Goal: Task Accomplishment & Management: Use online tool/utility

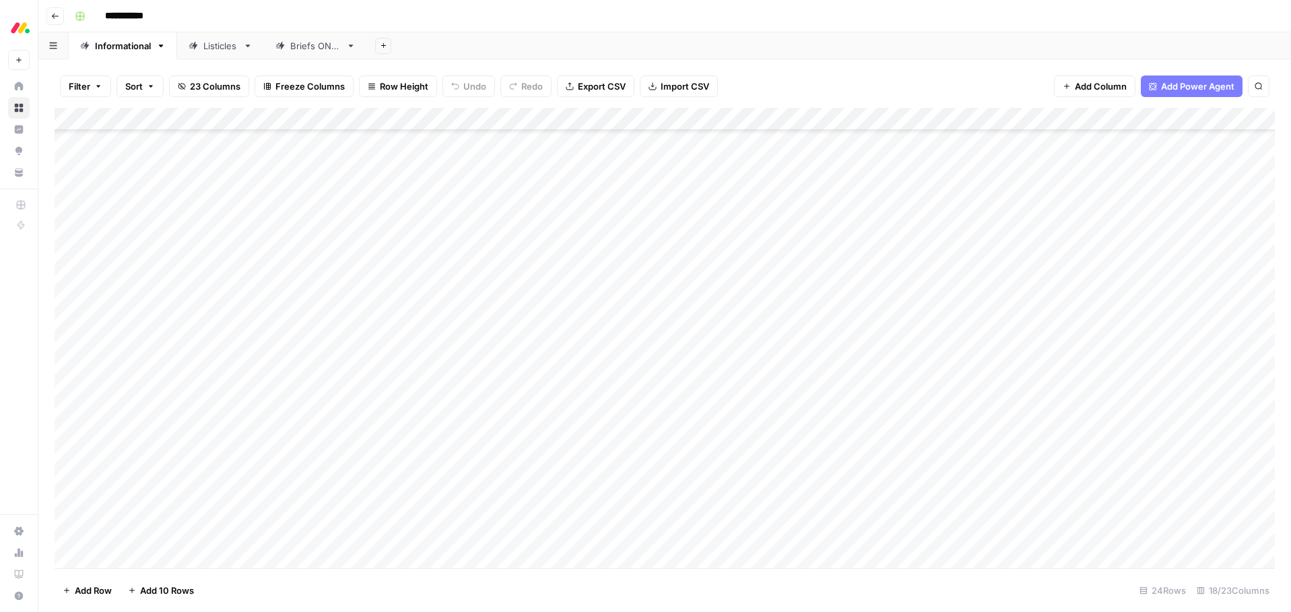
scroll to position [134, 0]
drag, startPoint x: 134, startPoint y: 534, endPoint x: 126, endPoint y: 533, distance: 8.2
click at [130, 533] on div "Add Column" at bounding box center [665, 338] width 1220 height 460
click at [223, 47] on div "Listicles" at bounding box center [220, 45] width 34 height 13
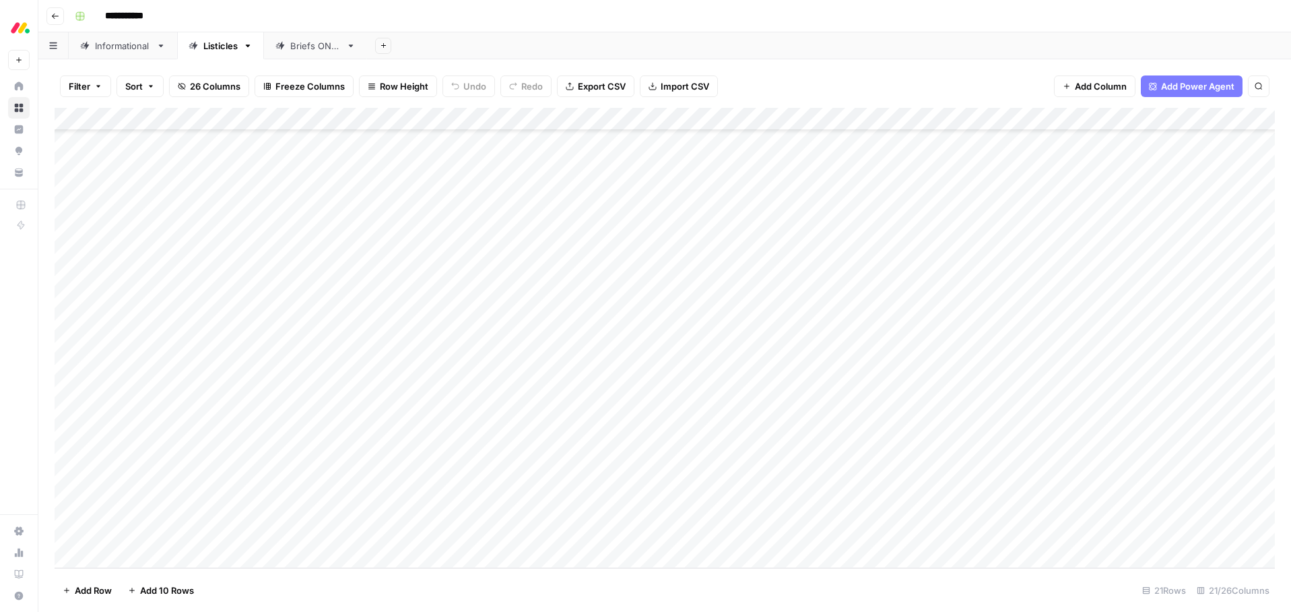
click at [147, 549] on div "Add Column" at bounding box center [665, 338] width 1220 height 460
type textarea "**********"
click at [330, 594] on footer "Add Row Add 10 Rows 22 Rows 21/26 Columns" at bounding box center [665, 590] width 1220 height 44
click at [252, 524] on div "Add Column" at bounding box center [665, 338] width 1220 height 460
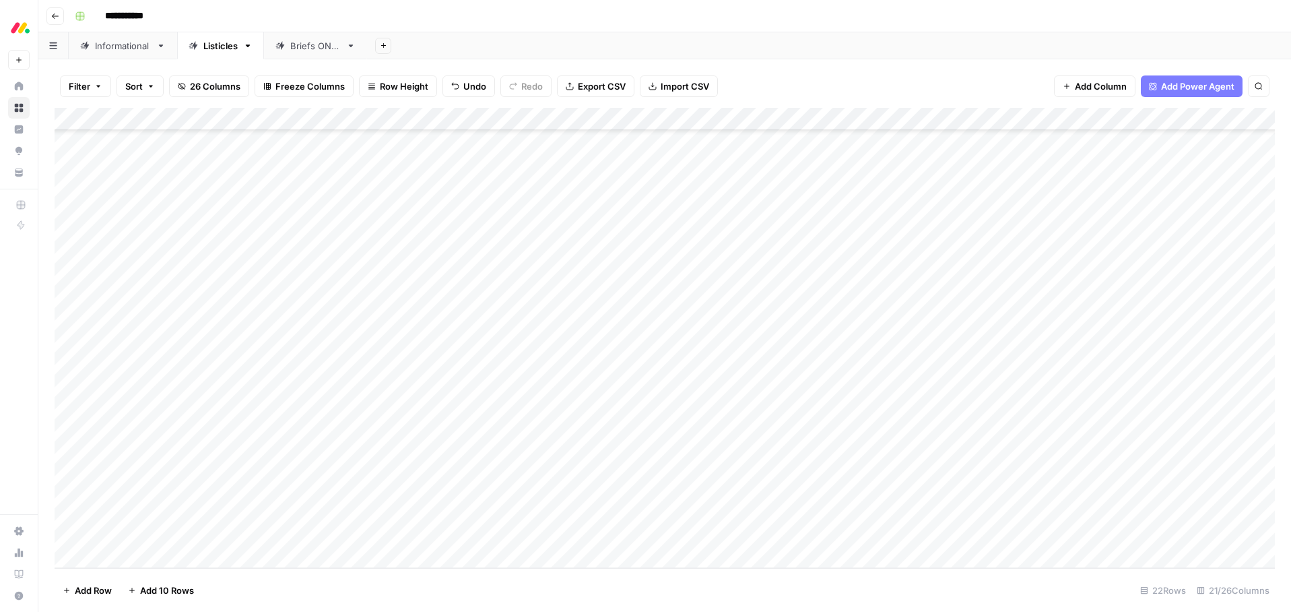
click at [265, 531] on div "Add Column" at bounding box center [665, 338] width 1220 height 460
click at [268, 568] on button "SEO running" at bounding box center [275, 564] width 63 height 16
click at [396, 589] on footer "Add Row Add 10 Rows 22 Rows 21/26 Columns" at bounding box center [665, 590] width 1220 height 44
click at [416, 535] on div "Add Column" at bounding box center [665, 338] width 1220 height 460
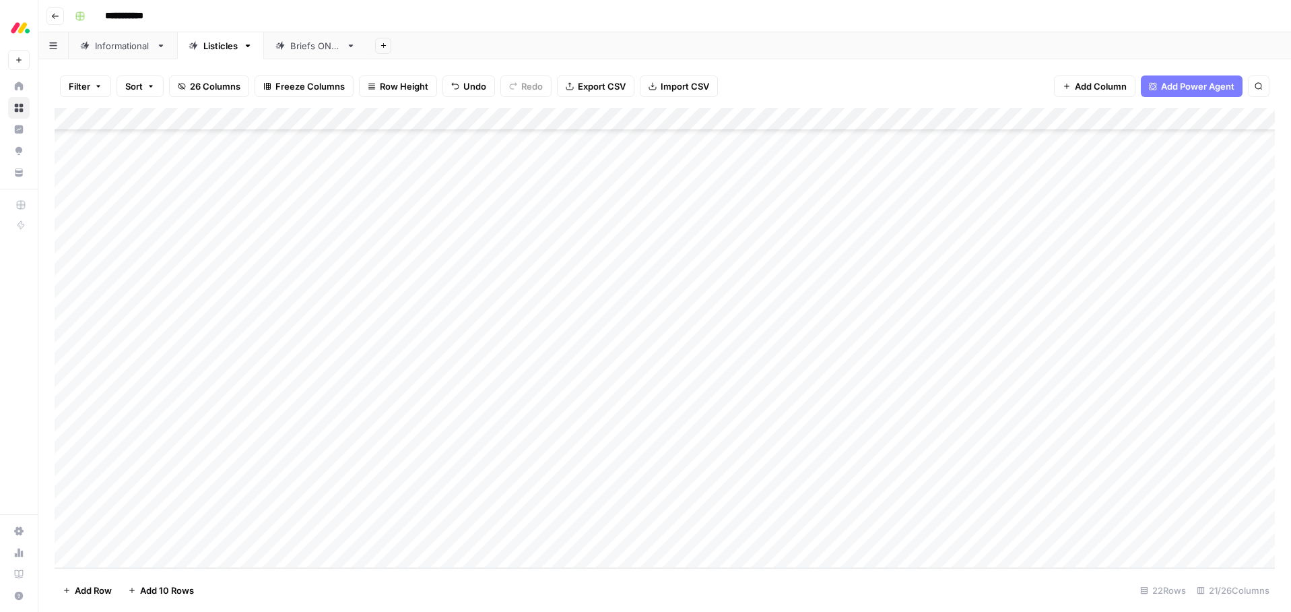
click at [421, 534] on div "Add Column" at bounding box center [665, 338] width 1220 height 460
click at [429, 583] on button "CRM" at bounding box center [429, 586] width 31 height 16
click at [362, 585] on footer "Add Row Add 10 Rows 22 Rows 21/26 Columns" at bounding box center [665, 590] width 1220 height 44
click at [377, 584] on footer "Add Row Add 10 Rows 22 Rows 21/26 Columns" at bounding box center [665, 590] width 1220 height 44
click at [132, 554] on div "Add Column" at bounding box center [665, 338] width 1220 height 460
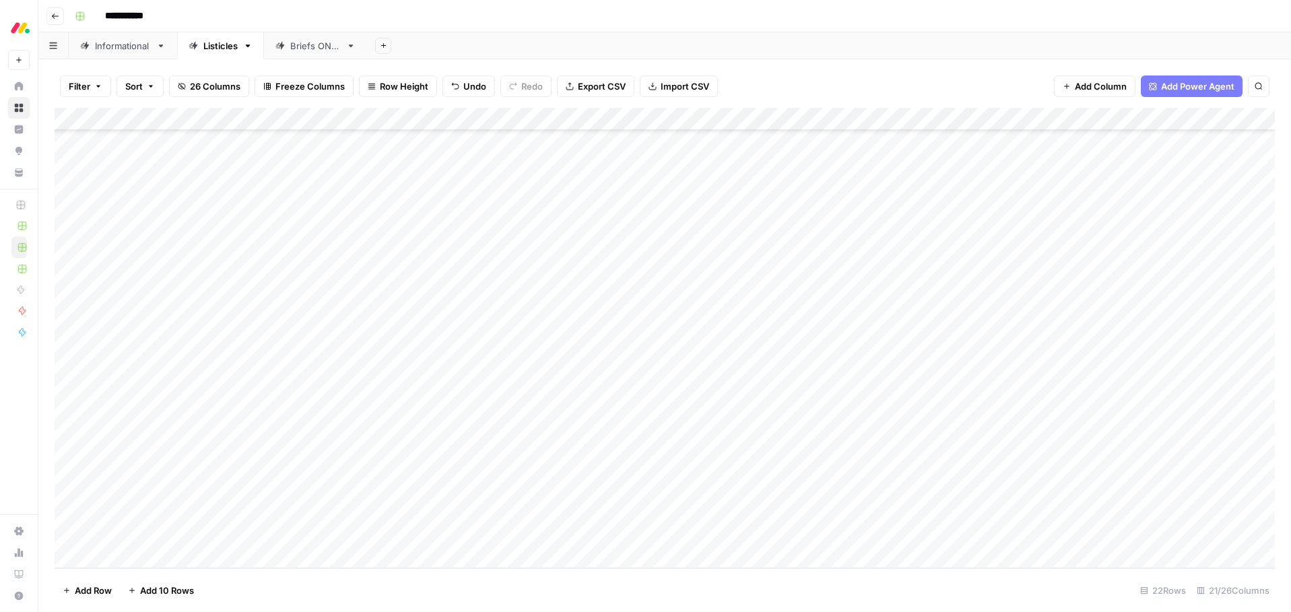
click at [132, 554] on div "Add Column" at bounding box center [665, 338] width 1220 height 460
click at [124, 507] on div "Add Column" at bounding box center [665, 338] width 1220 height 460
click at [127, 510] on div "Add Column" at bounding box center [665, 338] width 1220 height 460
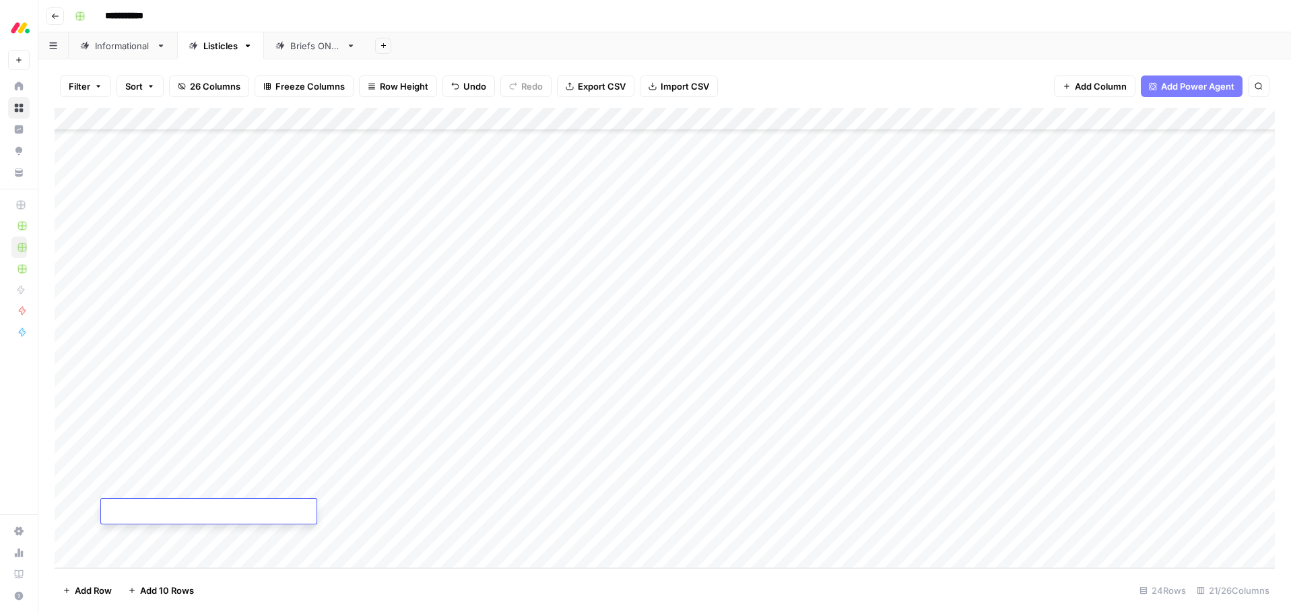
click at [127, 510] on textarea at bounding box center [209, 511] width 216 height 19
type textarea "**********"
click at [373, 582] on footer "Add Row Add 10 Rows 24 Rows 21/26 Columns" at bounding box center [665, 590] width 1220 height 44
click at [247, 515] on div "Add Column" at bounding box center [665, 338] width 1220 height 460
click at [266, 514] on div "Add Column" at bounding box center [665, 338] width 1220 height 460
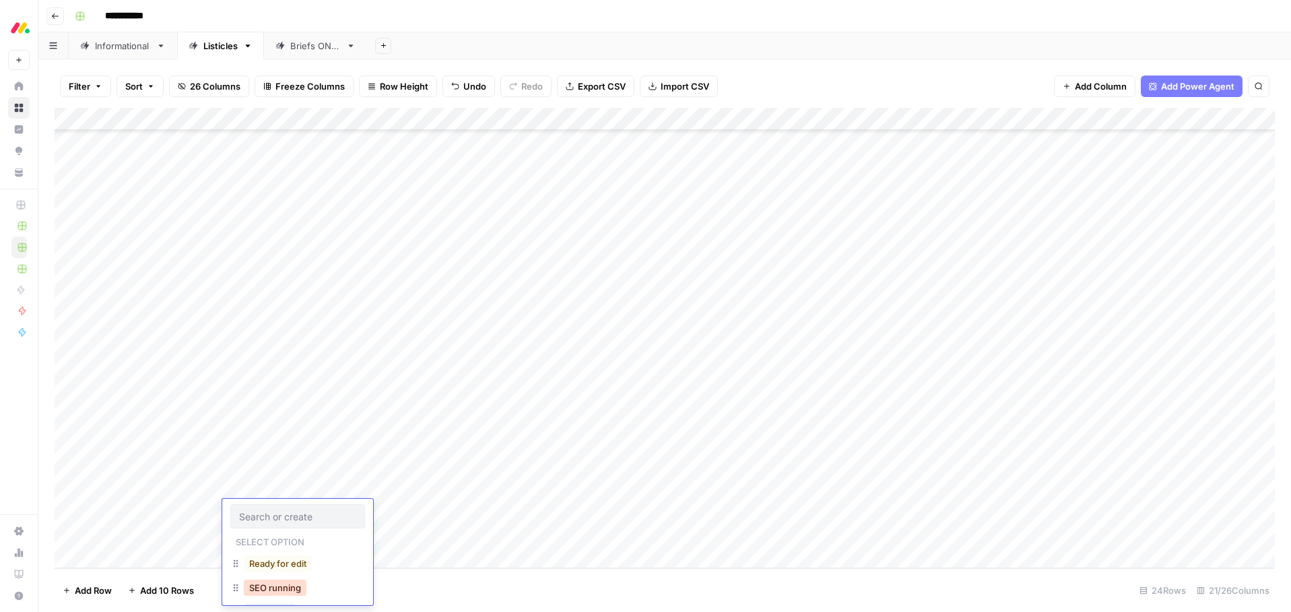
click at [272, 587] on button "SEO running" at bounding box center [275, 587] width 63 height 16
click at [414, 506] on div "Add Column" at bounding box center [665, 338] width 1220 height 460
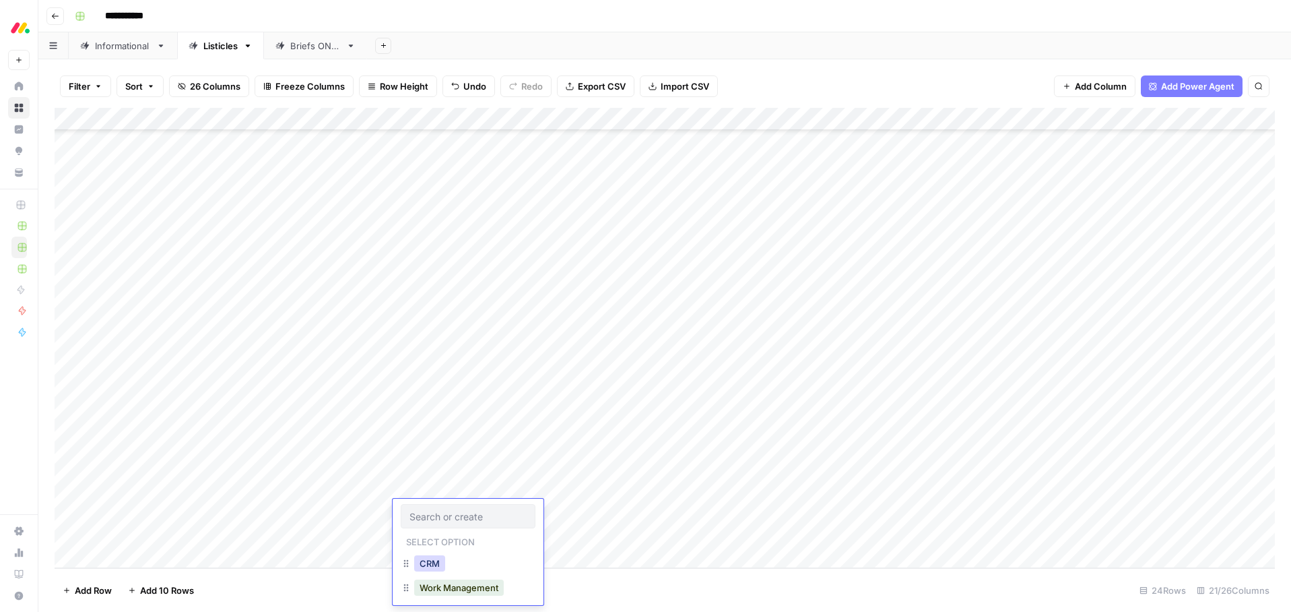
click at [424, 559] on button "CRM" at bounding box center [429, 563] width 31 height 16
click at [506, 603] on footer "Add Row Add 10 Rows 24 Rows 21/26 Columns" at bounding box center [665, 590] width 1220 height 44
click at [135, 536] on div "Add Column" at bounding box center [665, 338] width 1220 height 460
click at [135, 535] on div "Add Column" at bounding box center [665, 338] width 1220 height 460
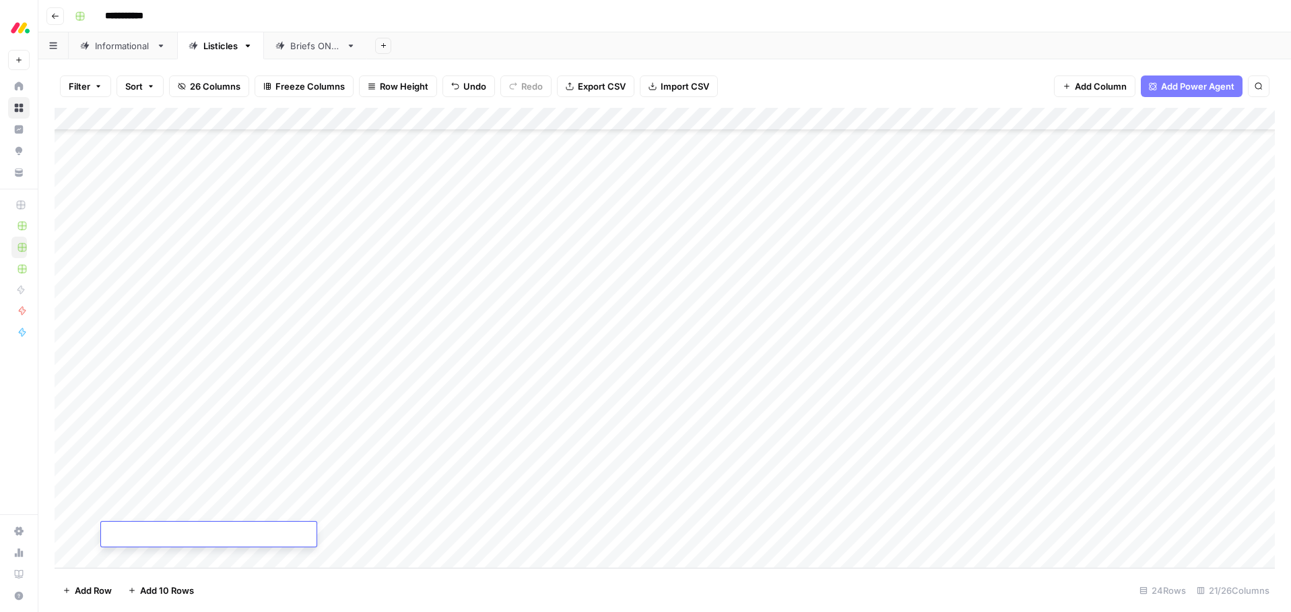
click at [135, 535] on textarea at bounding box center [209, 534] width 216 height 19
type textarea "**********"
click at [379, 581] on footer "Add Row Add 10 Rows 24 Rows 21/26 Columns" at bounding box center [665, 590] width 1220 height 44
click at [137, 555] on div "Add Column" at bounding box center [665, 338] width 1220 height 460
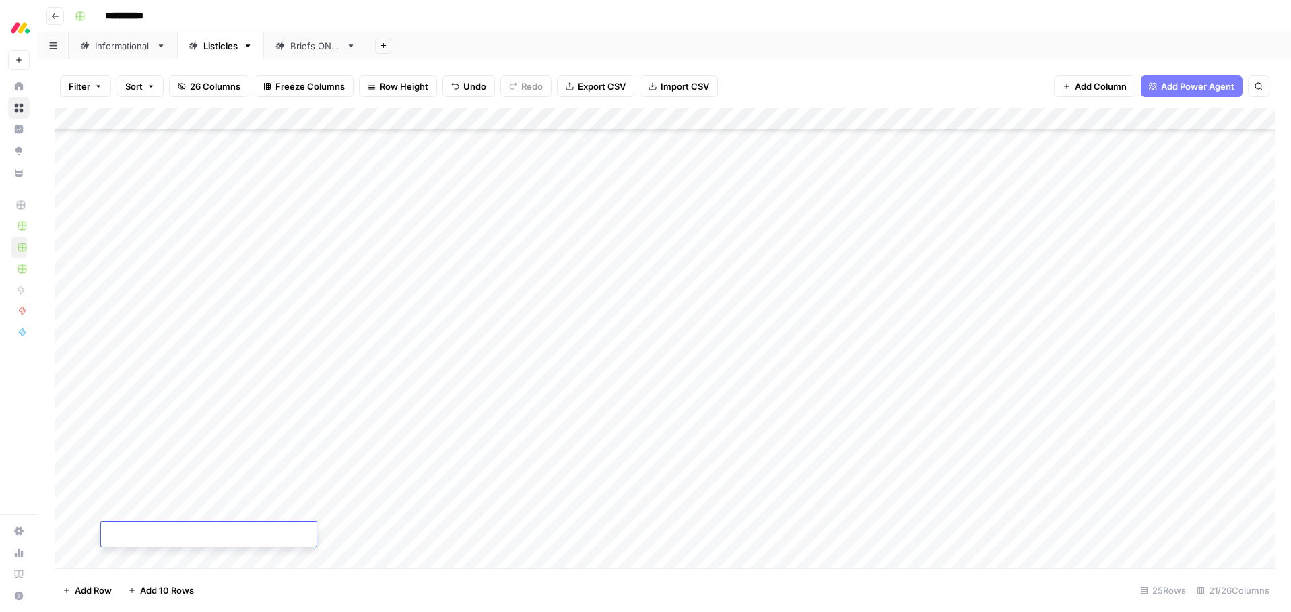
click at [137, 555] on div "Add Column" at bounding box center [665, 338] width 1220 height 460
click at [127, 515] on div "Add Column" at bounding box center [665, 338] width 1220 height 460
click at [127, 515] on textarea at bounding box center [209, 511] width 216 height 19
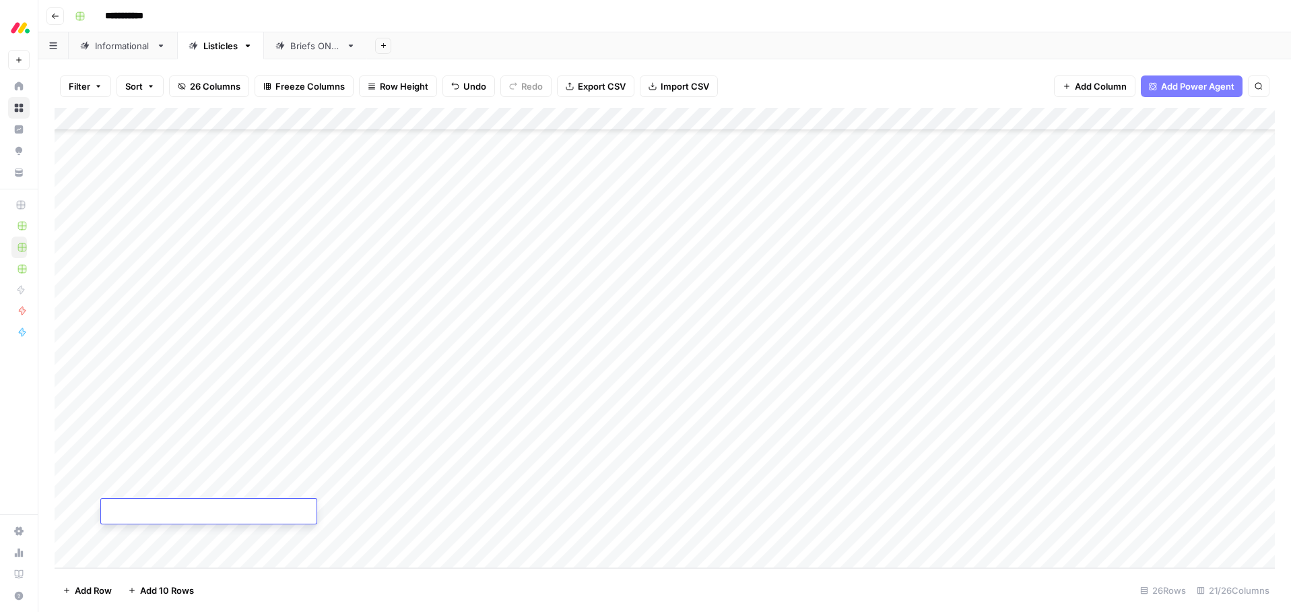
type textarea "**********"
click at [411, 596] on footer "Add Row Add 10 Rows 26 Rows 21/26 Columns" at bounding box center [665, 590] width 1220 height 44
click at [141, 535] on div "Add Column" at bounding box center [665, 338] width 1220 height 460
click at [141, 535] on textarea at bounding box center [209, 534] width 216 height 19
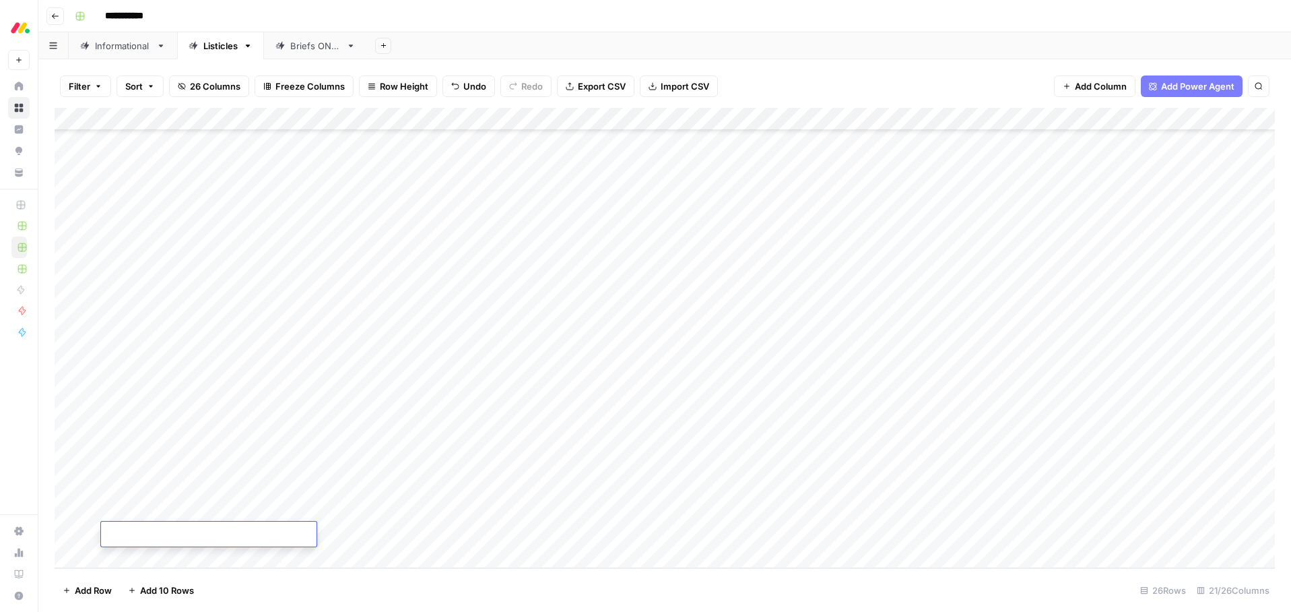
type textarea "**********"
click at [408, 582] on footer "Add Row Add 10 Rows 26 Rows 21/26 Columns" at bounding box center [665, 590] width 1220 height 44
click at [263, 486] on div "Add Column" at bounding box center [665, 338] width 1220 height 460
click at [259, 486] on div "Add Column" at bounding box center [665, 338] width 1220 height 460
click at [500, 587] on footer "Add Row Add 10 Rows 26 Rows 21/26 Columns" at bounding box center [665, 590] width 1220 height 44
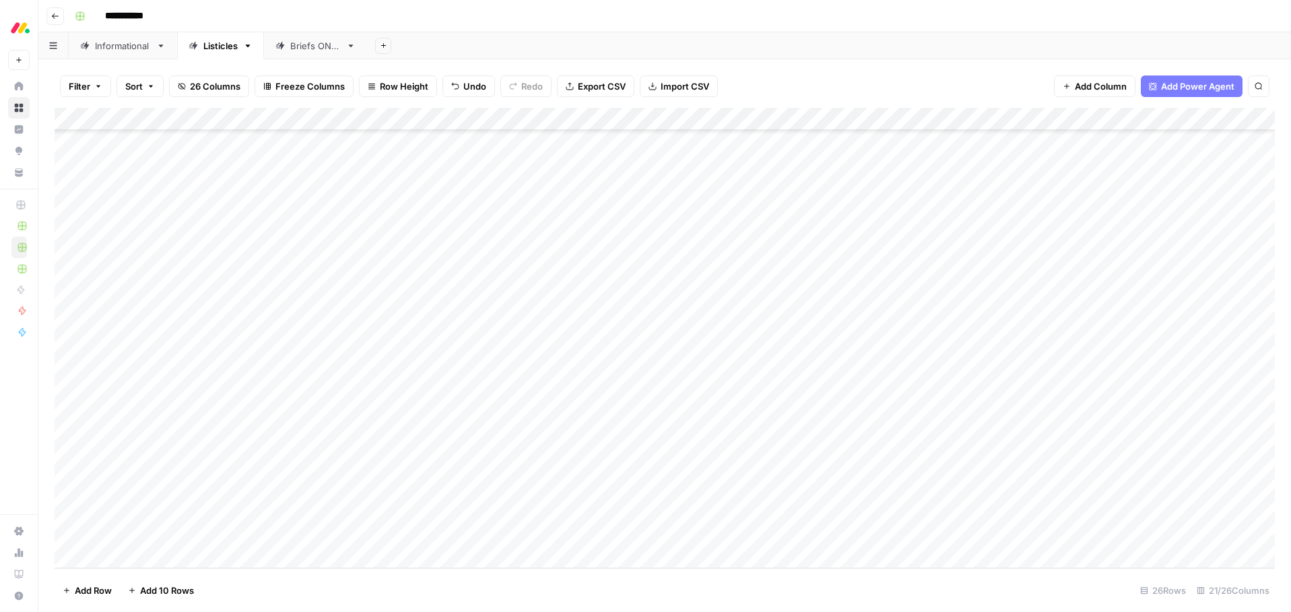
click at [306, 467] on div "Add Column" at bounding box center [665, 338] width 1220 height 460
drag, startPoint x: 308, startPoint y: 478, endPoint x: 330, endPoint y: 525, distance: 52.5
click at [308, 529] on div "Add Column" at bounding box center [665, 338] width 1220 height 460
click at [477, 463] on div "Add Column" at bounding box center [665, 338] width 1220 height 460
drag, startPoint x: 512, startPoint y: 476, endPoint x: 507, endPoint y: 533, distance: 58.2
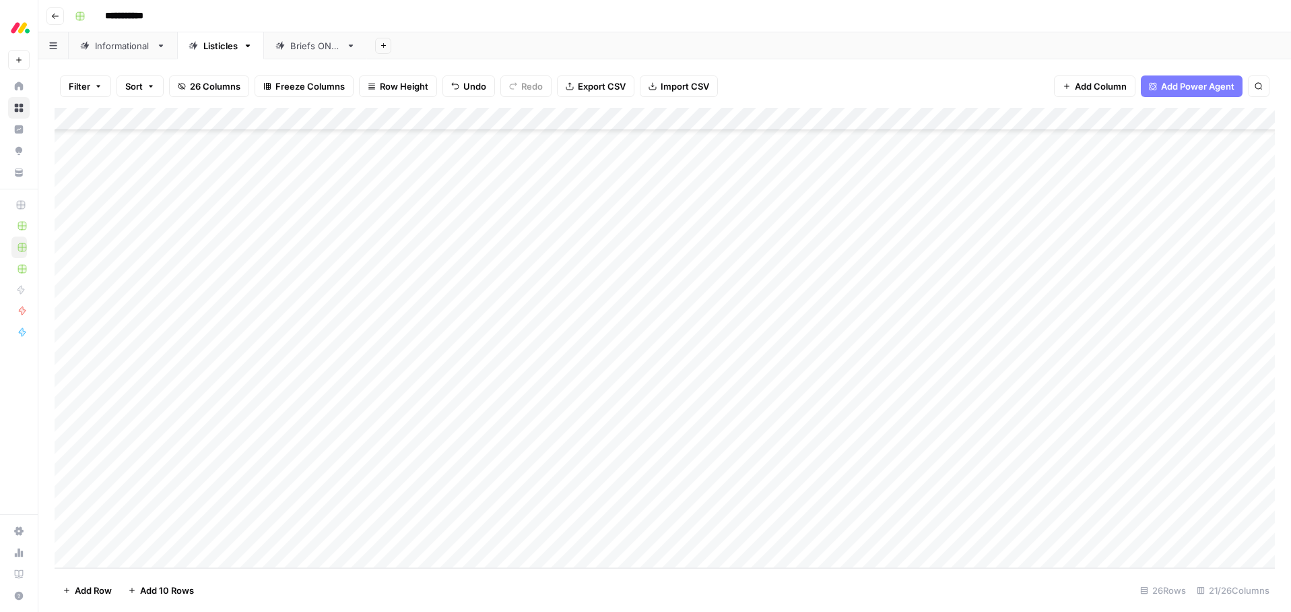
click at [509, 527] on div "Add Column" at bounding box center [665, 338] width 1220 height 460
click at [347, 591] on footer "Add Row Add 10 Rows 26 Rows 21/26 Columns" at bounding box center [665, 590] width 1220 height 44
click at [135, 552] on div "Add Column" at bounding box center [665, 338] width 1220 height 460
type textarea "**********"
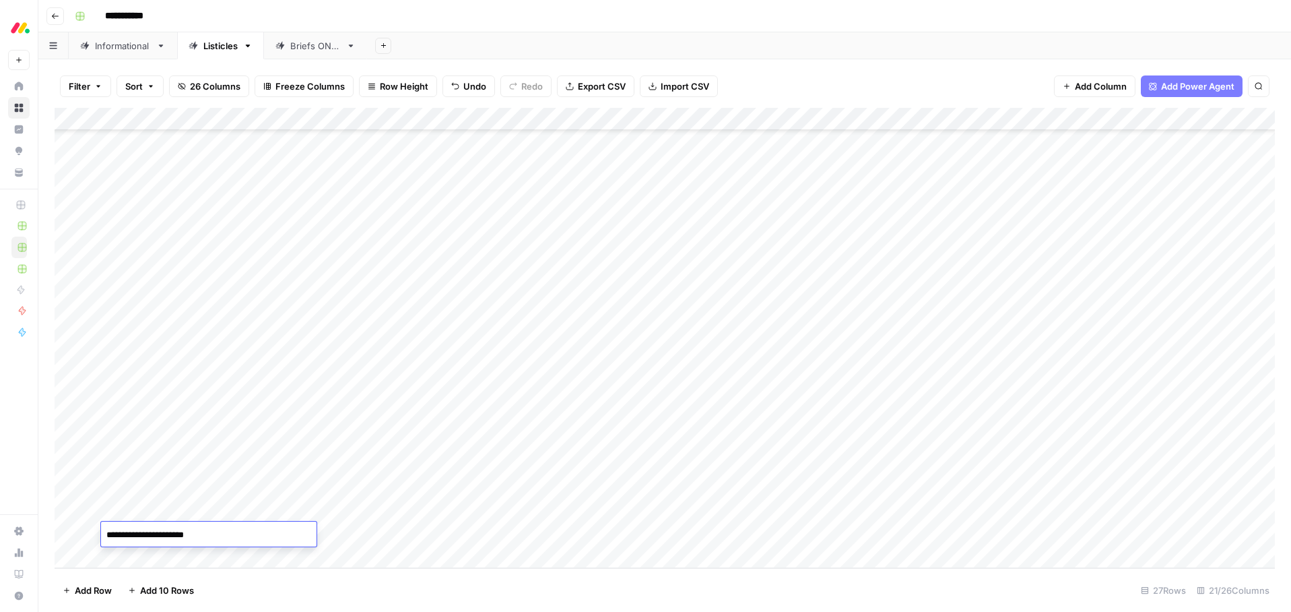
click at [370, 585] on footer "Add Row Add 10 Rows 27 Rows 21/26 Columns" at bounding box center [665, 590] width 1220 height 44
click at [148, 553] on div "Add Column" at bounding box center [665, 338] width 1220 height 460
click at [148, 552] on div "Add Column" at bounding box center [665, 338] width 1220 height 460
click at [148, 553] on div "Add Column" at bounding box center [665, 338] width 1220 height 460
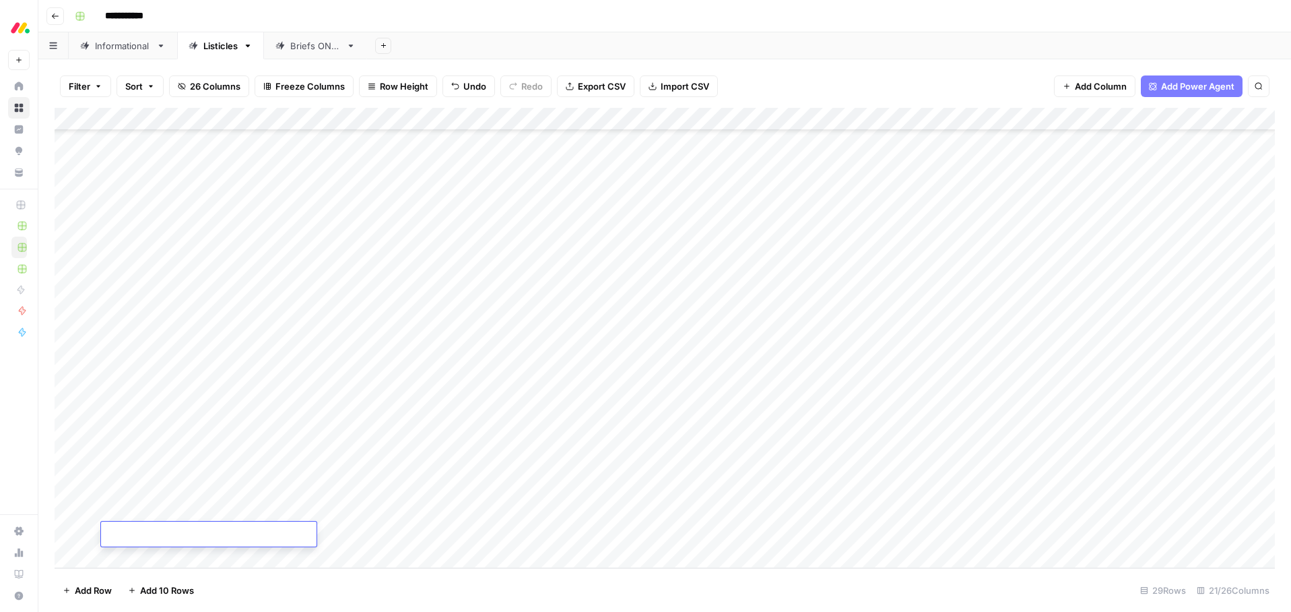
click at [131, 513] on div "Add Column" at bounding box center [665, 338] width 1220 height 460
click at [130, 513] on div "Add Column" at bounding box center [665, 338] width 1220 height 460
click at [130, 513] on textarea at bounding box center [209, 511] width 216 height 19
type textarea "**********"
click at [351, 574] on footer "Add Row Add 10 Rows 29 Rows 21/26 Columns" at bounding box center [665, 590] width 1220 height 44
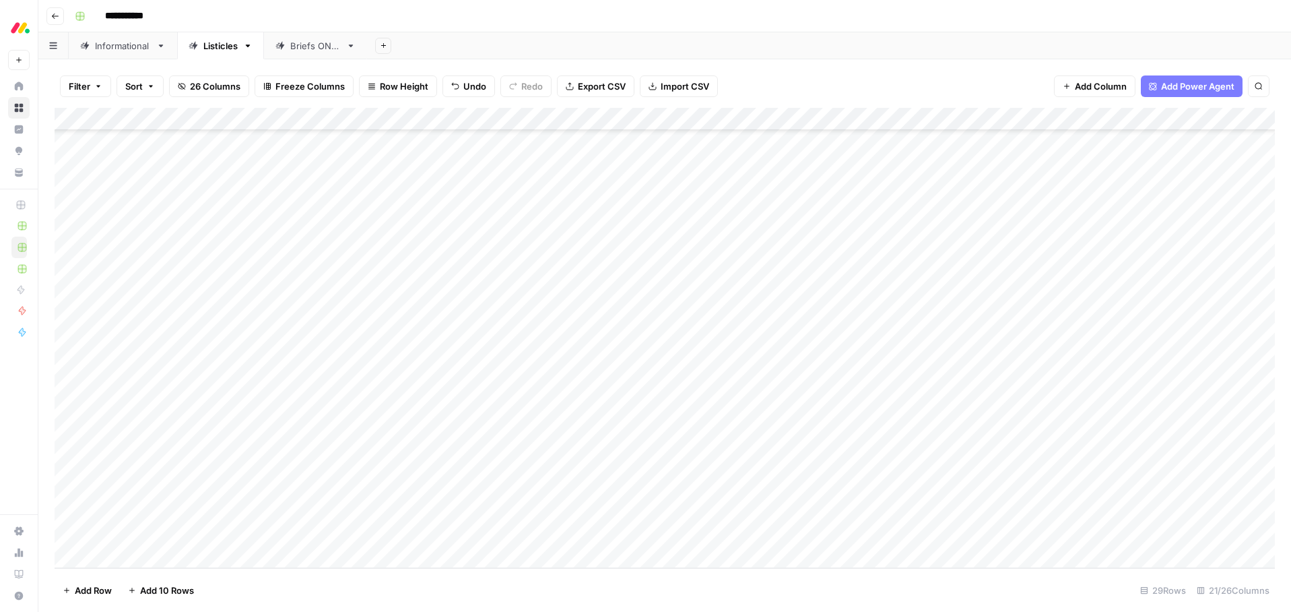
click at [335, 587] on footer "Add Row Add 10 Rows 29 Rows 21/26 Columns" at bounding box center [665, 590] width 1220 height 44
click at [133, 532] on div "Add Column" at bounding box center [665, 338] width 1220 height 460
type textarea "**********"
click at [410, 597] on footer "Add Row Add 10 Rows 29 Rows 21/26 Columns" at bounding box center [665, 590] width 1220 height 44
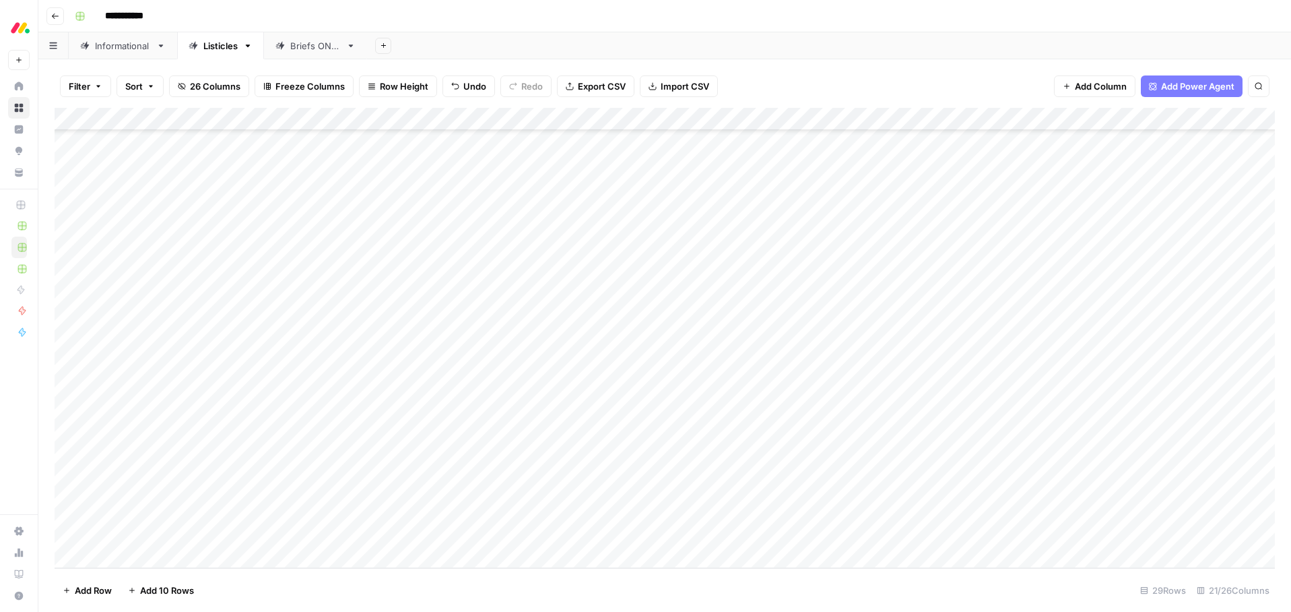
click at [300, 471] on div "Add Column" at bounding box center [665, 338] width 1220 height 460
drag, startPoint x: 311, startPoint y: 476, endPoint x: 395, endPoint y: 505, distance: 89.3
click at [308, 527] on div "Add Column" at bounding box center [665, 338] width 1220 height 460
click at [477, 464] on div "Add Column" at bounding box center [665, 338] width 1220 height 460
drag, startPoint x: 514, startPoint y: 474, endPoint x: 504, endPoint y: 535, distance: 62.1
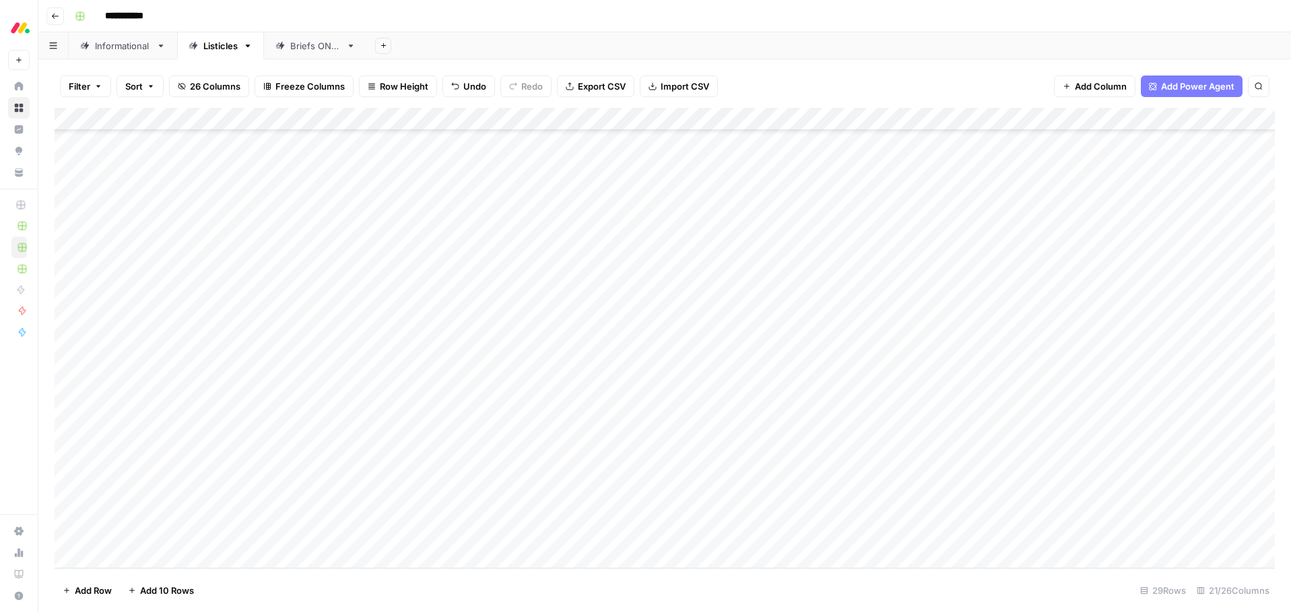
click at [504, 536] on div "Add Column" at bounding box center [665, 338] width 1220 height 460
click at [318, 589] on footer "Add Row Add 10 Rows 29 Rows 21/26 Columns" at bounding box center [665, 590] width 1220 height 44
click at [574, 372] on div "Add Column" at bounding box center [665, 338] width 1220 height 460
click at [575, 395] on div "Add Column" at bounding box center [665, 338] width 1220 height 460
click at [572, 420] on div "Add Column" at bounding box center [665, 338] width 1220 height 460
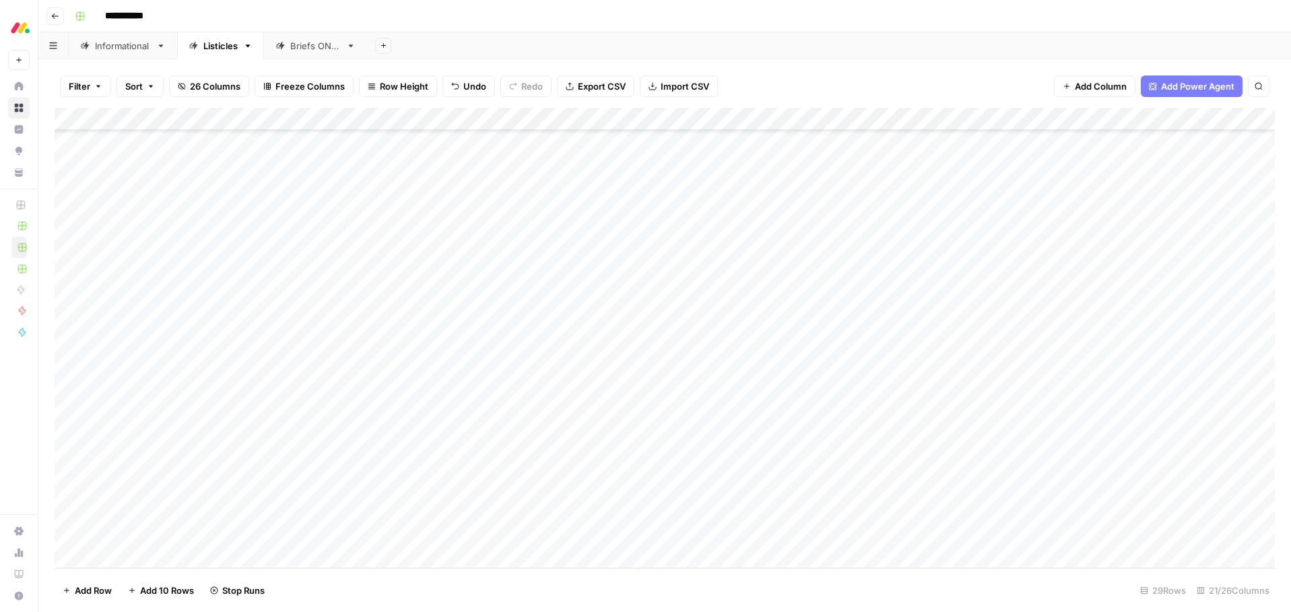
click at [574, 443] on div "Add Column" at bounding box center [665, 338] width 1220 height 460
click at [575, 466] on div "Add Column" at bounding box center [665, 338] width 1220 height 460
click at [575, 488] on div "Add Column" at bounding box center [665, 338] width 1220 height 460
click at [577, 512] on div "Add Column" at bounding box center [665, 338] width 1220 height 460
click at [573, 530] on div "Add Column" at bounding box center [665, 338] width 1220 height 460
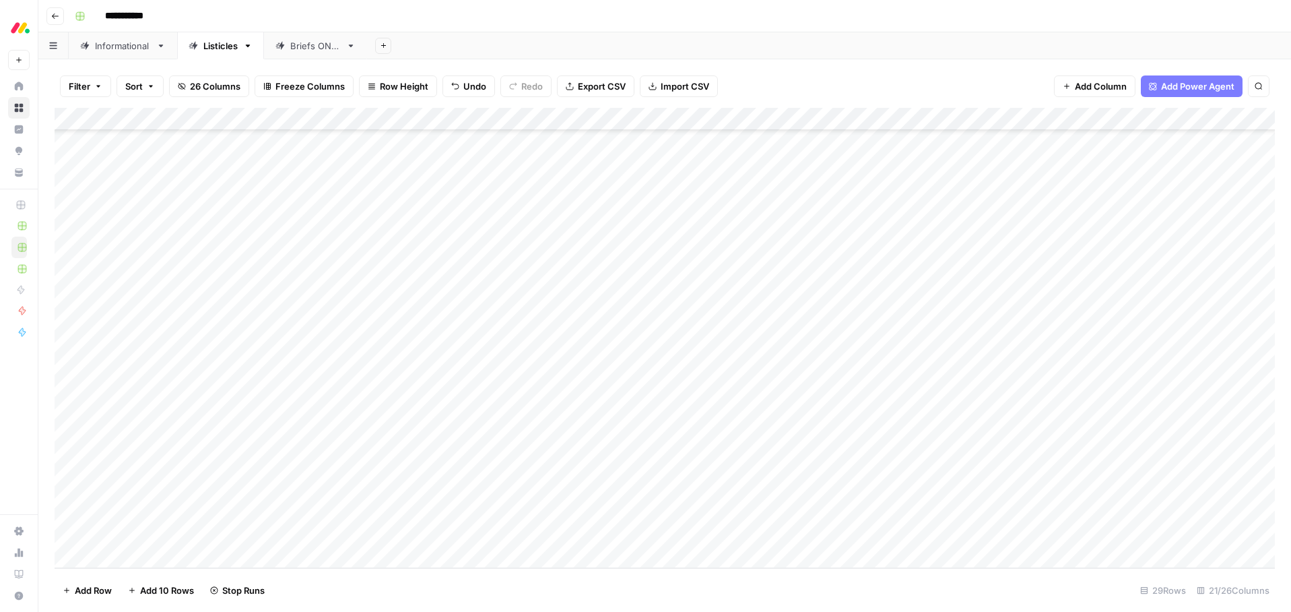
click at [575, 441] on div "Add Column" at bounding box center [665, 338] width 1220 height 460
click at [577, 371] on div "Add Column" at bounding box center [665, 338] width 1220 height 460
click at [622, 372] on div "Add Column" at bounding box center [665, 338] width 1220 height 460
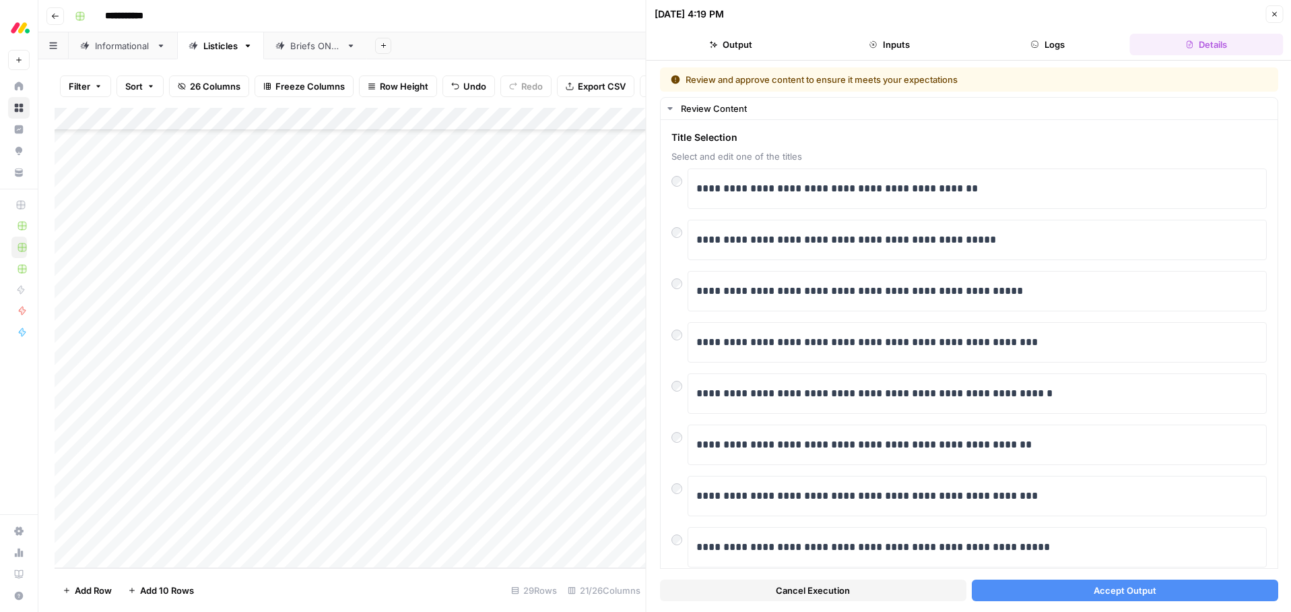
click at [1130, 593] on span "Accept Output" at bounding box center [1124, 589] width 63 height 13
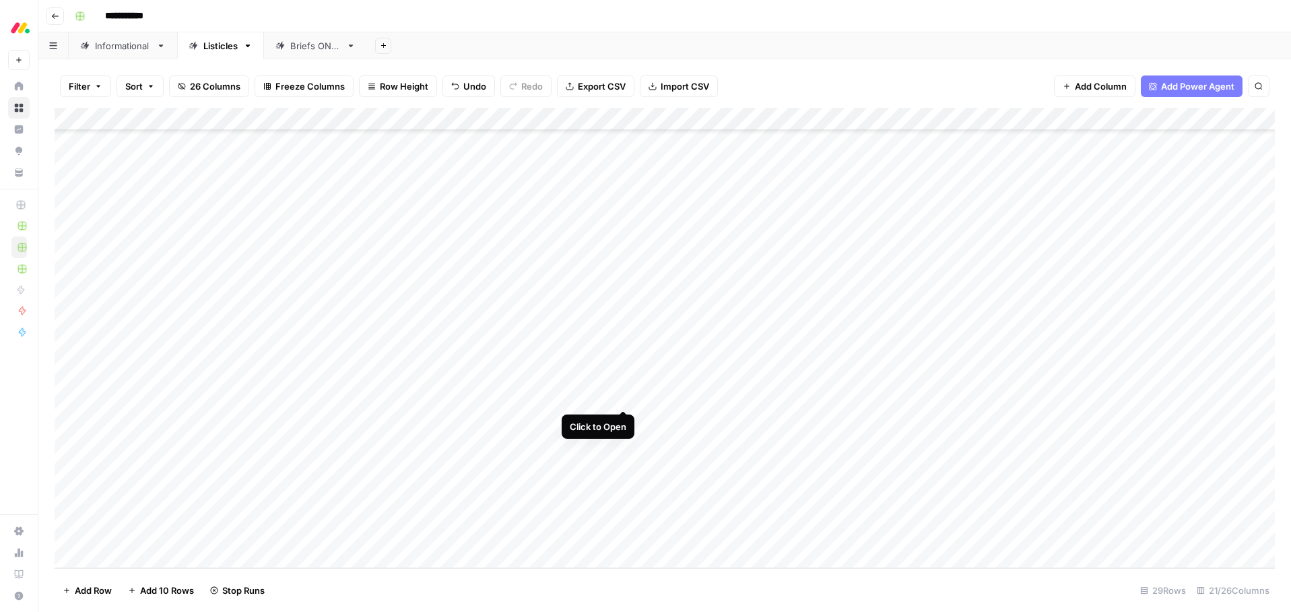
click at [619, 396] on div "Add Column" at bounding box center [665, 338] width 1220 height 460
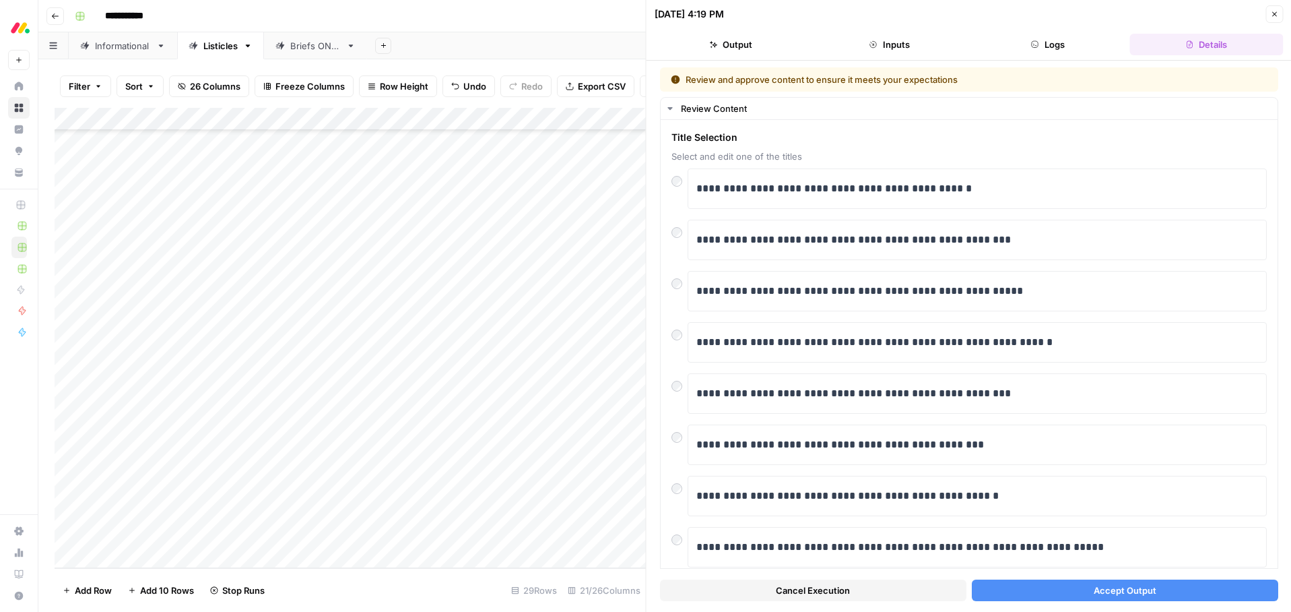
click at [1125, 587] on span "Accept Output" at bounding box center [1124, 589] width 63 height 13
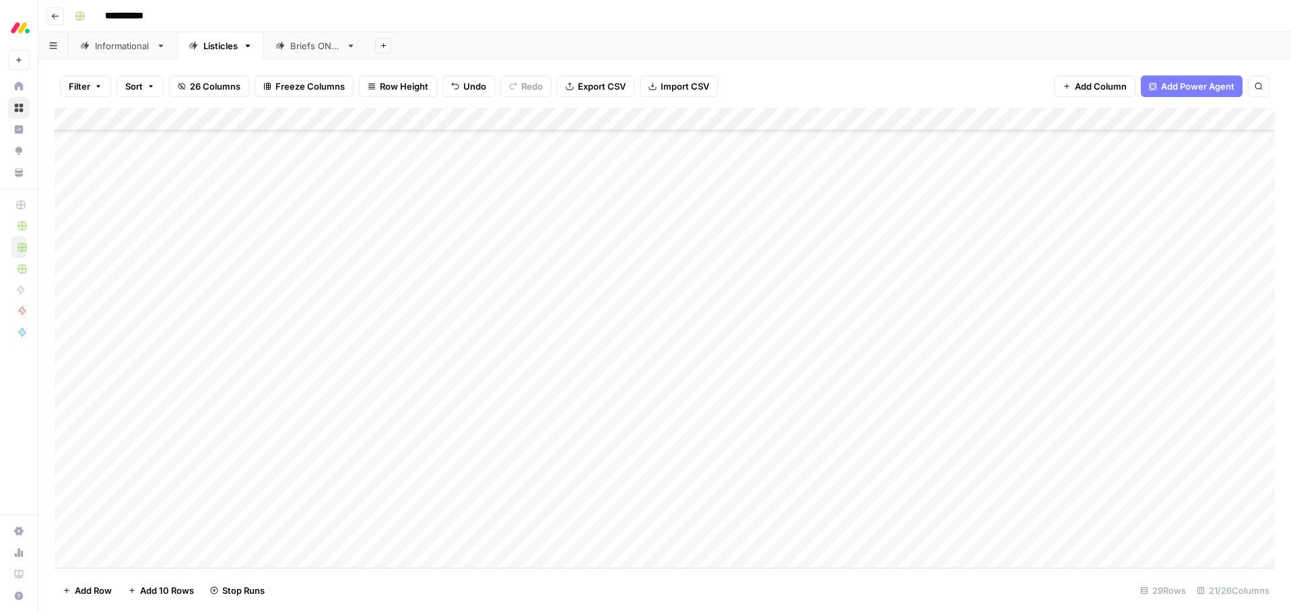
scroll to position [247, 0]
click at [629, 419] on div "Add Column" at bounding box center [665, 338] width 1220 height 460
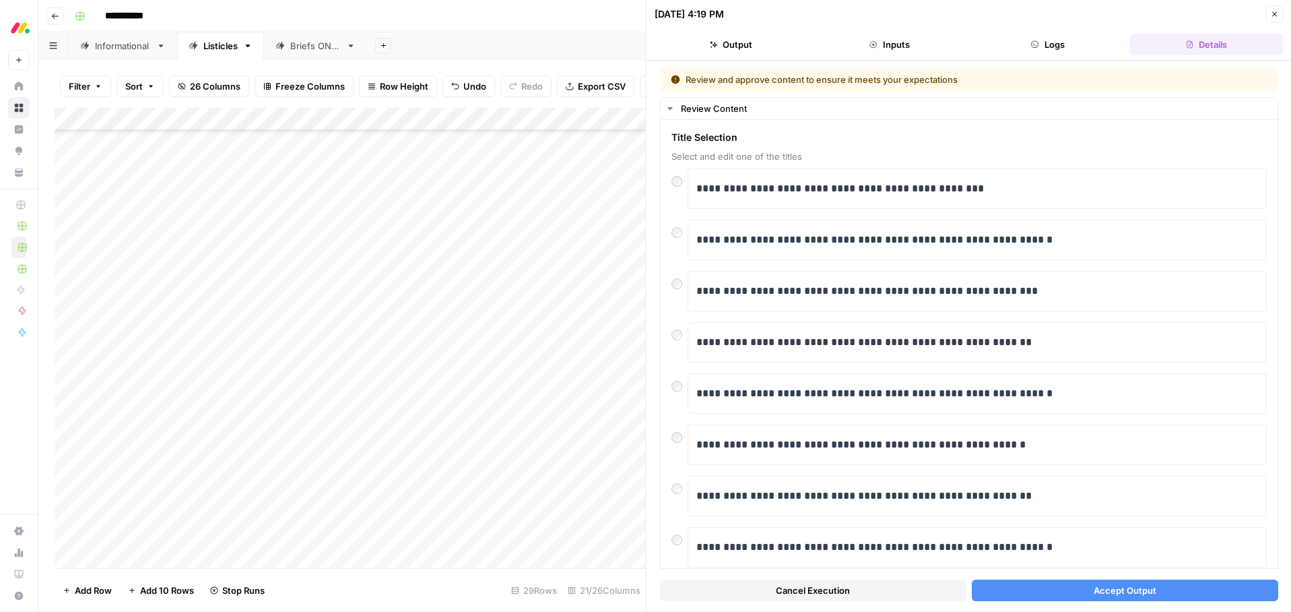
click at [1276, 13] on icon "button" at bounding box center [1274, 14] width 8 height 8
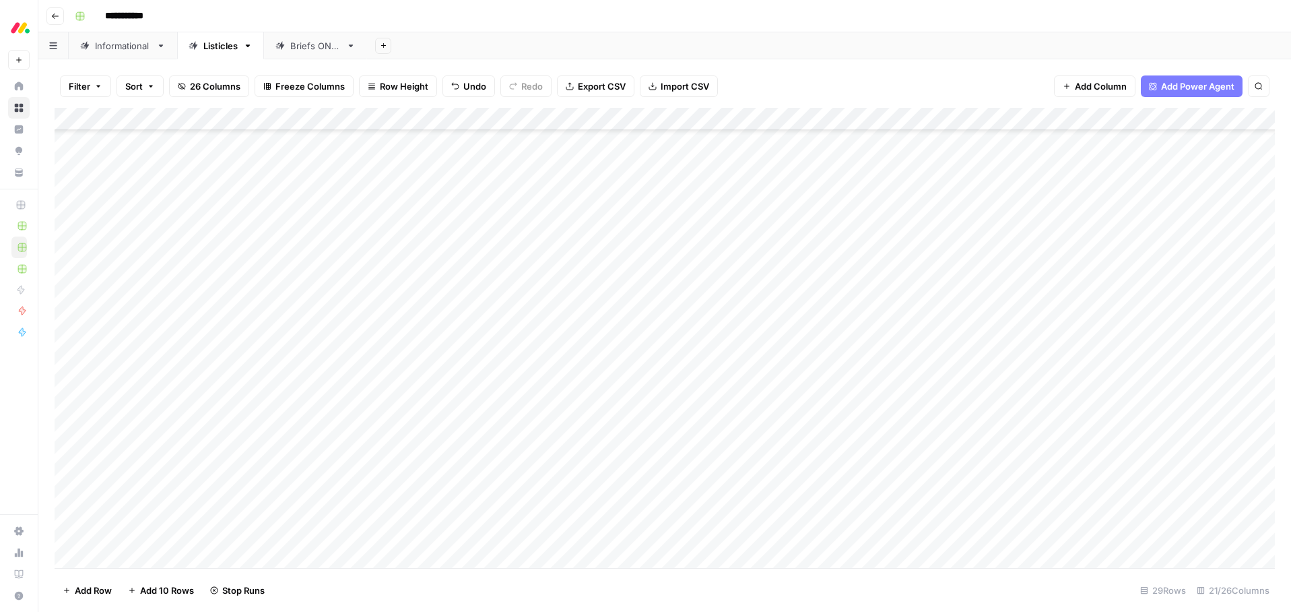
click at [137, 418] on div "Add Column" at bounding box center [665, 338] width 1220 height 460
click at [137, 418] on textarea "**********" at bounding box center [209, 421] width 216 height 19
drag, startPoint x: 178, startPoint y: 420, endPoint x: 109, endPoint y: 418, distance: 69.4
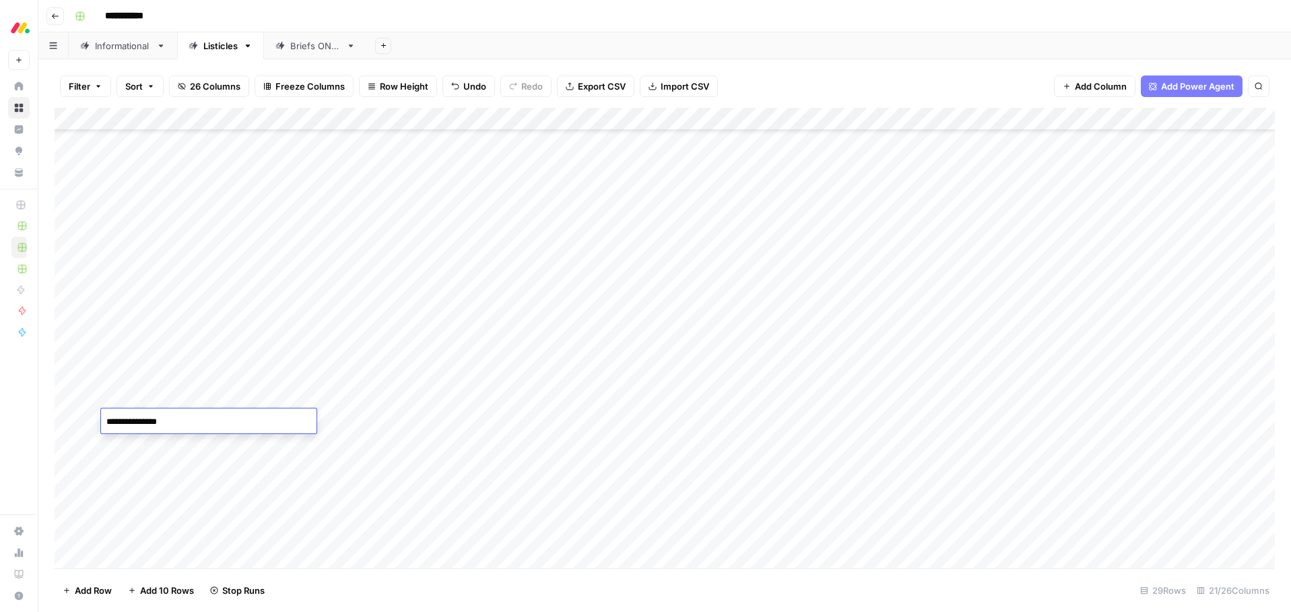
click at [60, 415] on body "**********" at bounding box center [645, 306] width 1291 height 612
type textarea "**********"
click at [737, 37] on div "Add Sheet" at bounding box center [829, 45] width 924 height 27
click at [620, 423] on div "Add Column" at bounding box center [665, 338] width 1220 height 460
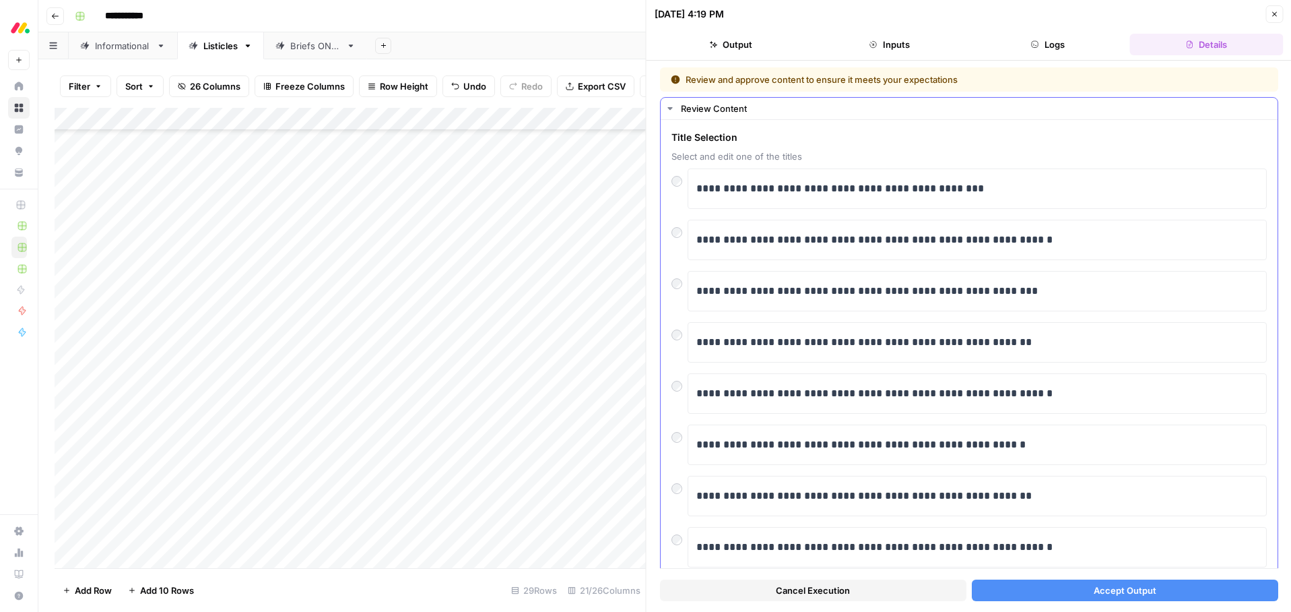
scroll to position [141, 0]
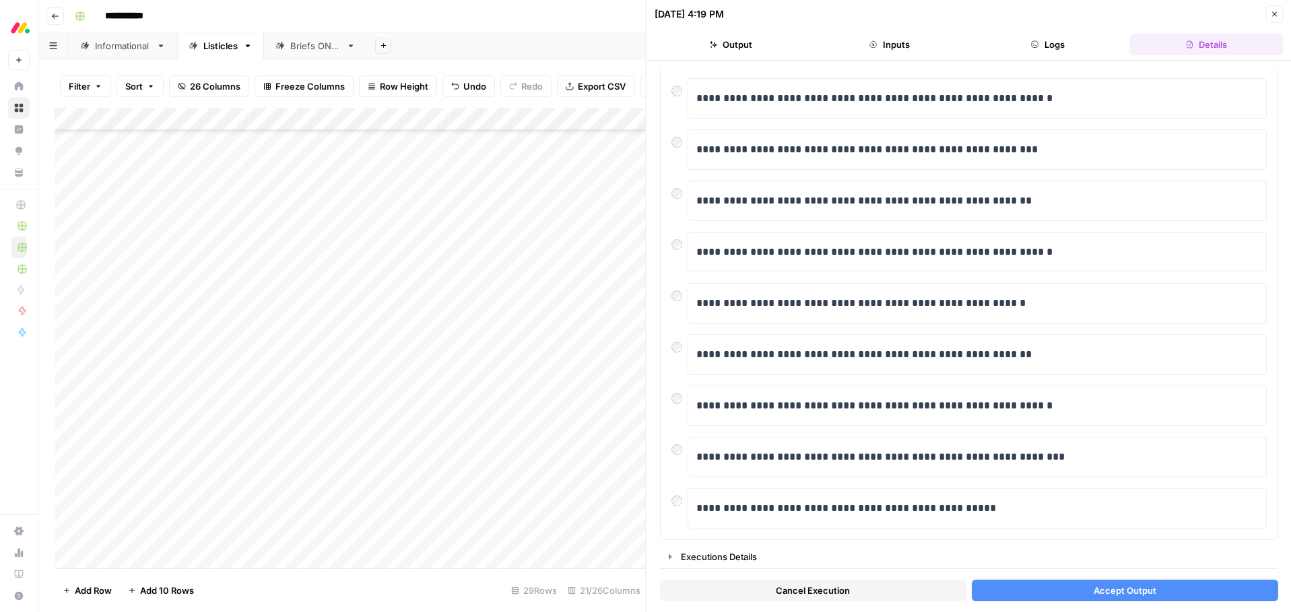
click at [815, 587] on span "Cancel Execution" at bounding box center [813, 589] width 74 height 13
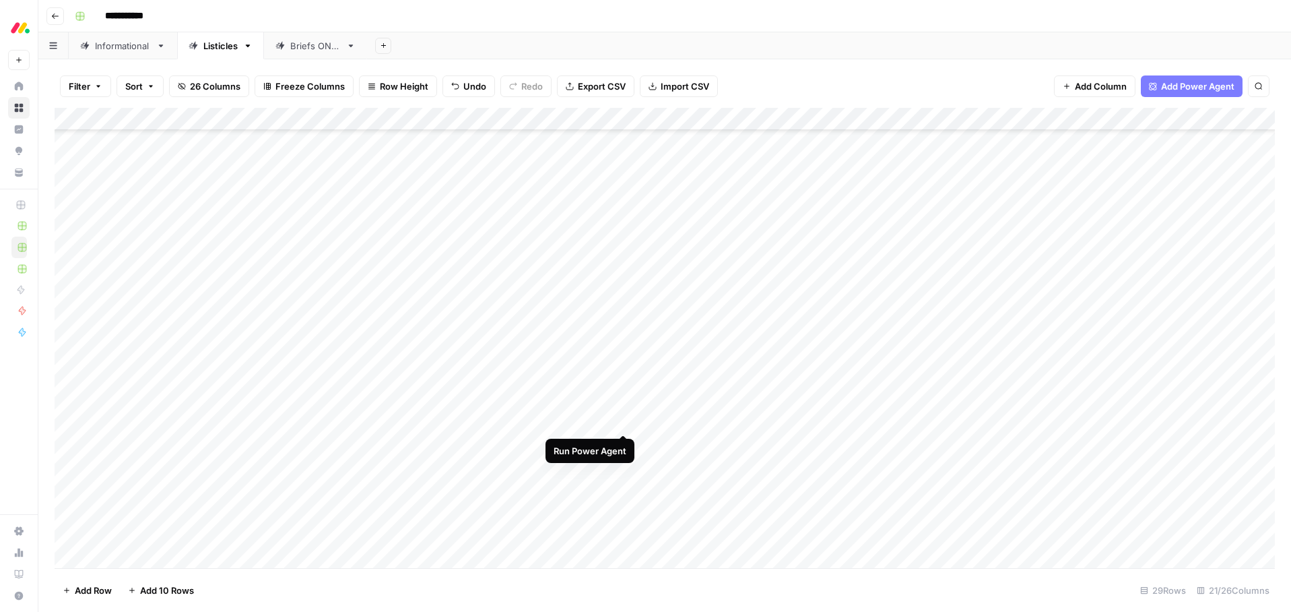
click at [622, 421] on div "Add Column" at bounding box center [665, 338] width 1220 height 460
click at [623, 445] on div "Add Column" at bounding box center [665, 338] width 1220 height 460
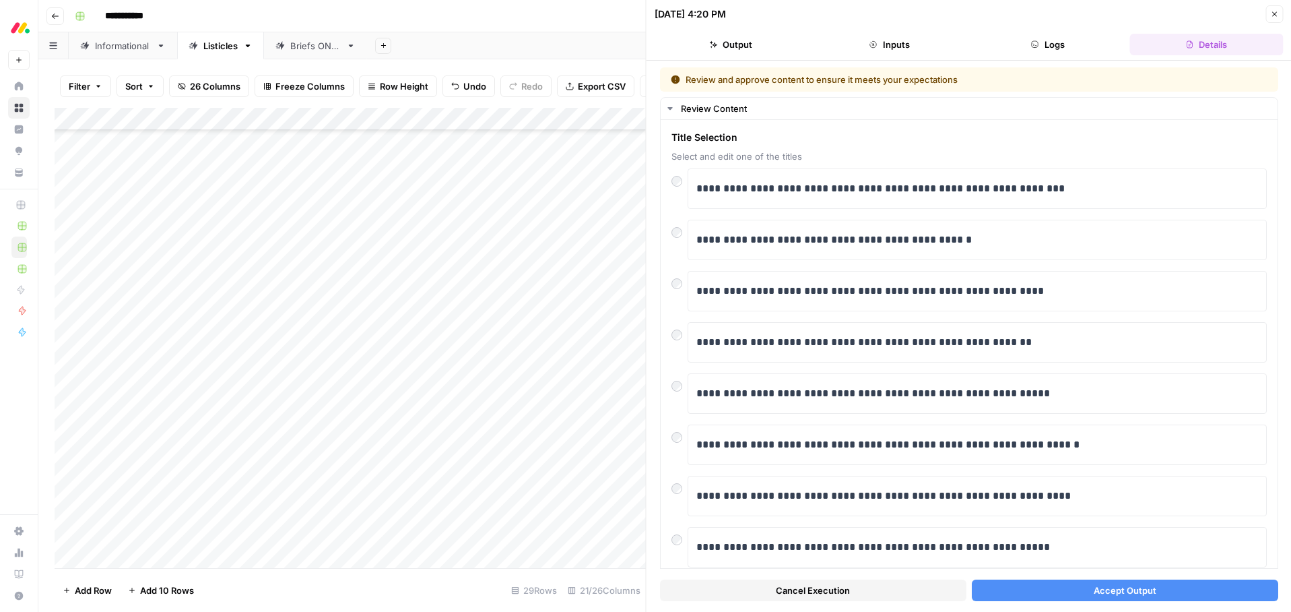
click at [814, 594] on span "Cancel Execution" at bounding box center [813, 589] width 74 height 13
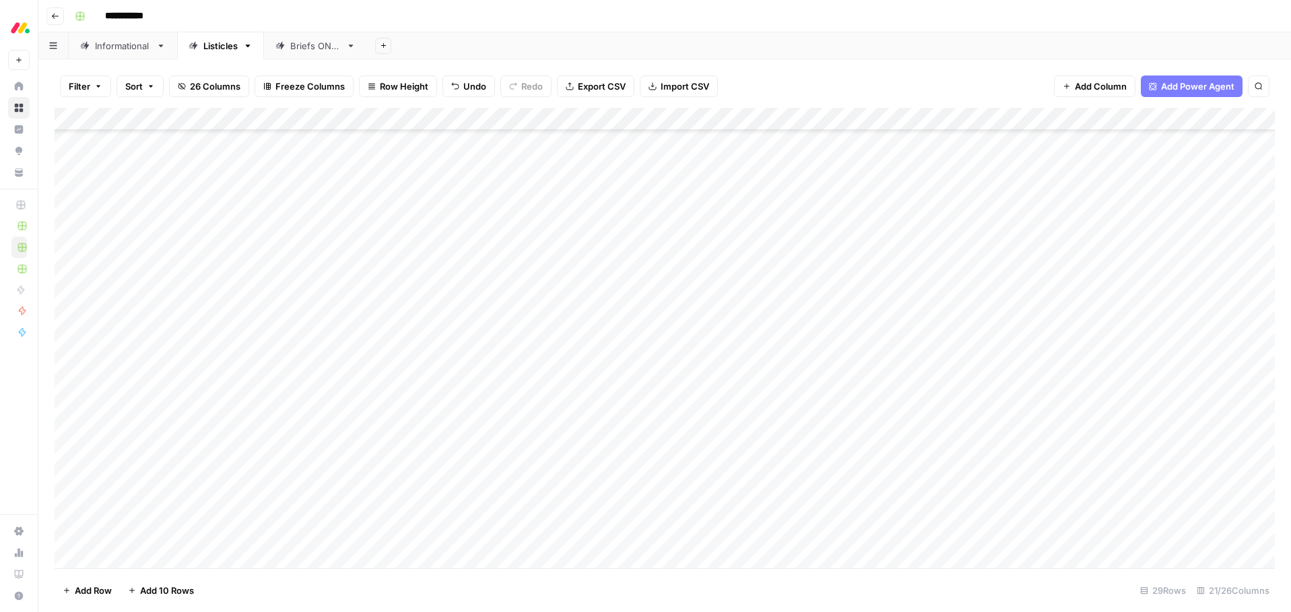
click at [144, 443] on div "Add Column" at bounding box center [665, 338] width 1220 height 460
type textarea "**********"
click at [658, 28] on header "**********" at bounding box center [664, 16] width 1253 height 32
click at [622, 444] on div "Add Column" at bounding box center [665, 338] width 1220 height 460
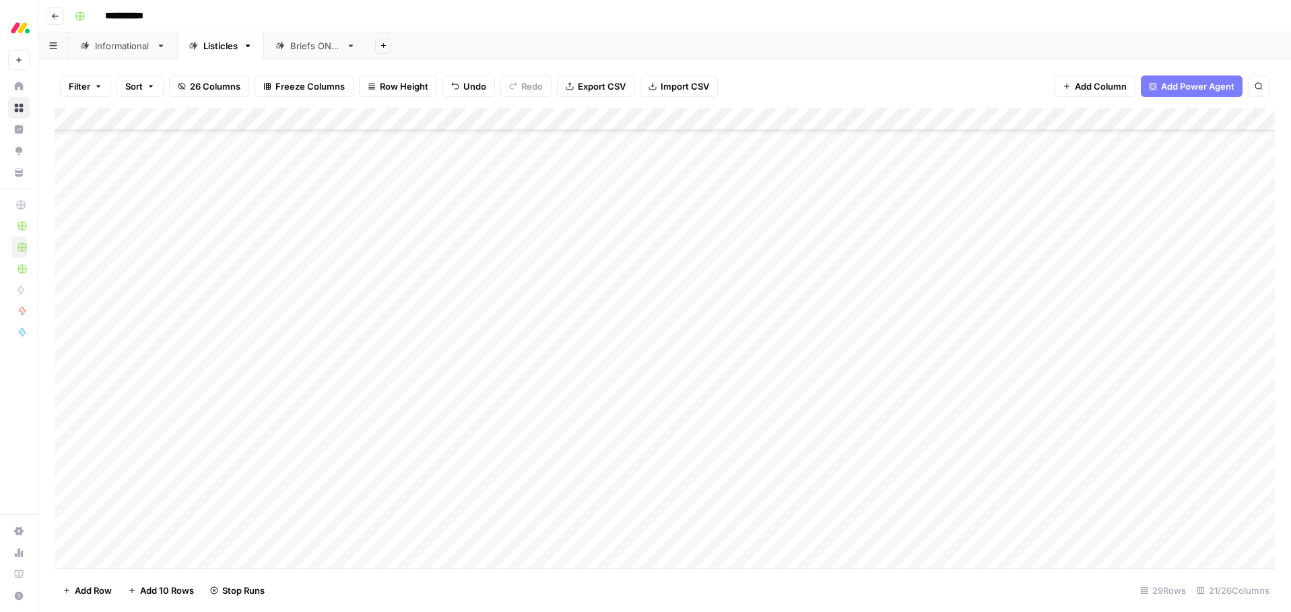
scroll to position [249, 0]
click at [622, 464] on div "Add Column" at bounding box center [665, 338] width 1220 height 460
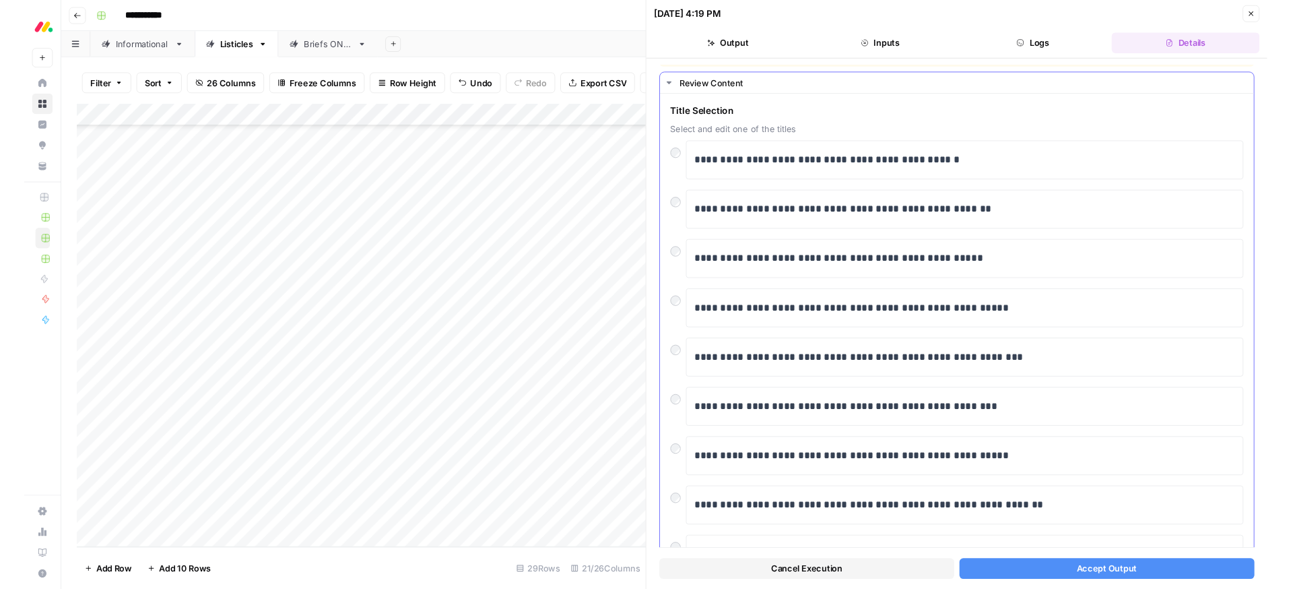
scroll to position [42, 0]
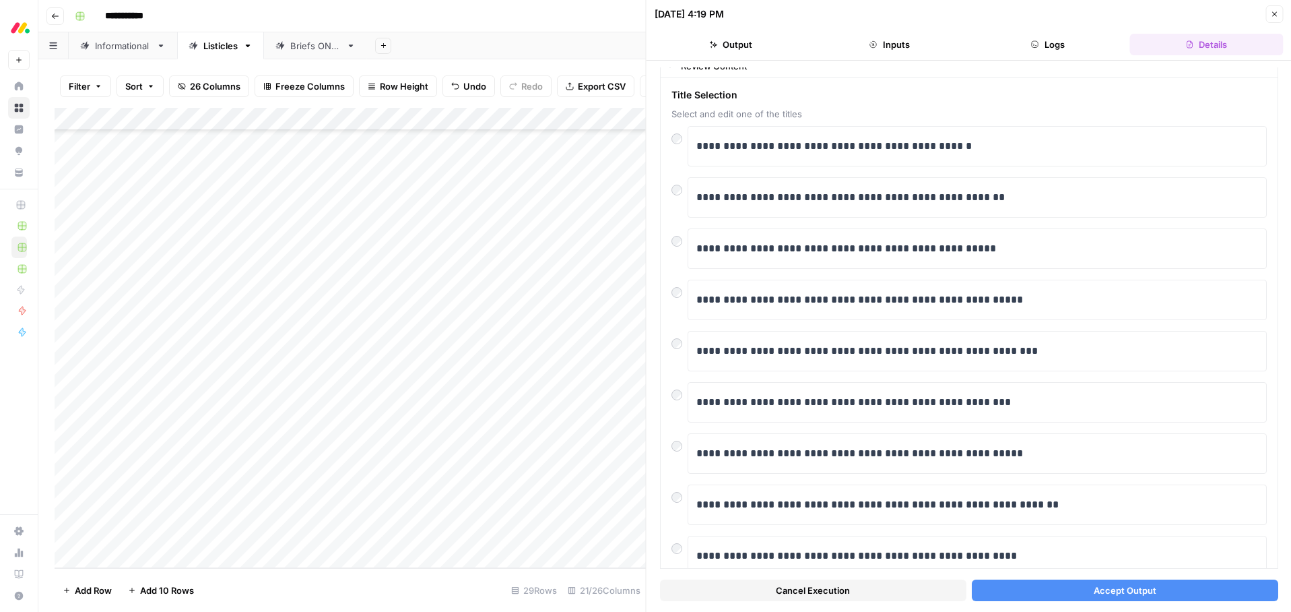
click at [1104, 591] on span "Accept Output" at bounding box center [1124, 589] width 63 height 13
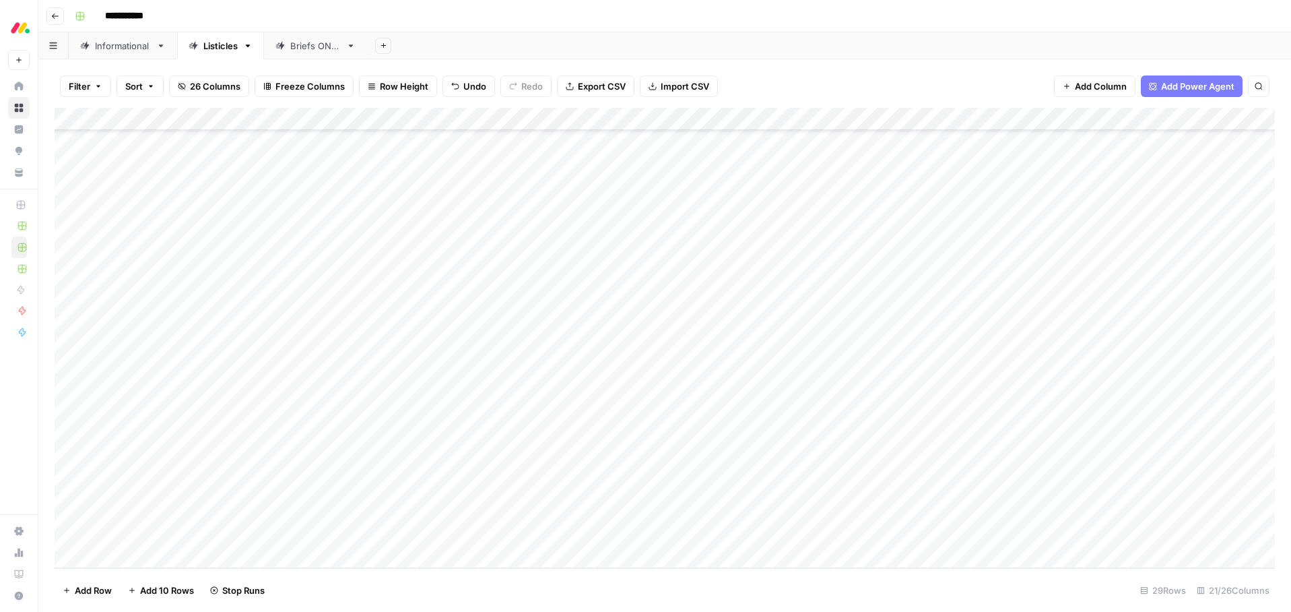
click at [624, 419] on div "Add Column" at bounding box center [665, 338] width 1220 height 460
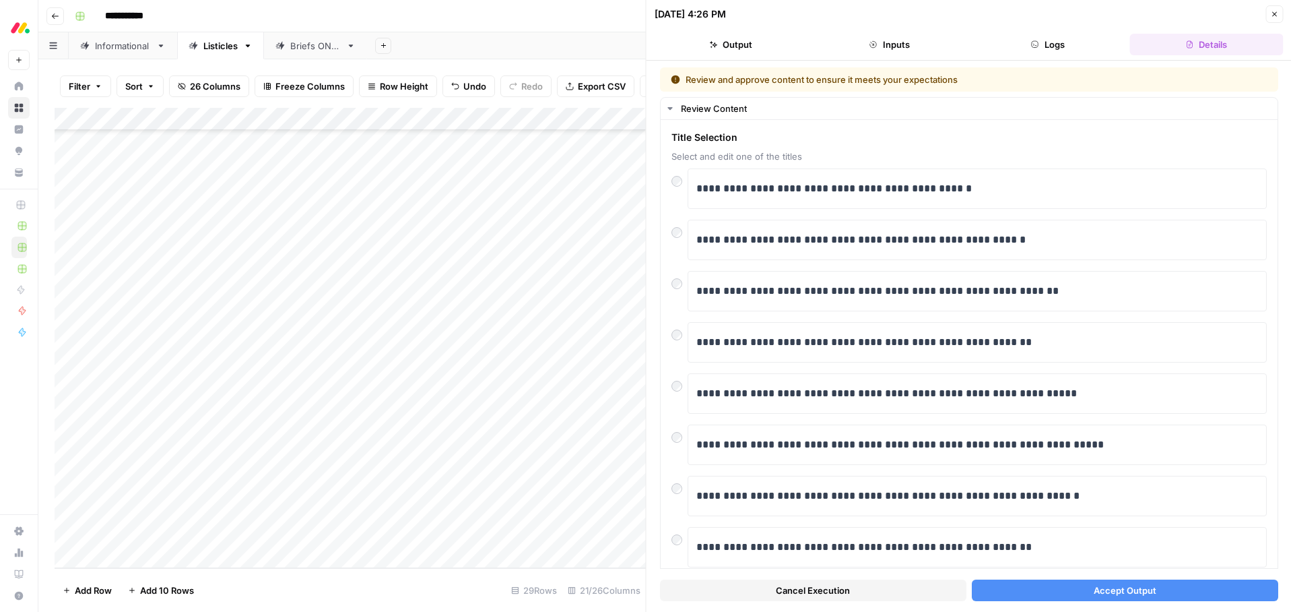
click at [1120, 591] on span "Accept Output" at bounding box center [1124, 589] width 63 height 13
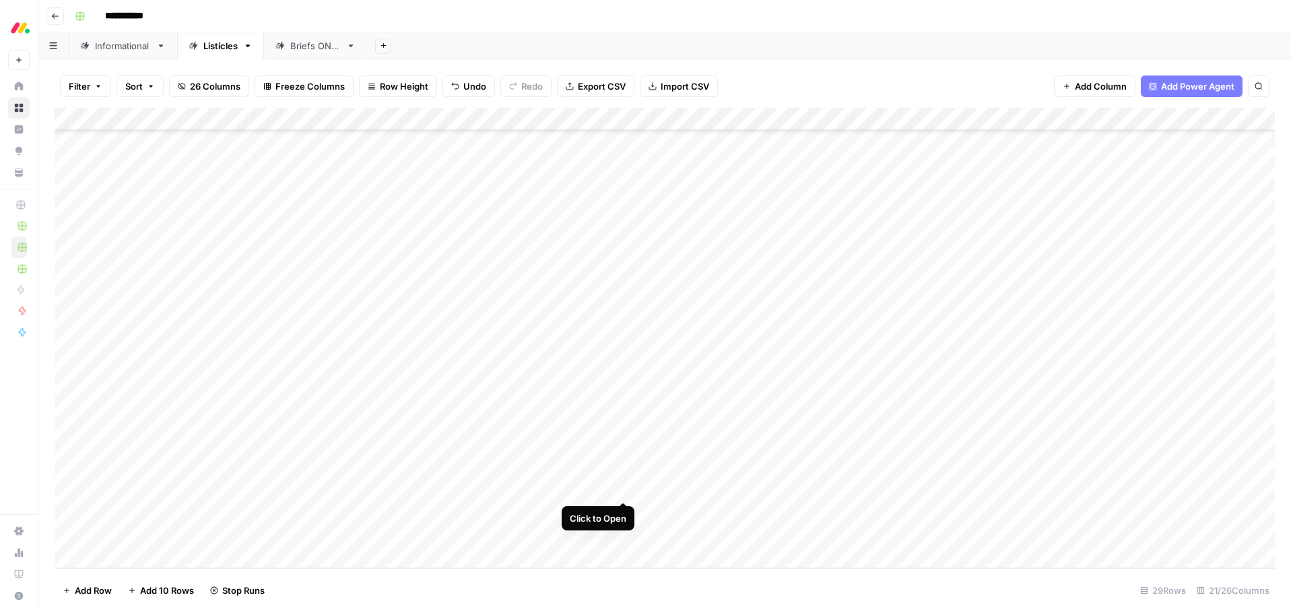
click at [622, 490] on div "Add Column" at bounding box center [665, 338] width 1220 height 460
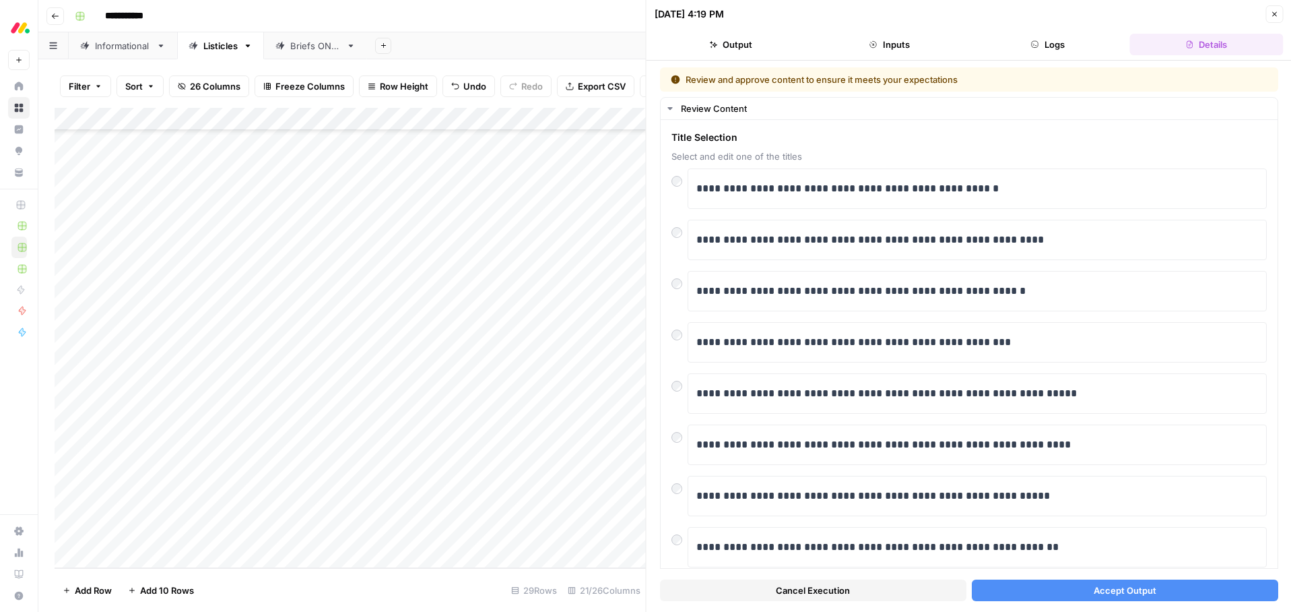
click at [1111, 593] on span "Accept Output" at bounding box center [1124, 589] width 63 height 13
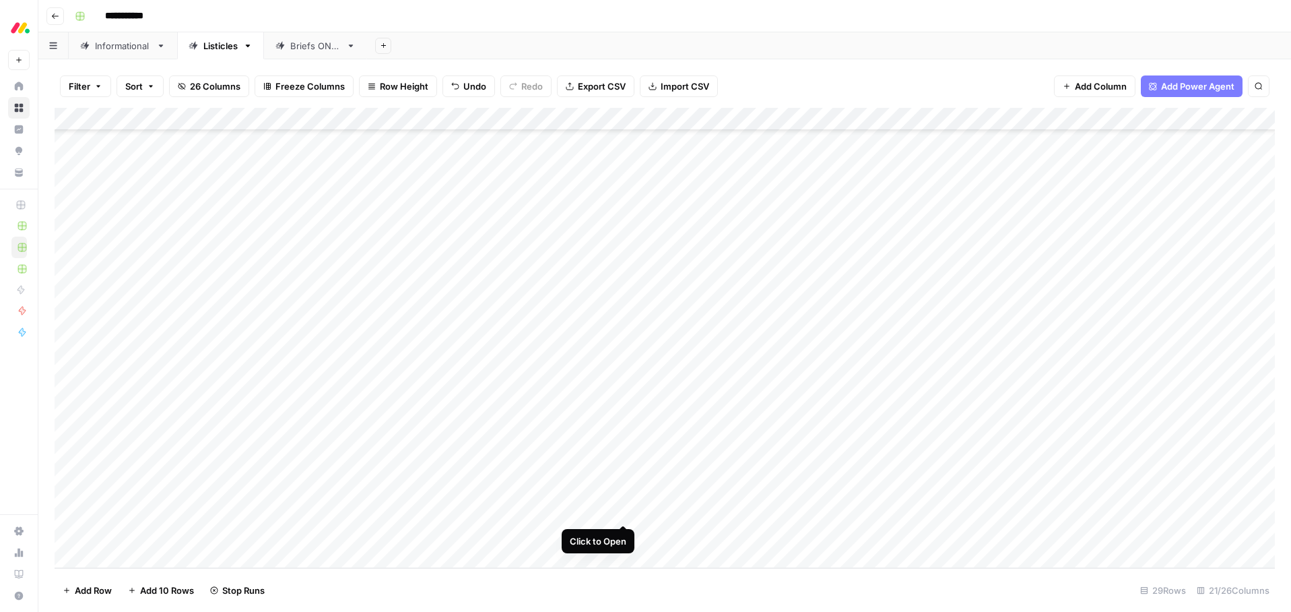
click at [623, 509] on div "Add Column" at bounding box center [665, 338] width 1220 height 460
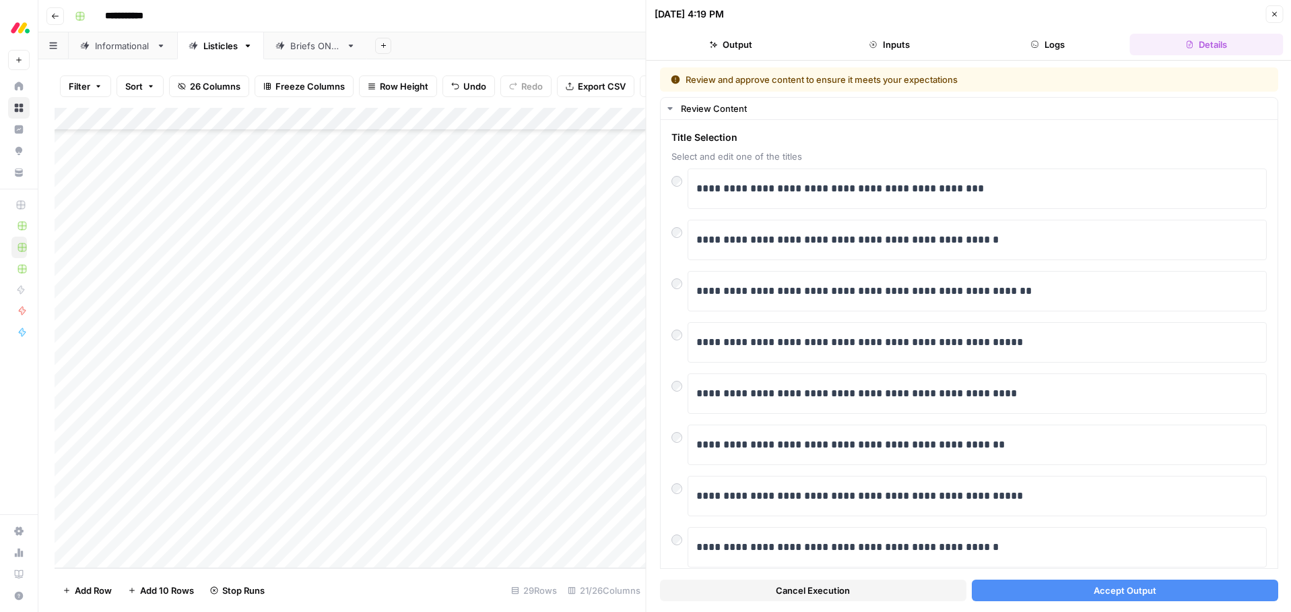
click at [1100, 591] on span "Accept Output" at bounding box center [1124, 589] width 63 height 13
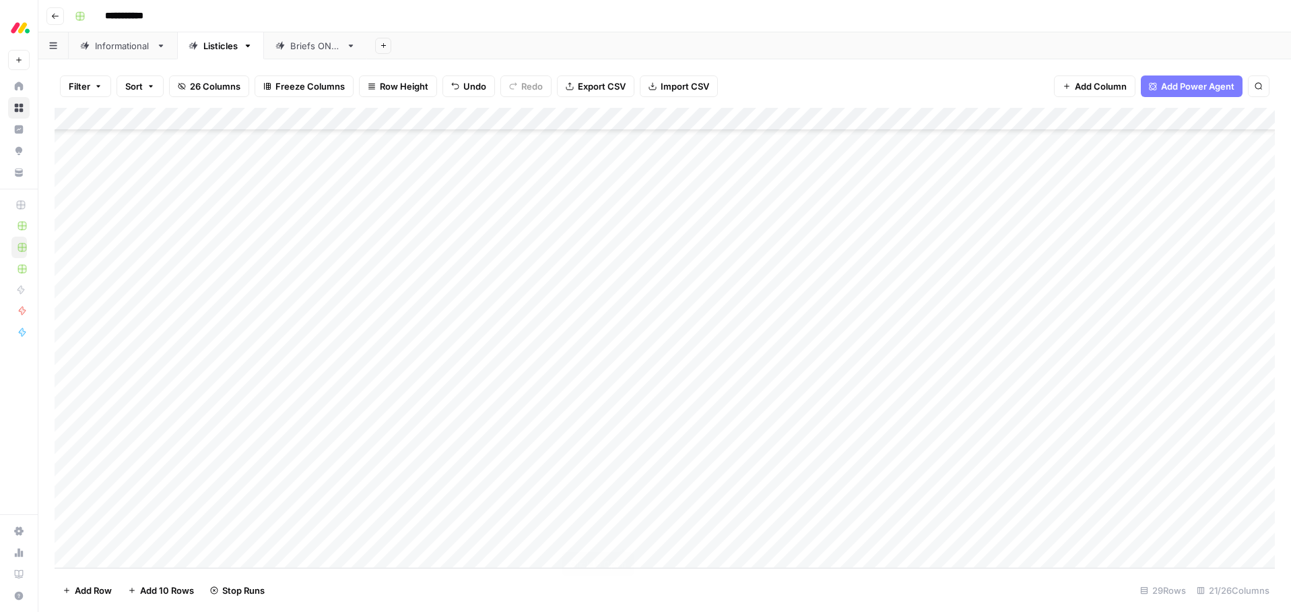
click at [624, 531] on div "Add Column" at bounding box center [665, 338] width 1220 height 460
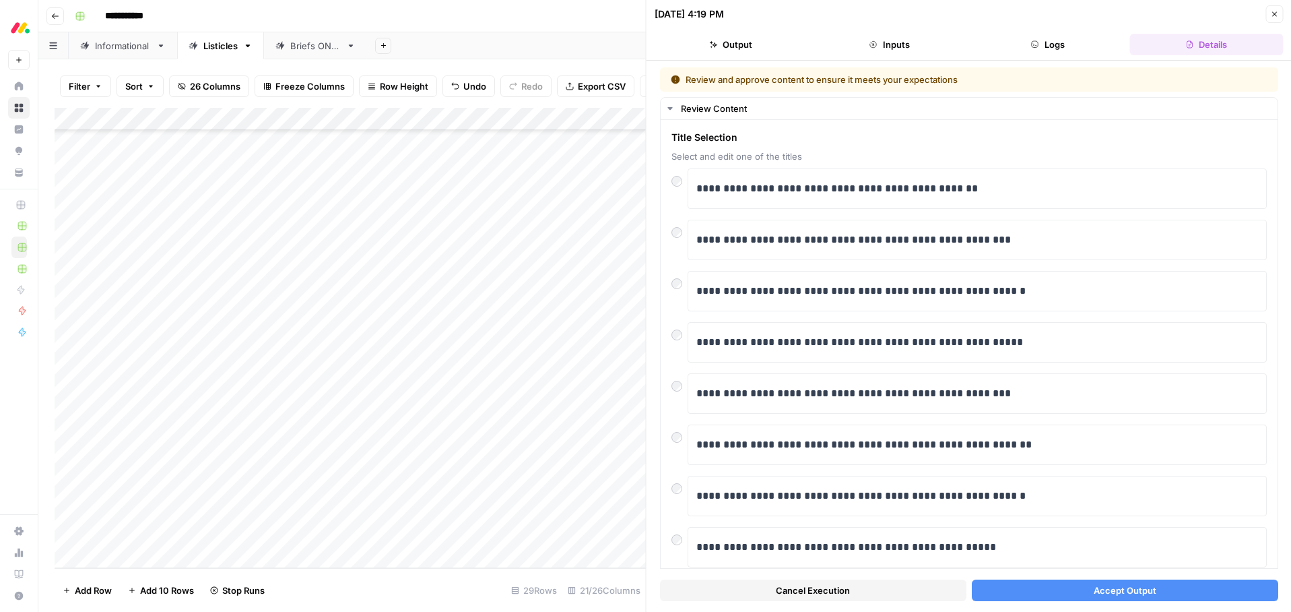
click at [1105, 586] on span "Accept Output" at bounding box center [1124, 589] width 63 height 13
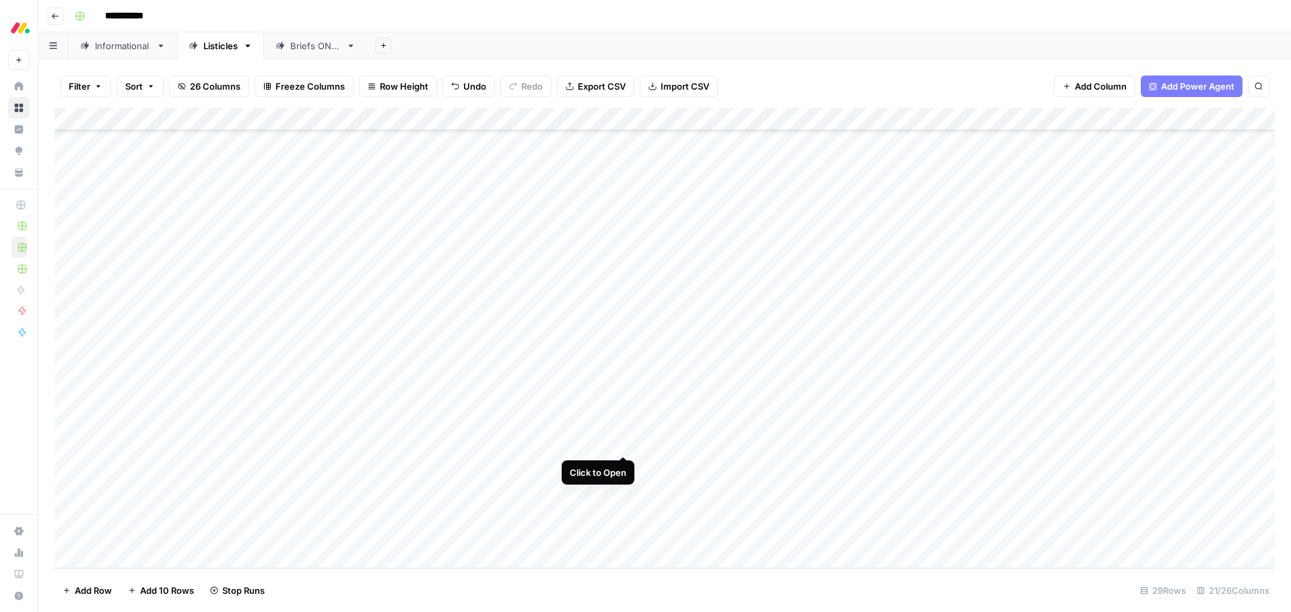
click at [624, 441] on div "Add Column" at bounding box center [665, 338] width 1220 height 460
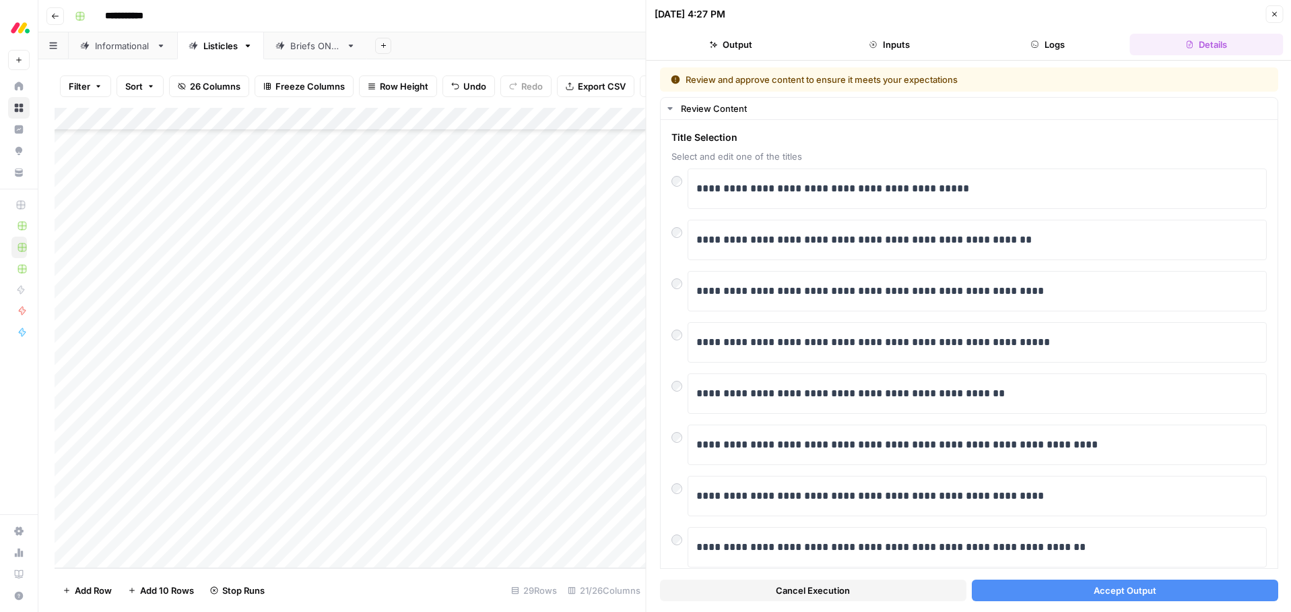
click at [1131, 593] on span "Accept Output" at bounding box center [1124, 589] width 63 height 13
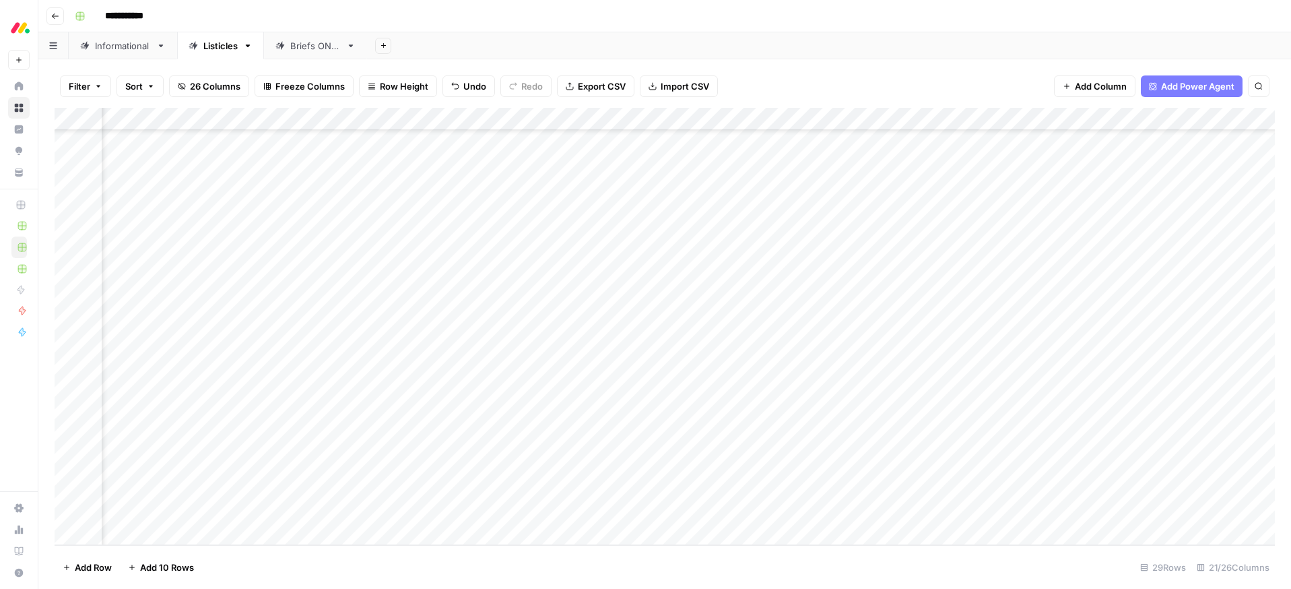
scroll to position [271, 536]
click at [451, 350] on div "Add Column" at bounding box center [665, 326] width 1220 height 437
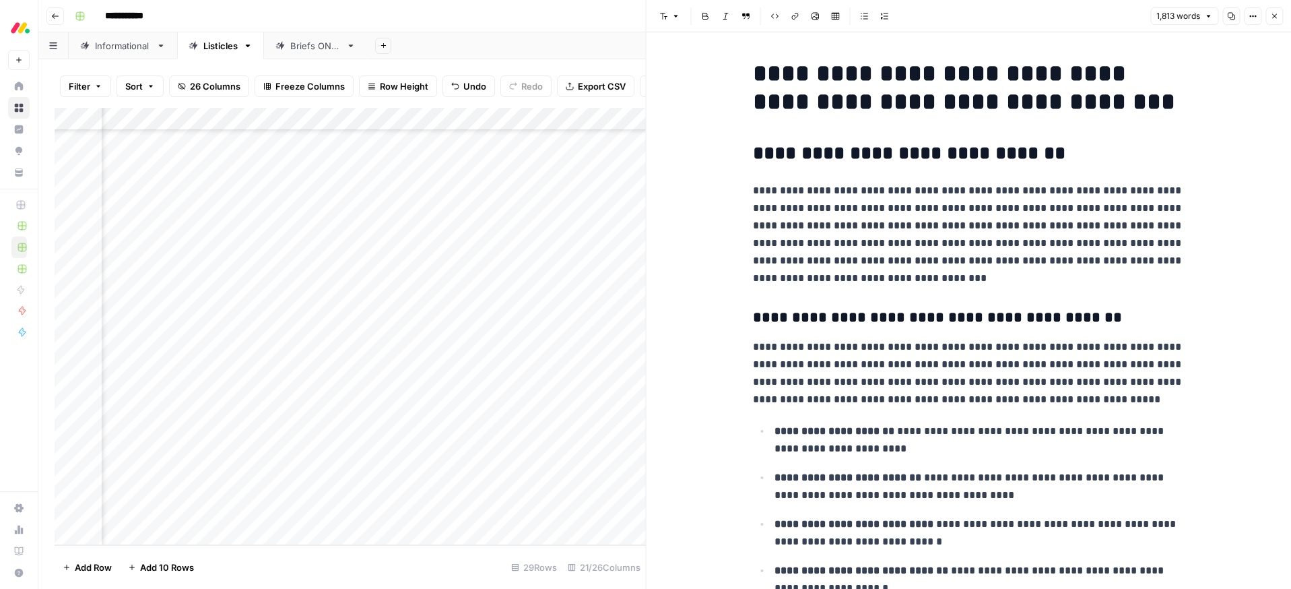
click at [1282, 11] on button "Close" at bounding box center [1275, 16] width 18 height 18
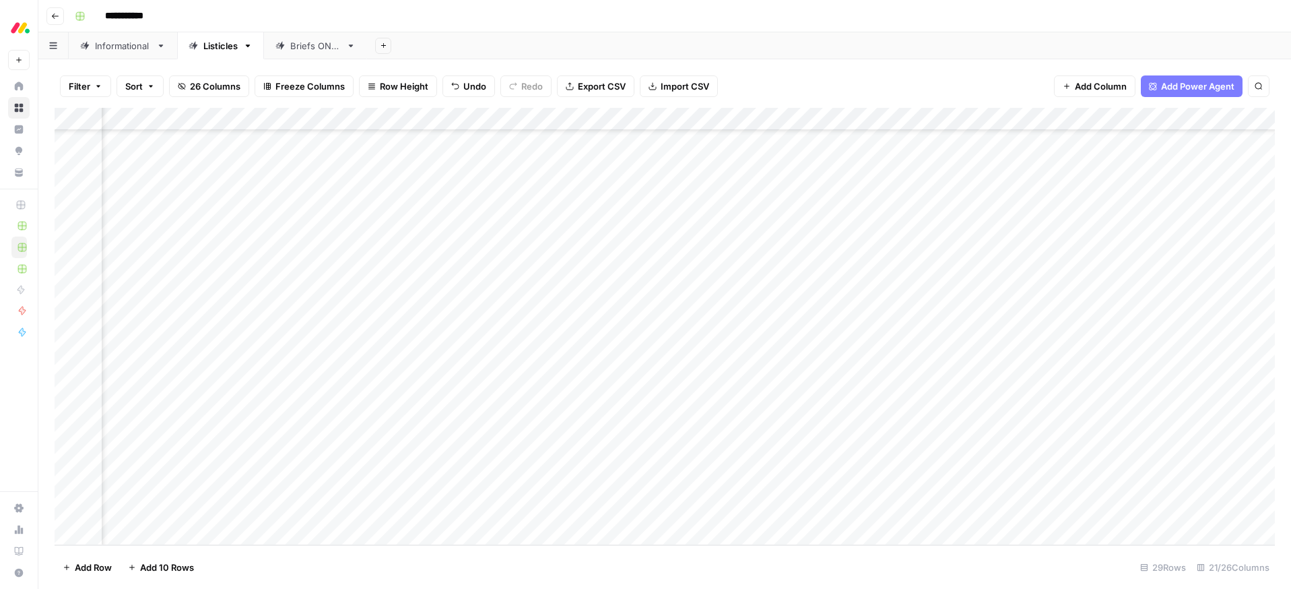
click at [680, 345] on div "Add Column" at bounding box center [665, 326] width 1220 height 437
click at [689, 374] on div "Add Column" at bounding box center [665, 326] width 1220 height 437
click at [685, 394] on div "Add Column" at bounding box center [665, 326] width 1220 height 437
click at [688, 418] on div "Add Column" at bounding box center [665, 326] width 1220 height 437
click at [690, 439] on div "Add Column" at bounding box center [665, 326] width 1220 height 437
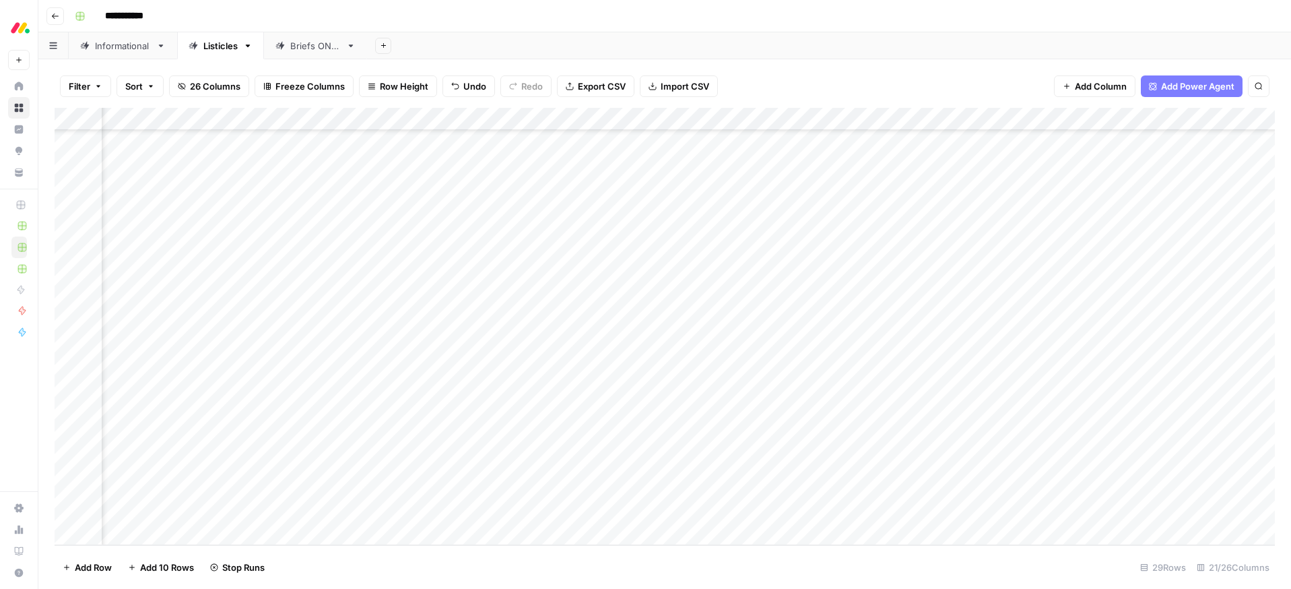
click at [685, 465] on div "Add Column" at bounding box center [665, 326] width 1220 height 437
click at [687, 490] on div "Add Column" at bounding box center [665, 326] width 1220 height 437
click at [688, 511] on div "Add Column" at bounding box center [665, 326] width 1220 height 437
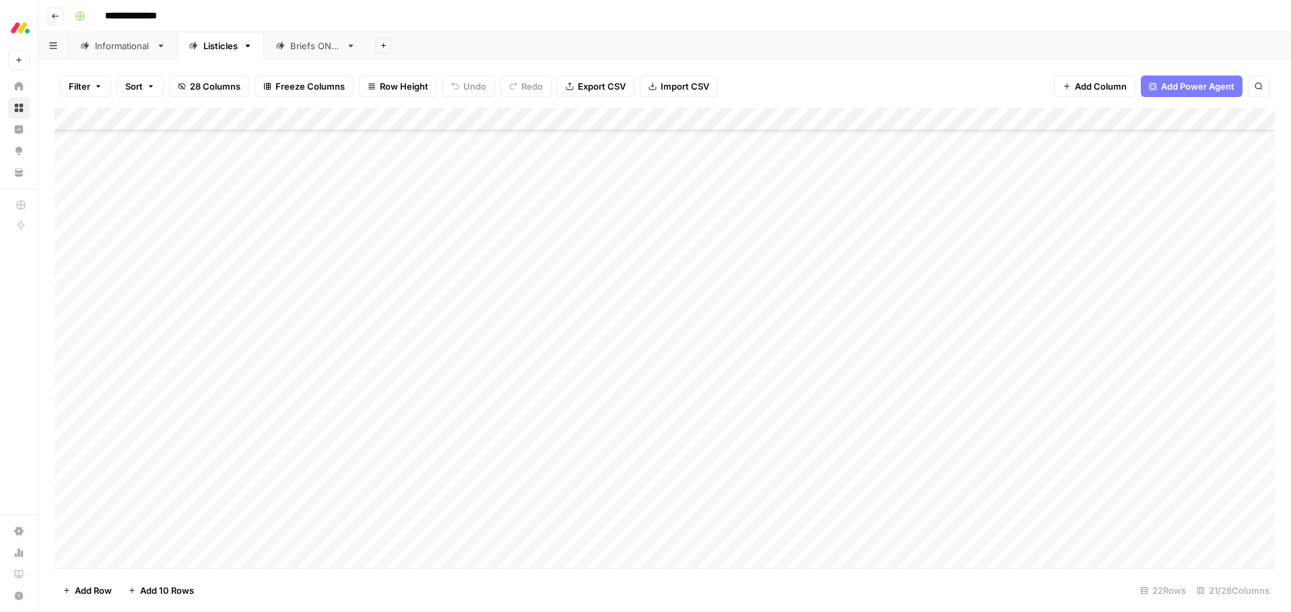
scroll to position [88, 0]
click at [145, 555] on div "Add Column" at bounding box center [665, 338] width 1220 height 460
type textarea "**********"
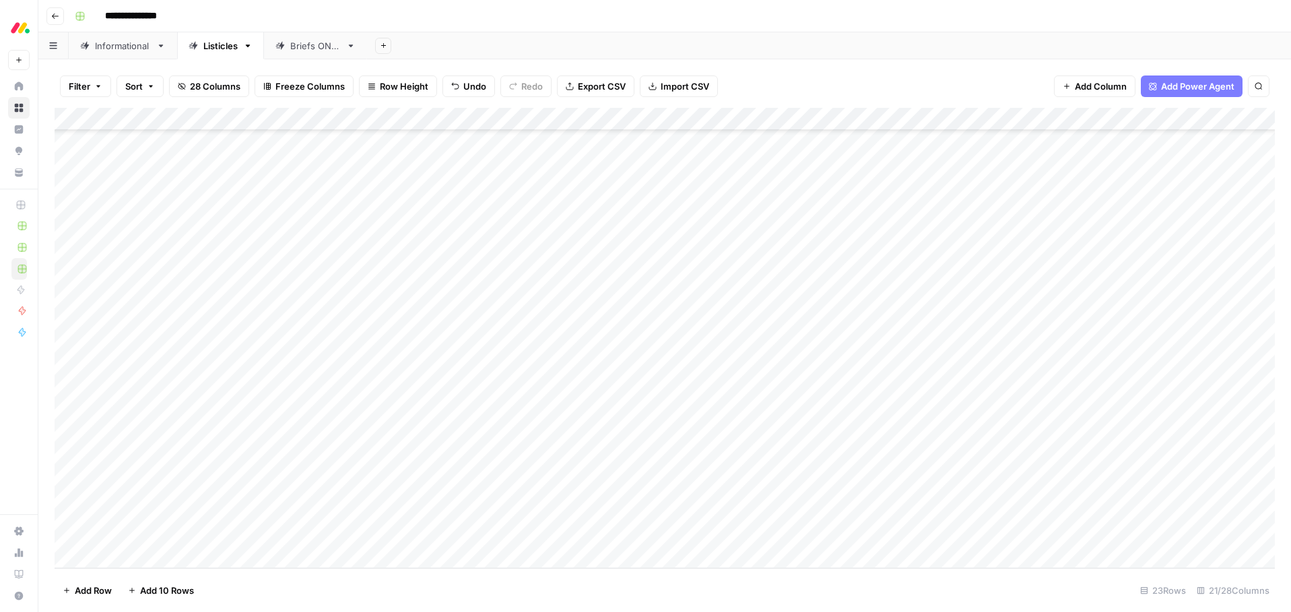
click at [367, 602] on footer "Add Row Add 10 Rows 23 Rows 21/28 Columns" at bounding box center [665, 590] width 1220 height 44
click at [141, 557] on div "Add Column" at bounding box center [665, 338] width 1220 height 460
type textarea "**********"
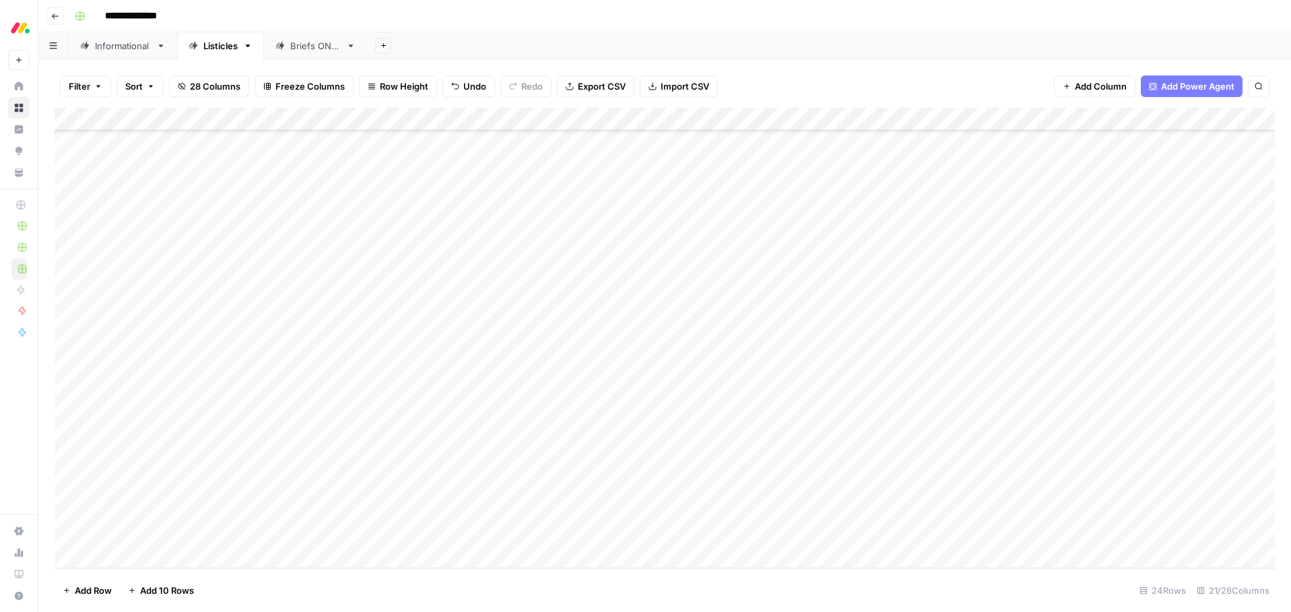
click at [344, 594] on footer "Add Row Add 10 Rows 24 Rows 21/28 Columns" at bounding box center [665, 590] width 1220 height 44
click at [152, 555] on div "Add Column" at bounding box center [665, 338] width 1220 height 460
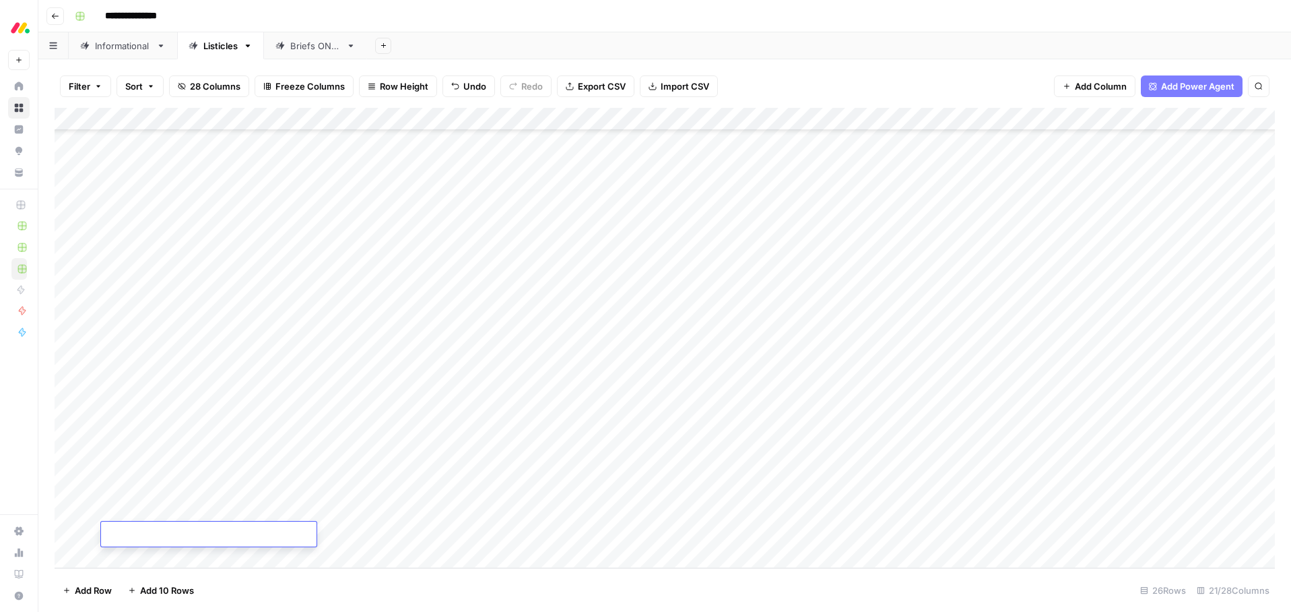
click at [137, 509] on div "Add Column" at bounding box center [665, 338] width 1220 height 460
click at [137, 509] on textarea at bounding box center [209, 511] width 216 height 19
type textarea "**********"
click at [335, 597] on footer "Add Row Add 10 Rows 26 Rows 21/28 Columns" at bounding box center [665, 590] width 1220 height 44
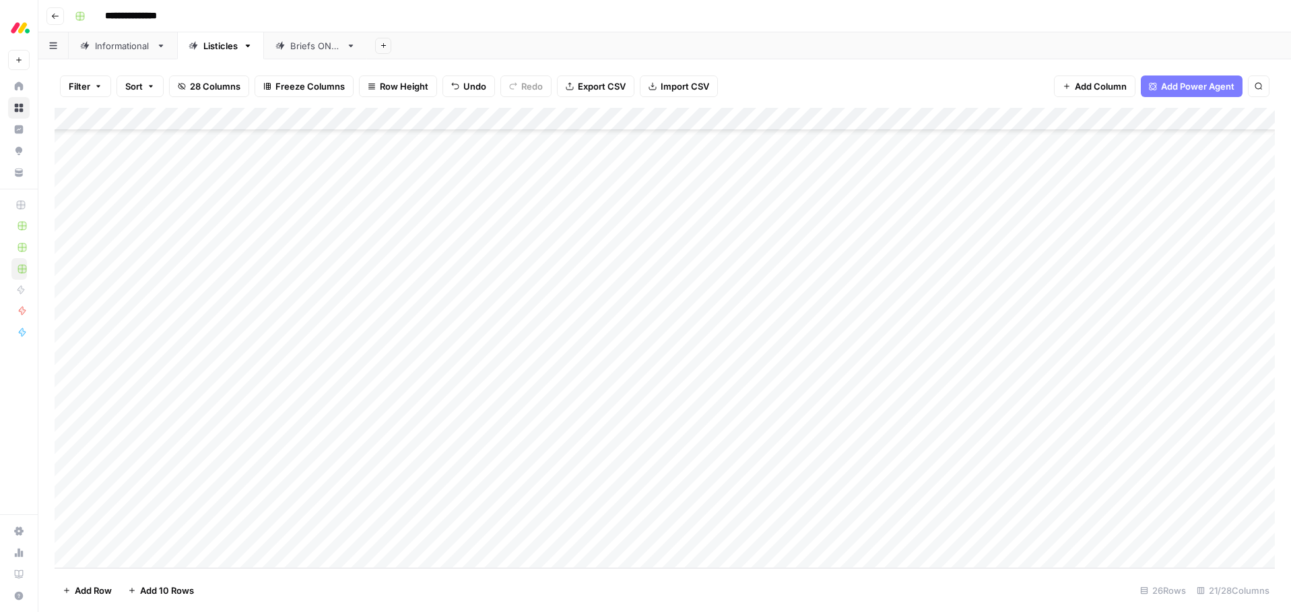
click at [142, 533] on div "Add Column" at bounding box center [665, 338] width 1220 height 460
click at [143, 533] on div "Add Column" at bounding box center [665, 338] width 1220 height 460
type textarea "**********"
click at [337, 584] on footer "Add Row Add 10 Rows 26 Rows 21/28 Columns" at bounding box center [665, 590] width 1220 height 44
click at [150, 555] on div "Add Column" at bounding box center [665, 338] width 1220 height 460
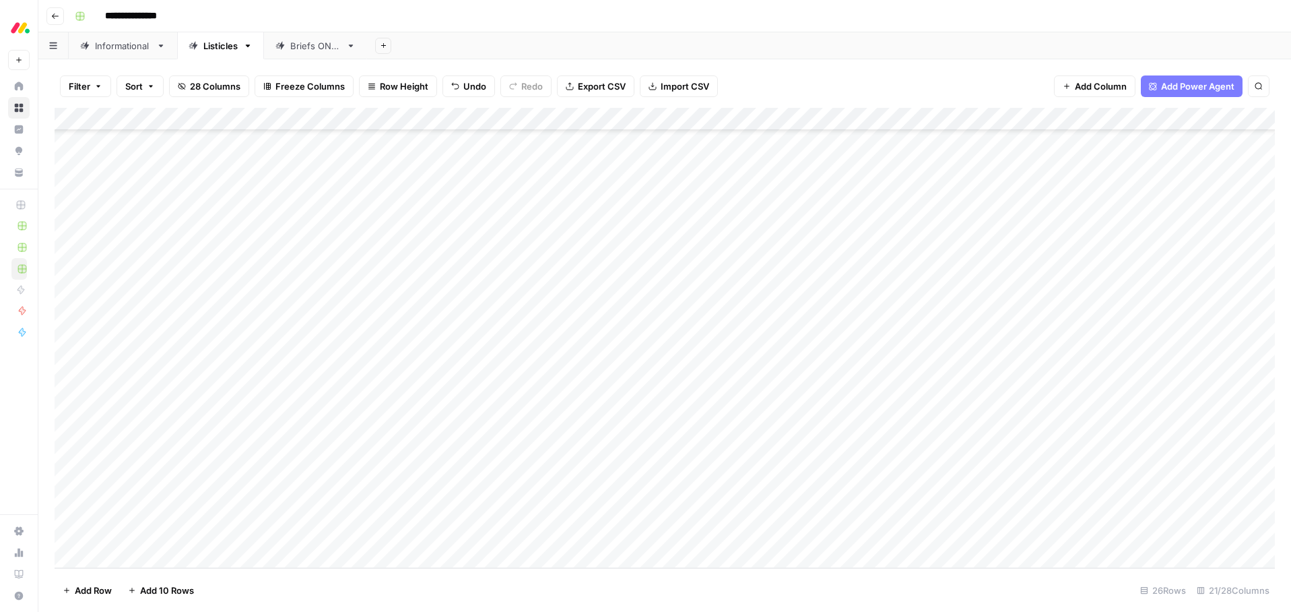
click at [150, 554] on div "Add Column" at bounding box center [665, 338] width 1220 height 460
type textarea "**********"
click at [329, 598] on footer "Add Row Add 10 Rows 27 Rows 21/28 Columns" at bounding box center [665, 590] width 1220 height 44
click at [167, 551] on div "Add Column" at bounding box center [665, 338] width 1220 height 460
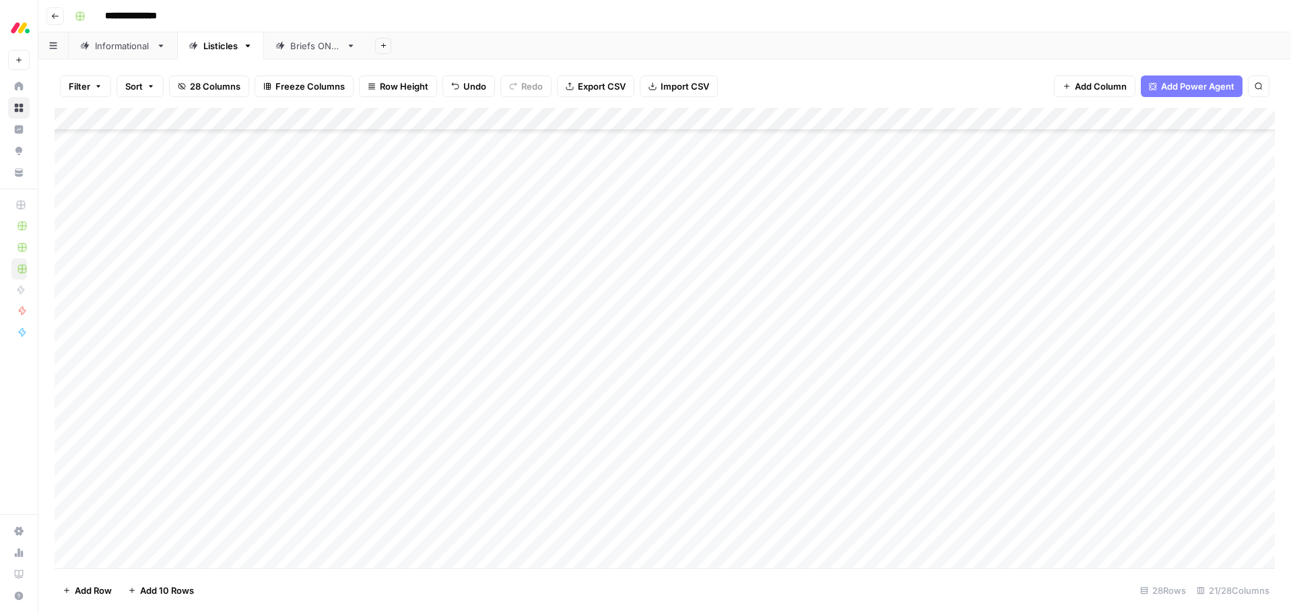
scroll to position [226, 0]
type textarea "**********"
click at [368, 581] on footer "Add Row Add 10 Rows 28 Rows 21/28 Columns" at bounding box center [665, 590] width 1220 height 44
click at [366, 582] on footer "Add Row Add 10 Rows 28 Rows 21/28 Columns" at bounding box center [665, 590] width 1220 height 44
click at [143, 556] on div "Add Column" at bounding box center [665, 338] width 1220 height 460
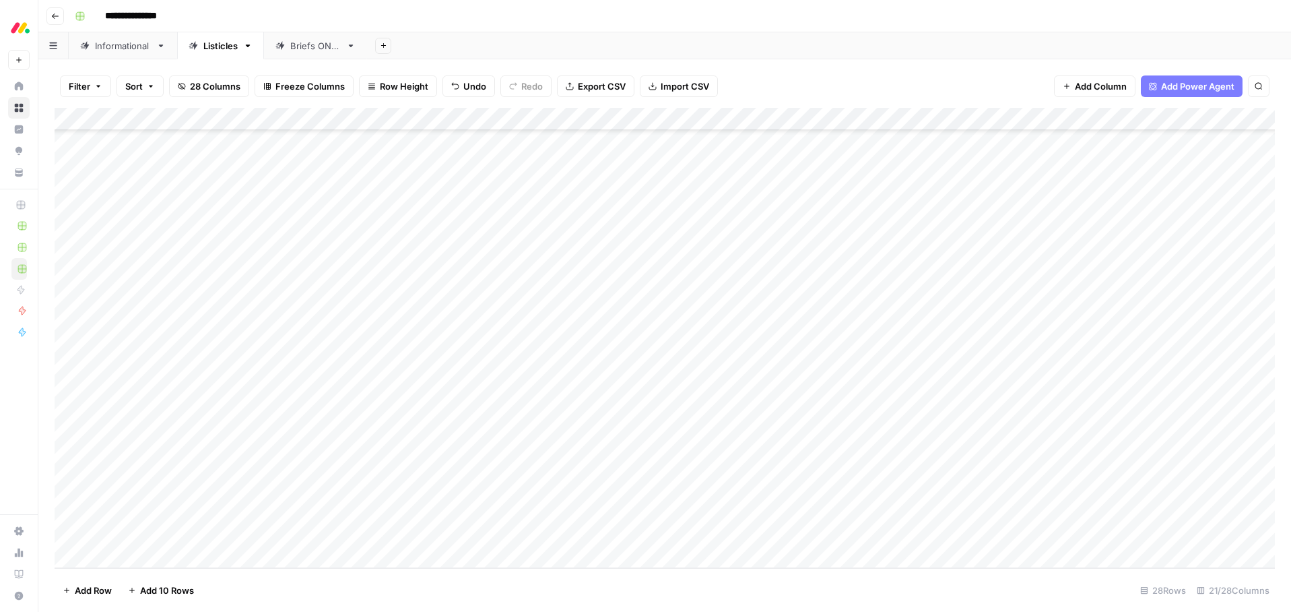
click at [143, 556] on div "Add Column" at bounding box center [665, 338] width 1220 height 460
type textarea "**********"
click at [324, 591] on footer "Add Row Add 10 Rows 29 Rows 21/28 Columns" at bounding box center [665, 590] width 1220 height 44
click at [327, 591] on footer "Add Row Add 10 Rows 29 Rows 21/28 Columns" at bounding box center [665, 590] width 1220 height 44
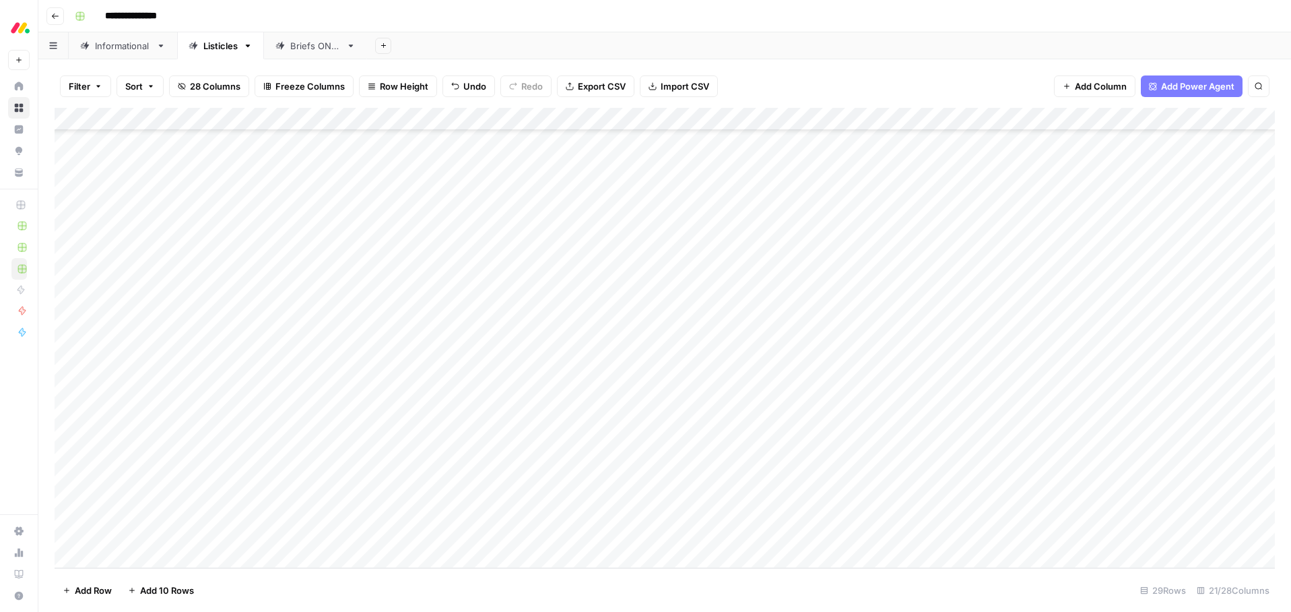
click at [151, 556] on div "Add Column" at bounding box center [665, 338] width 1220 height 460
click at [138, 531] on div "Add Column" at bounding box center [665, 338] width 1220 height 460
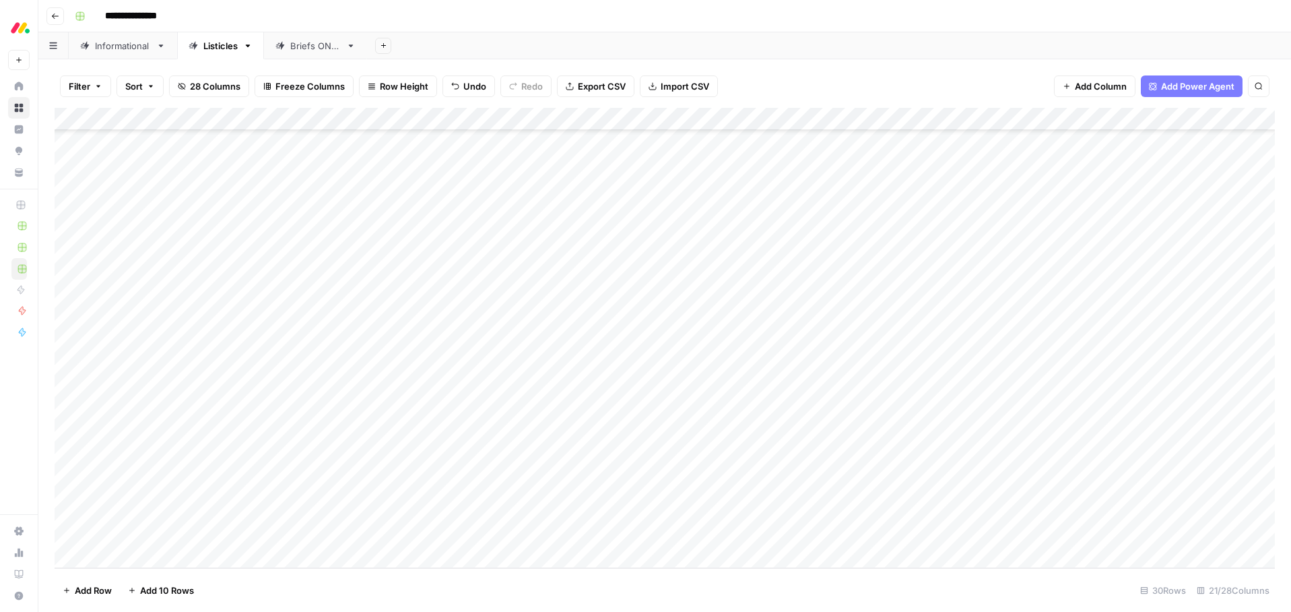
click at [138, 531] on div "Add Column" at bounding box center [665, 338] width 1220 height 460
type textarea "**********"
click at [323, 582] on footer "Add Row Add 10 Rows 30 Rows 21/28 Columns" at bounding box center [665, 590] width 1220 height 44
click at [129, 557] on div "Add Column" at bounding box center [665, 338] width 1220 height 460
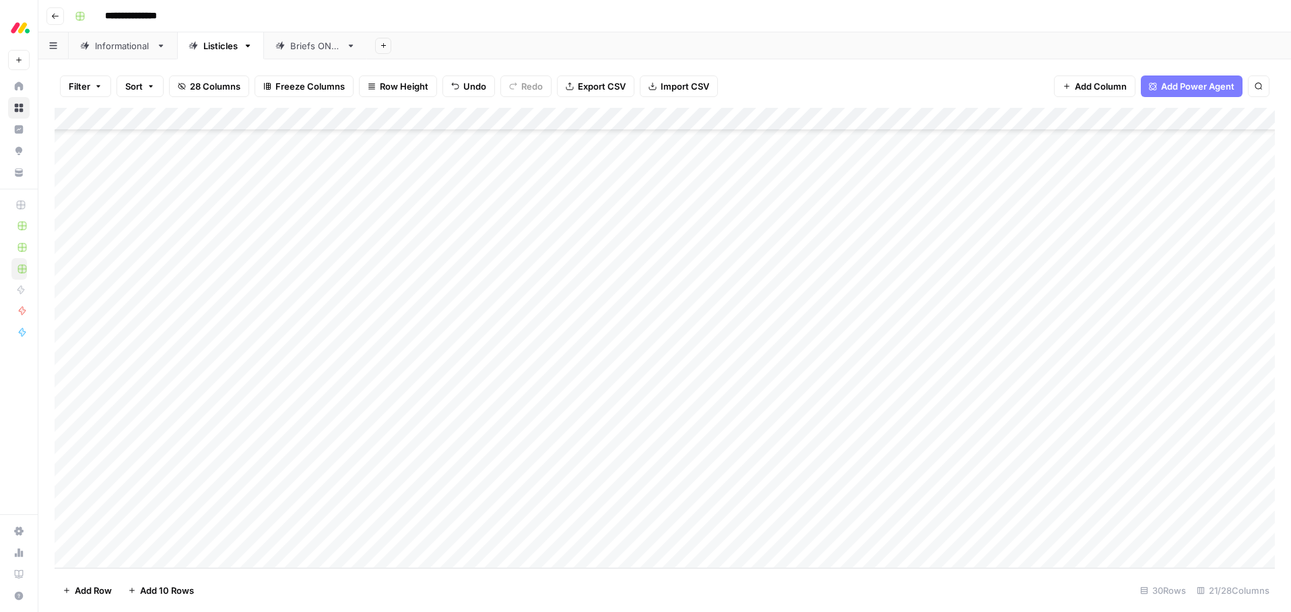
scroll to position [294, 0]
type textarea "**********"
click at [402, 578] on footer "Add Row Add 10 Rows 31 Rows 21/28 Columns" at bounding box center [665, 590] width 1220 height 44
click at [137, 556] on div "Add Column" at bounding box center [665, 338] width 1220 height 460
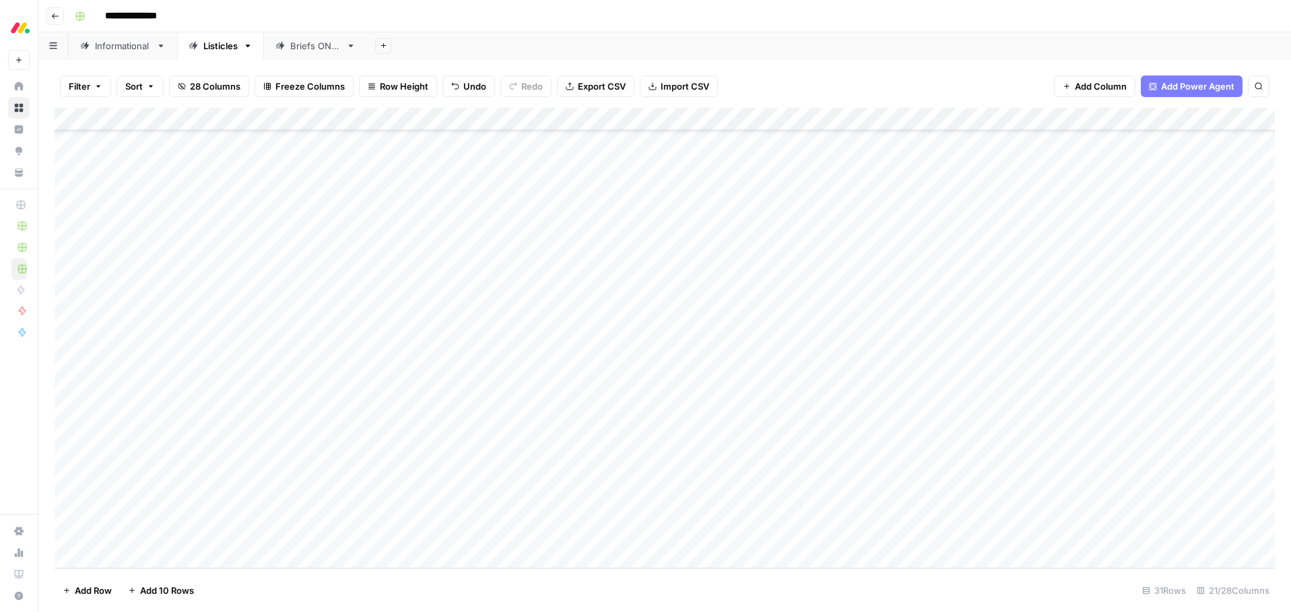
scroll to position [317, 0]
type textarea "**********"
drag, startPoint x: 377, startPoint y: 594, endPoint x: 207, endPoint y: 580, distance: 170.3
click at [377, 594] on footer "Add Row Add 10 Rows 32 Rows 21/28 Columns" at bounding box center [665, 590] width 1220 height 44
click at [148, 559] on div "Add Column" at bounding box center [665, 338] width 1220 height 460
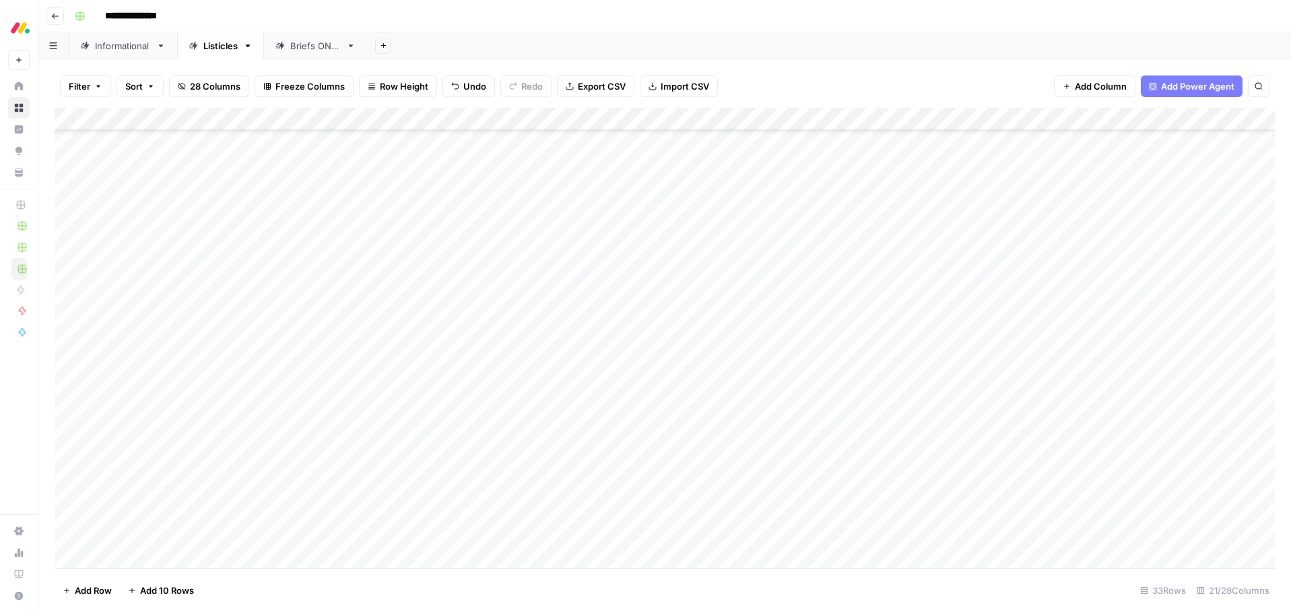
click at [148, 559] on div "Add Column" at bounding box center [665, 338] width 1220 height 460
type textarea "**********"
drag, startPoint x: 379, startPoint y: 603, endPoint x: 364, endPoint y: 601, distance: 15.6
click at [379, 603] on footer "Add Row Add 10 Rows 33 Rows 21/28 Columns" at bounding box center [665, 590] width 1220 height 44
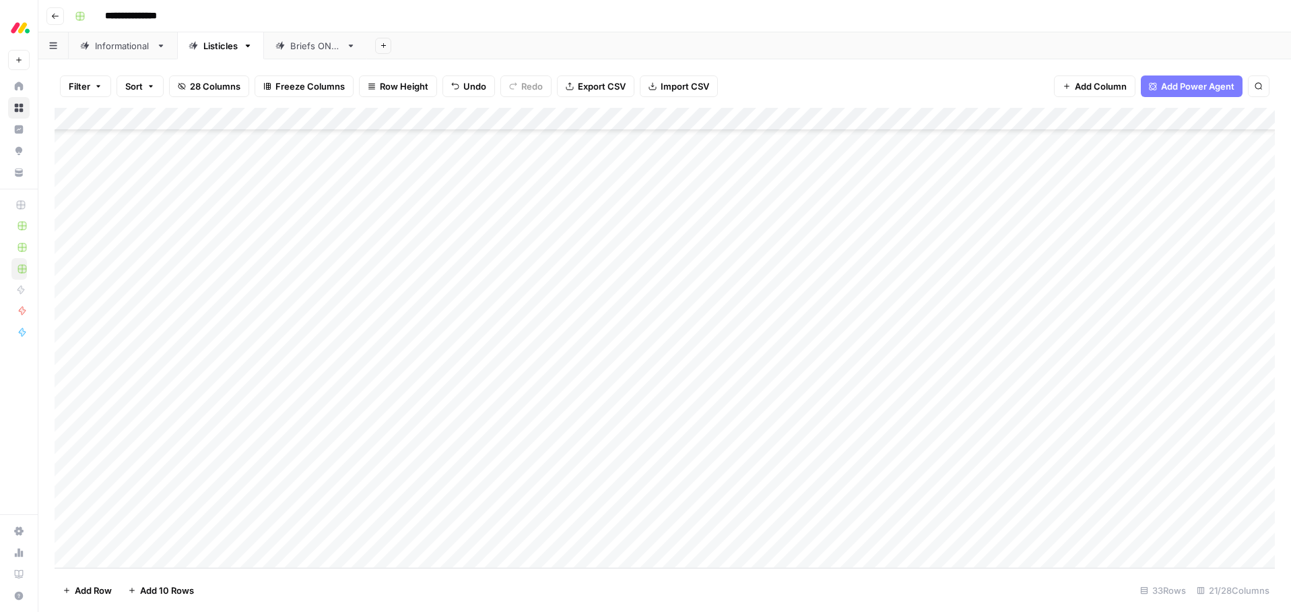
click at [399, 281] on div "Add Column" at bounding box center [665, 338] width 1220 height 460
drag, startPoint x: 420, startPoint y: 292, endPoint x: 387, endPoint y: 538, distance: 248.1
click at [387, 538] on div "Add Column" at bounding box center [665, 338] width 1220 height 460
click at [502, 305] on div "Add Column" at bounding box center [665, 338] width 1220 height 460
click at [515, 305] on div "Add Column" at bounding box center [665, 338] width 1220 height 460
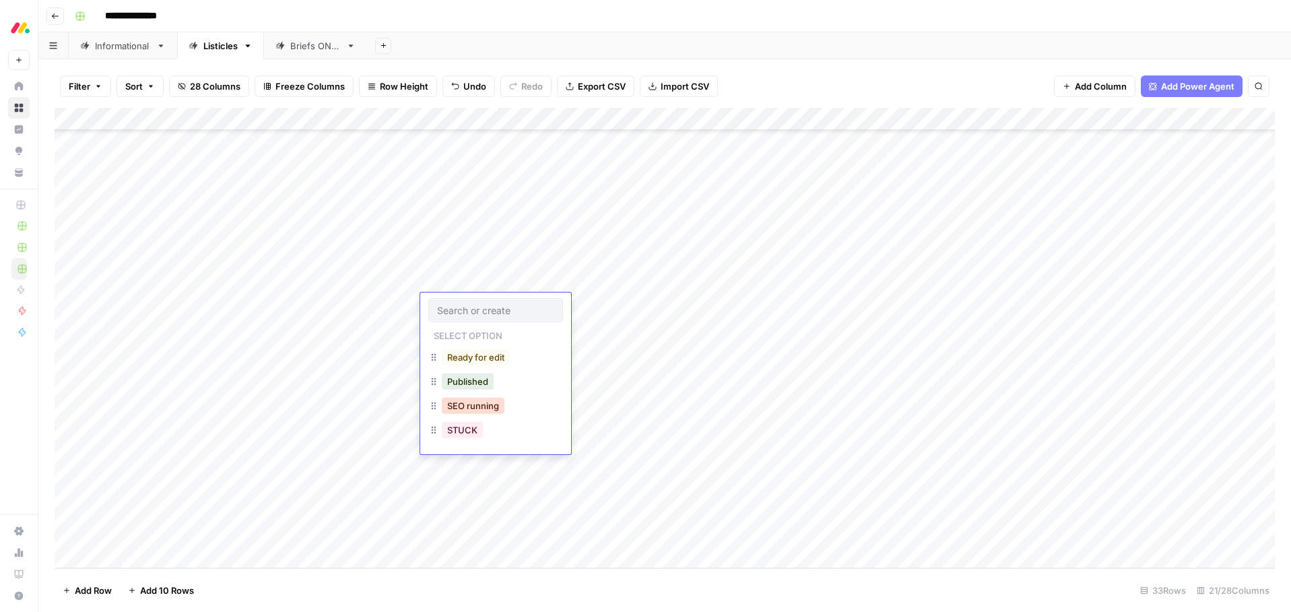
click at [459, 408] on button "SEO running" at bounding box center [473, 405] width 63 height 16
drag, startPoint x: 556, startPoint y: 316, endPoint x: 533, endPoint y: 538, distance: 222.9
click at [533, 538] on div "Add Column" at bounding box center [665, 338] width 1220 height 460
click at [731, 304] on div "Add Column" at bounding box center [665, 338] width 1220 height 460
click at [729, 327] on div "Add Column" at bounding box center [665, 338] width 1220 height 460
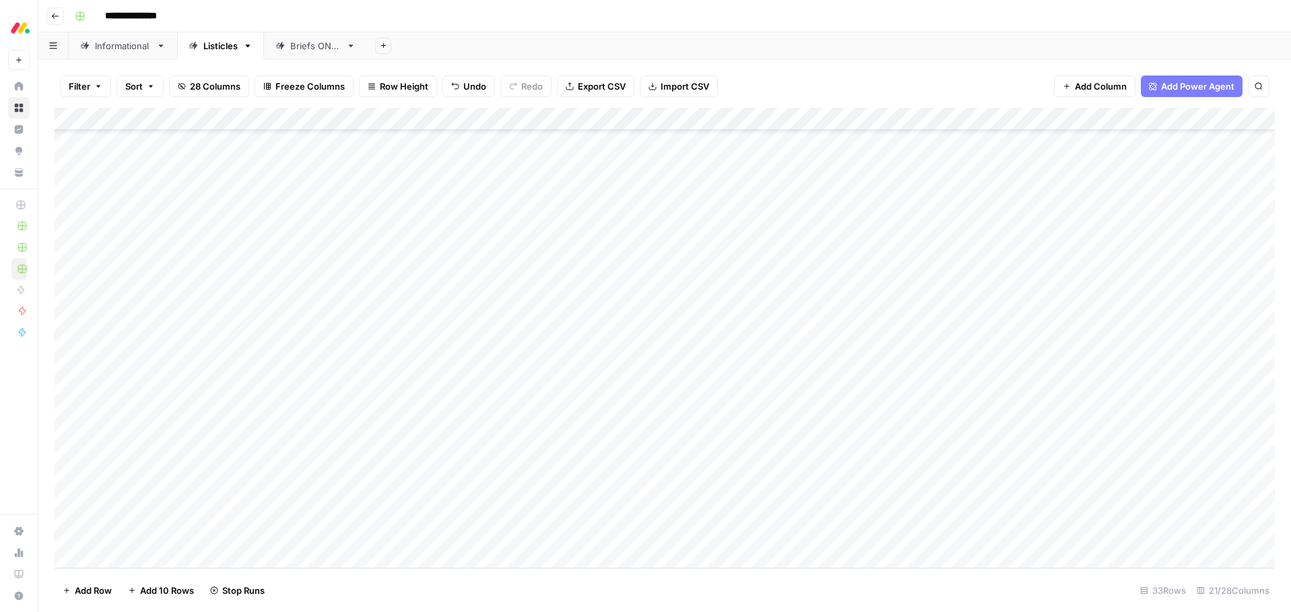
click at [728, 350] on div "Add Column" at bounding box center [665, 338] width 1220 height 460
click at [729, 374] on div "Add Column" at bounding box center [665, 338] width 1220 height 460
click at [736, 396] on div "Add Column" at bounding box center [665, 338] width 1220 height 460
click at [732, 420] on div "Add Column" at bounding box center [665, 338] width 1220 height 460
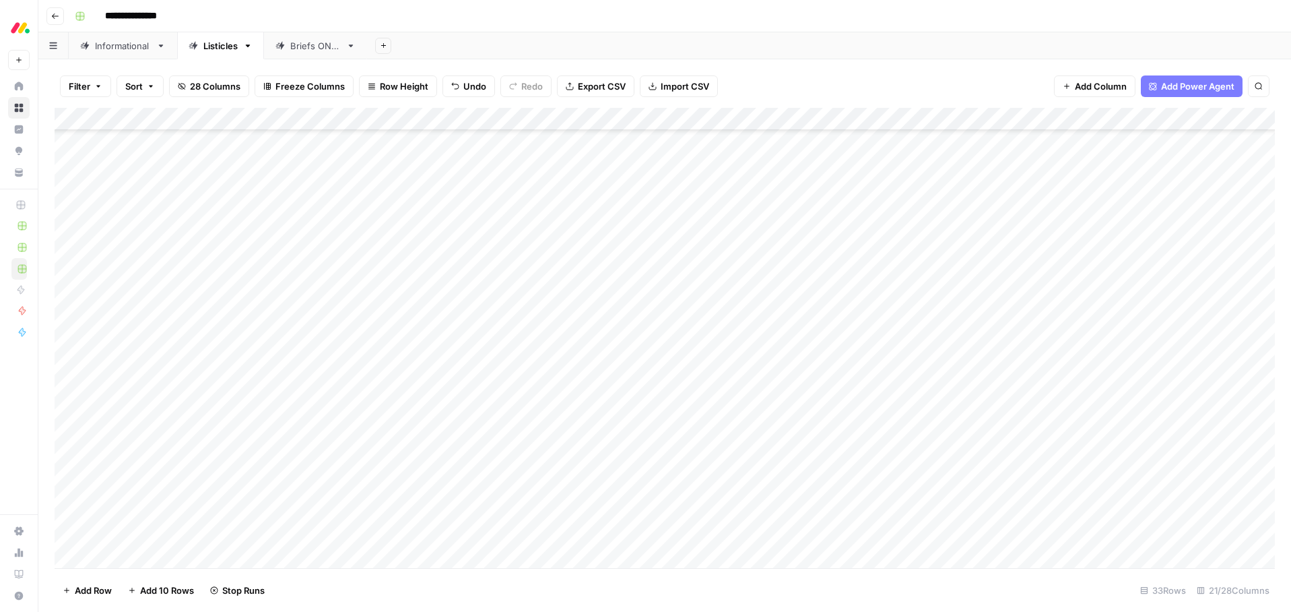
click at [734, 445] on div "Add Column" at bounding box center [665, 338] width 1220 height 460
click at [731, 466] on div "Add Column" at bounding box center [665, 338] width 1220 height 460
click at [735, 490] on div "Add Column" at bounding box center [665, 338] width 1220 height 460
click at [734, 511] on div "Add Column" at bounding box center [665, 338] width 1220 height 460
click at [734, 535] on div "Add Column" at bounding box center [665, 338] width 1220 height 460
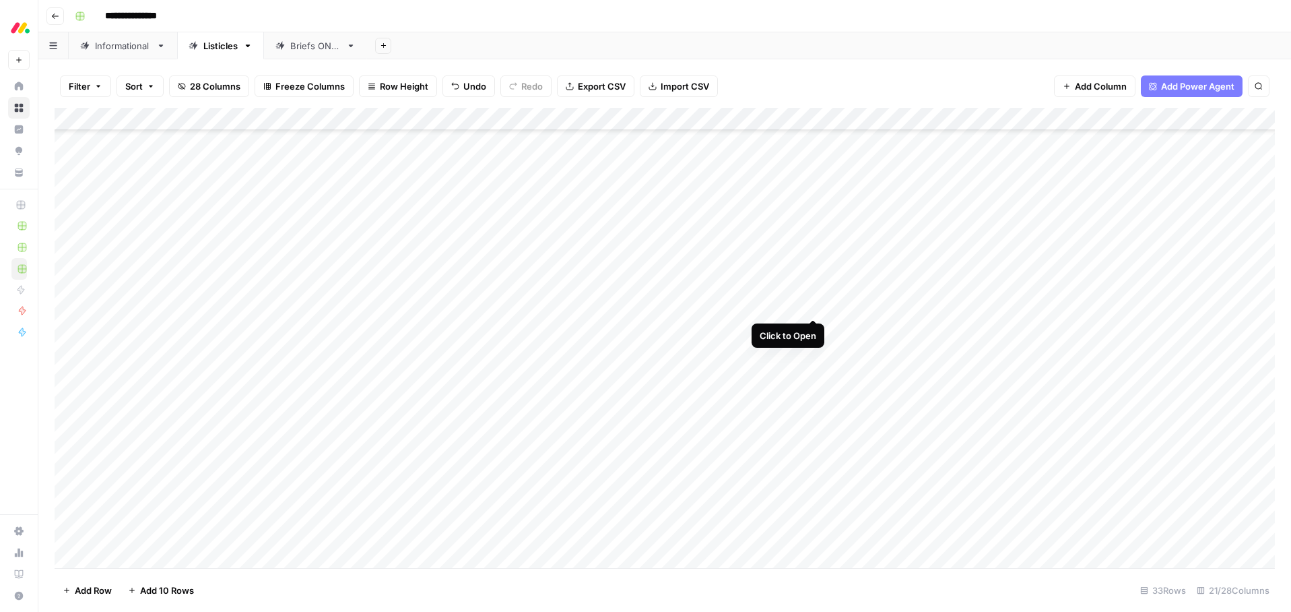
click at [810, 303] on div "Add Column" at bounding box center [665, 338] width 1220 height 460
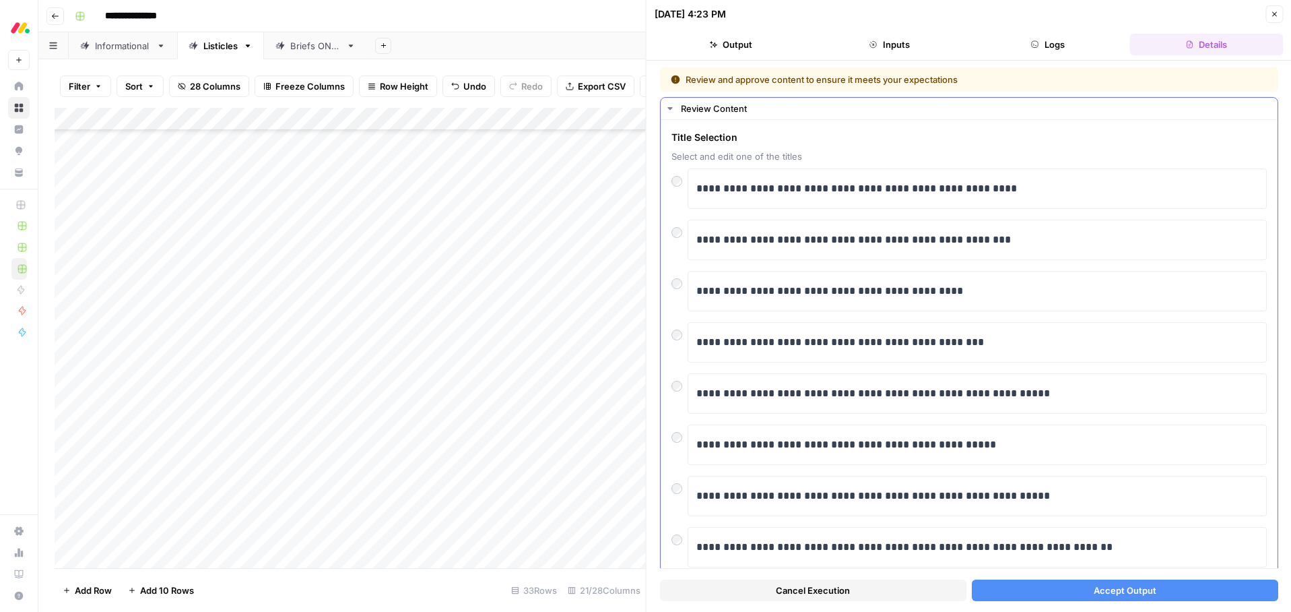
scroll to position [1, 0]
click at [1065, 591] on button "Accept Output" at bounding box center [1124, 590] width 306 height 22
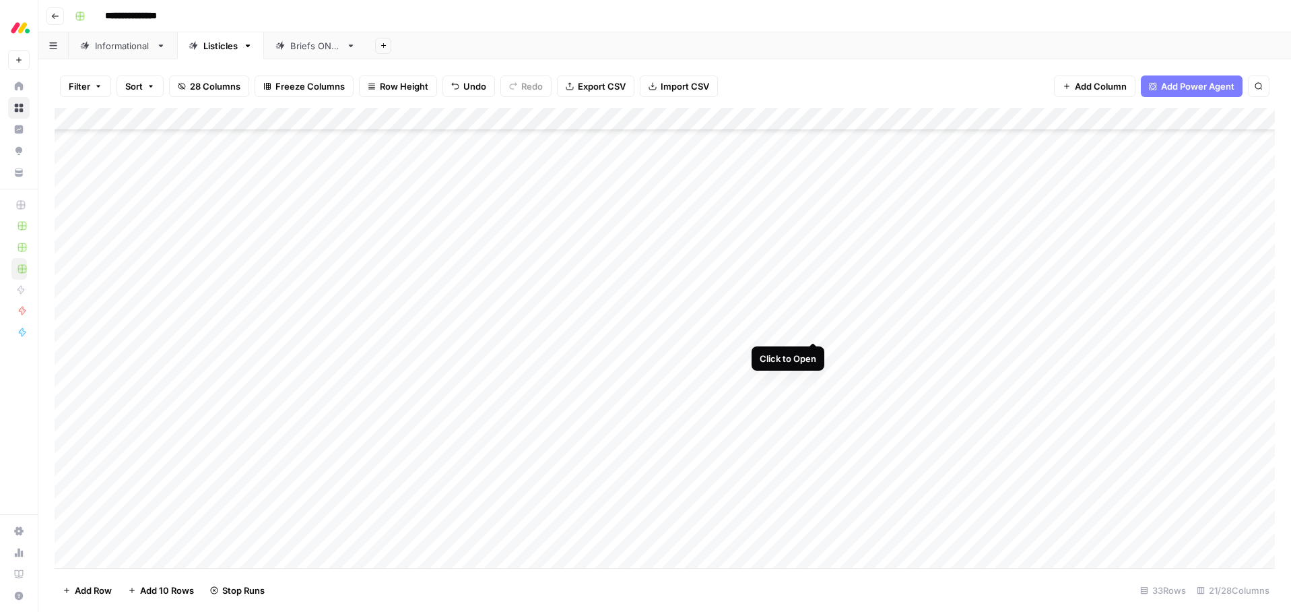
click at [810, 328] on div "Add Column" at bounding box center [665, 338] width 1220 height 460
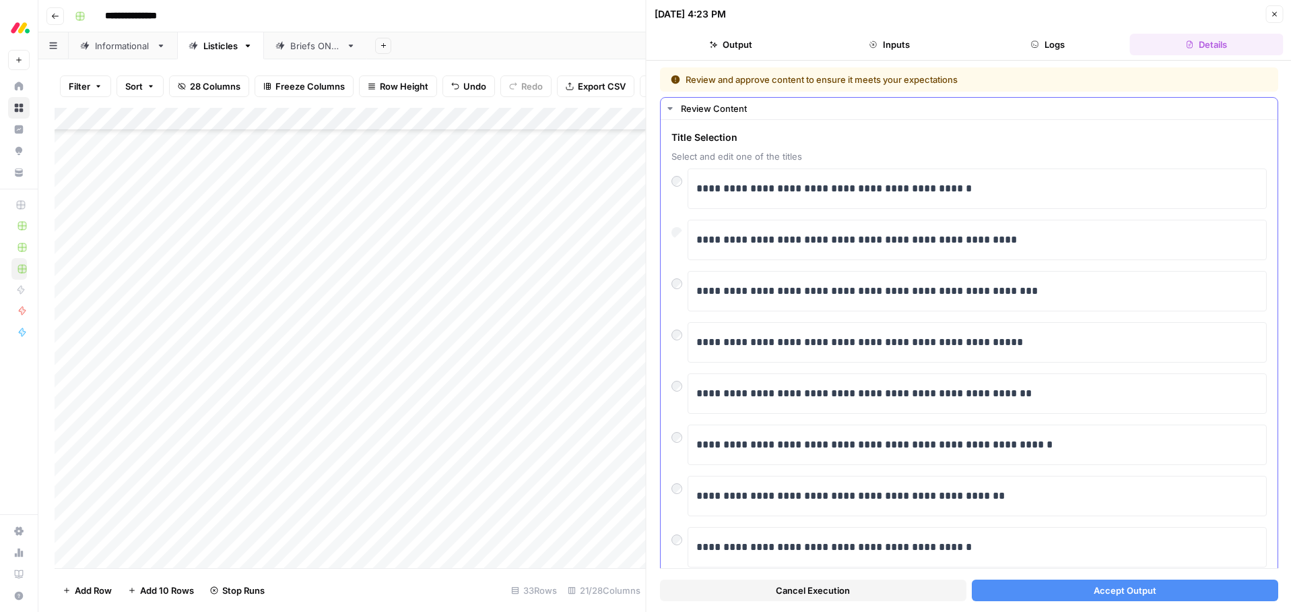
scroll to position [3, 0]
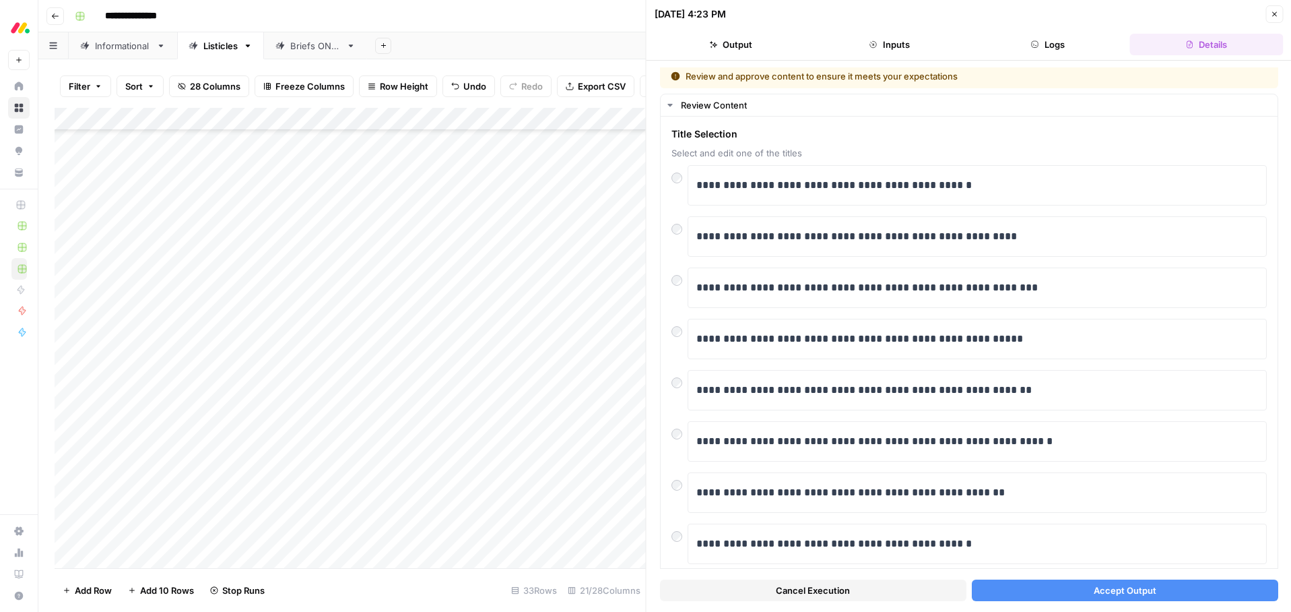
click at [1107, 585] on span "Accept Output" at bounding box center [1124, 589] width 63 height 13
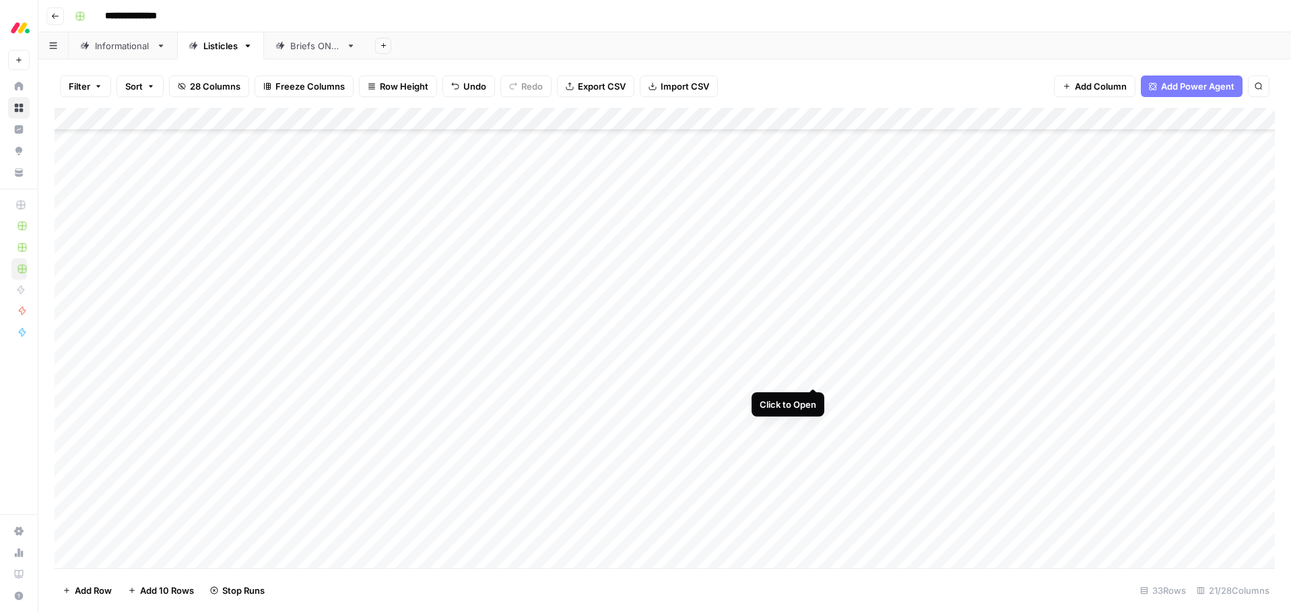
click at [814, 373] on div "Add Column" at bounding box center [665, 338] width 1220 height 460
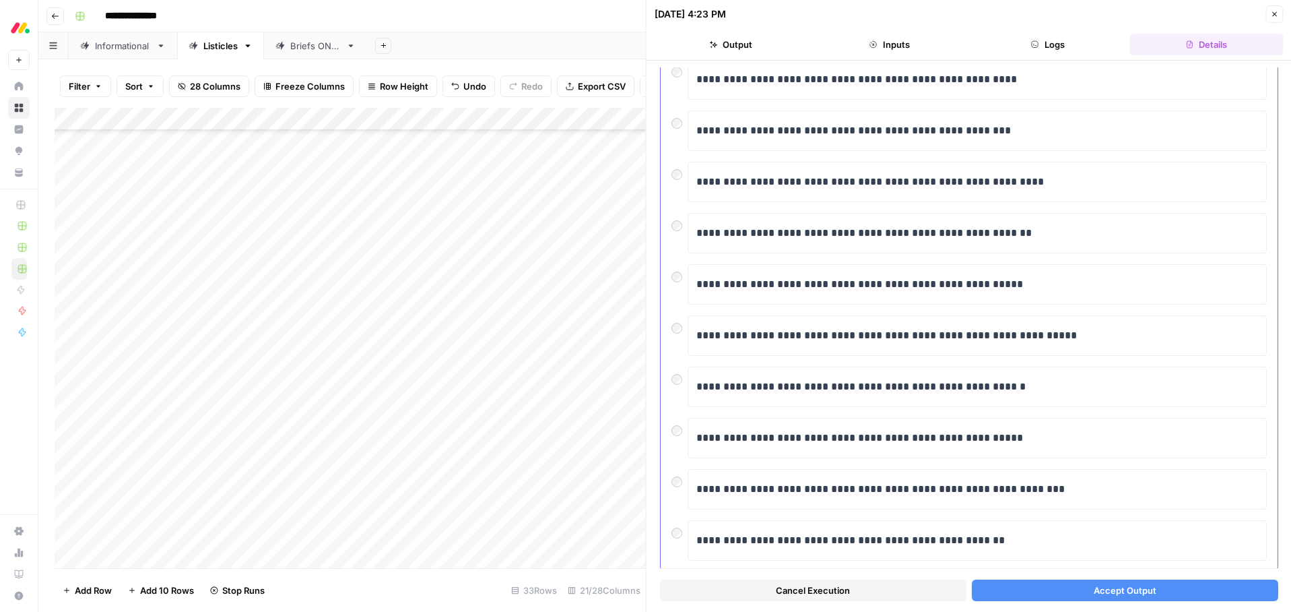
scroll to position [141, 0]
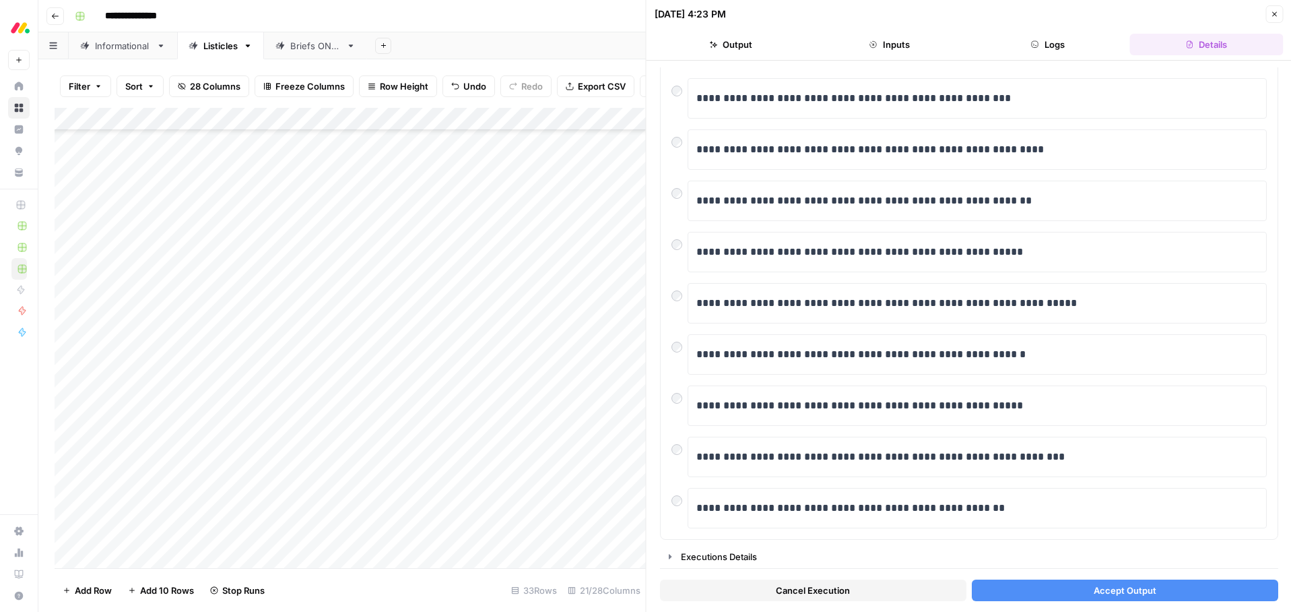
click at [1104, 581] on button "Accept Output" at bounding box center [1124, 590] width 306 height 22
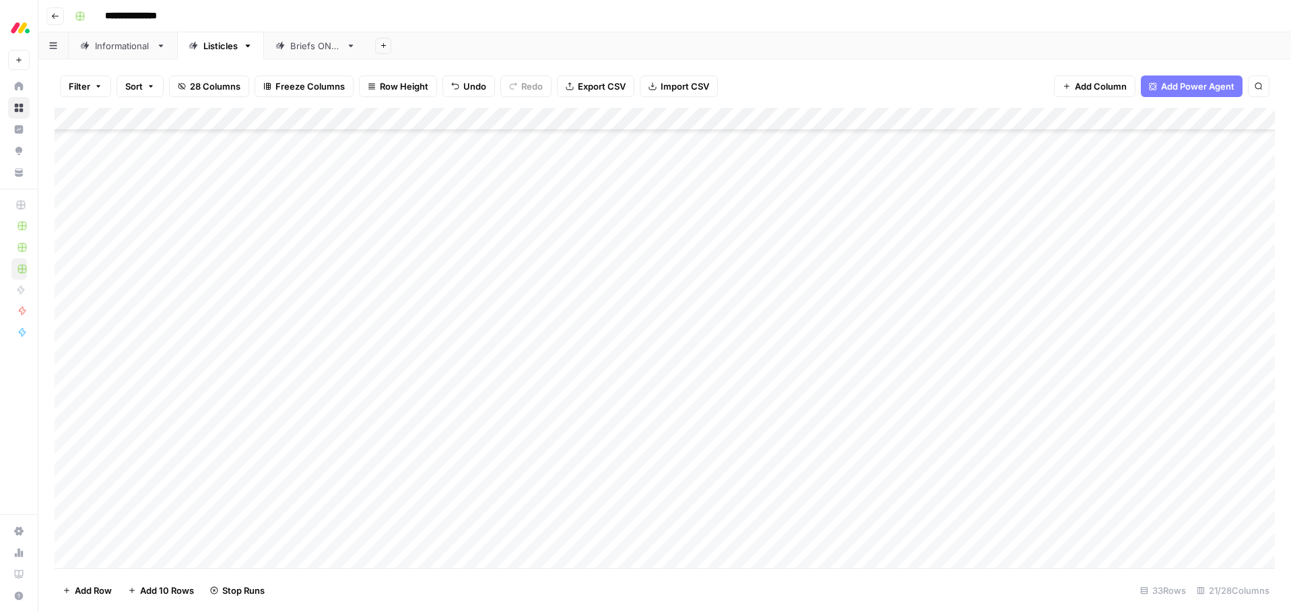
click at [813, 399] on div "Add Column" at bounding box center [665, 338] width 1220 height 460
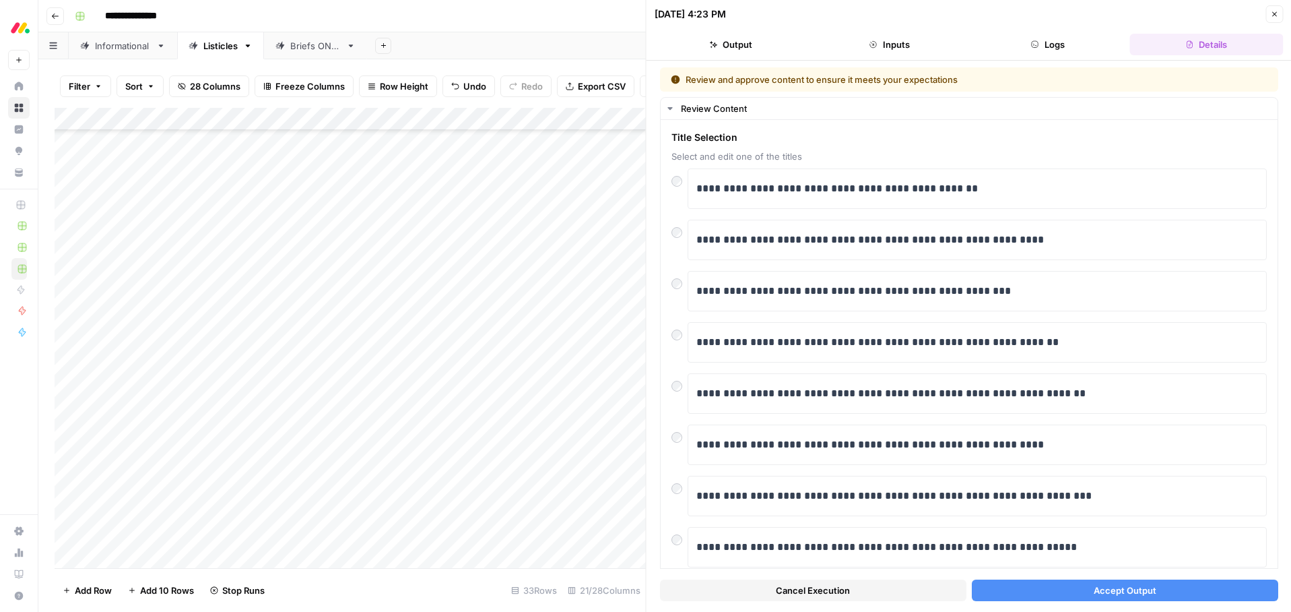
click at [1049, 585] on button "Accept Output" at bounding box center [1124, 590] width 306 height 22
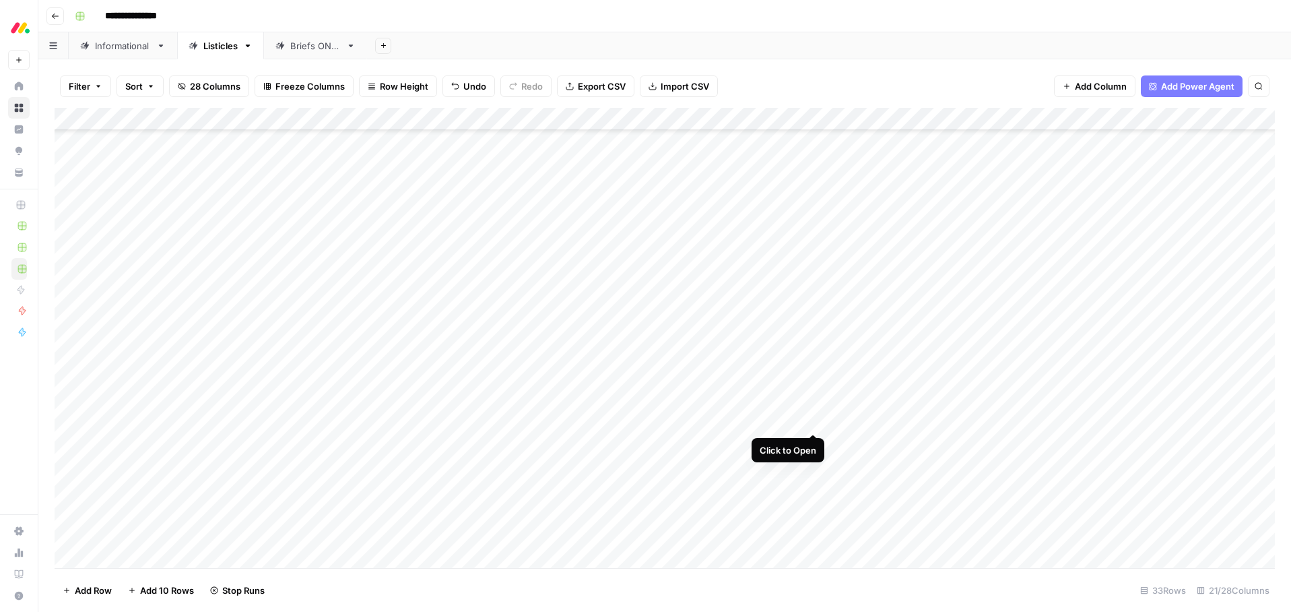
click at [813, 420] on div "Add Column" at bounding box center [665, 338] width 1220 height 460
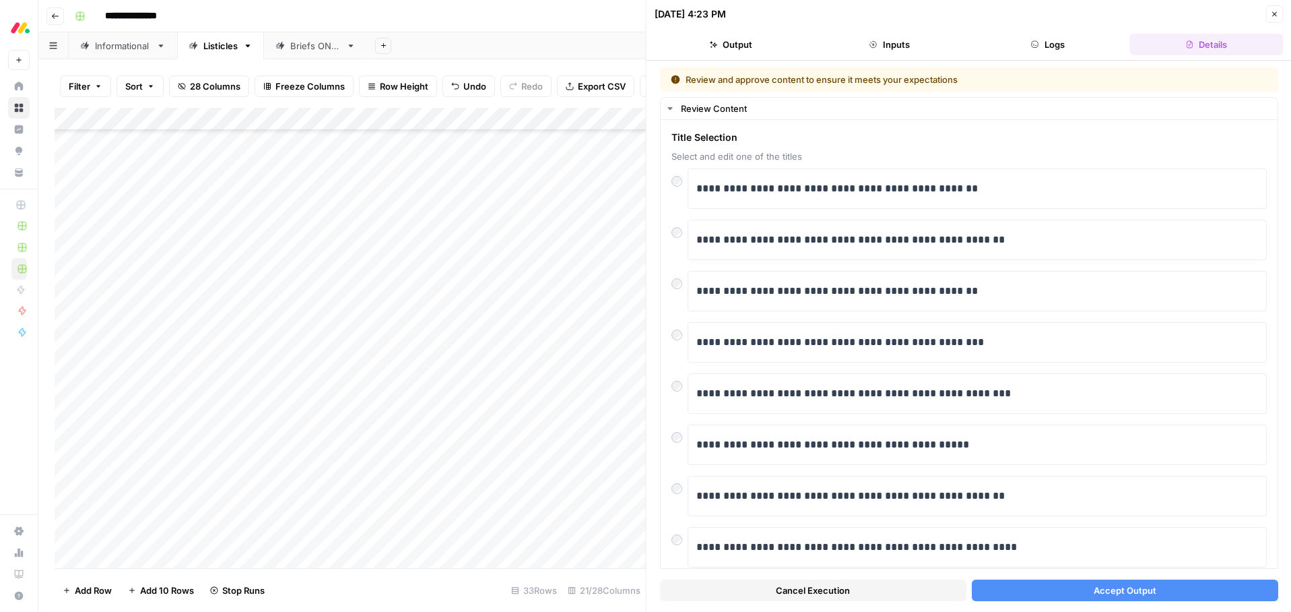
click at [1121, 585] on span "Accept Output" at bounding box center [1124, 589] width 63 height 13
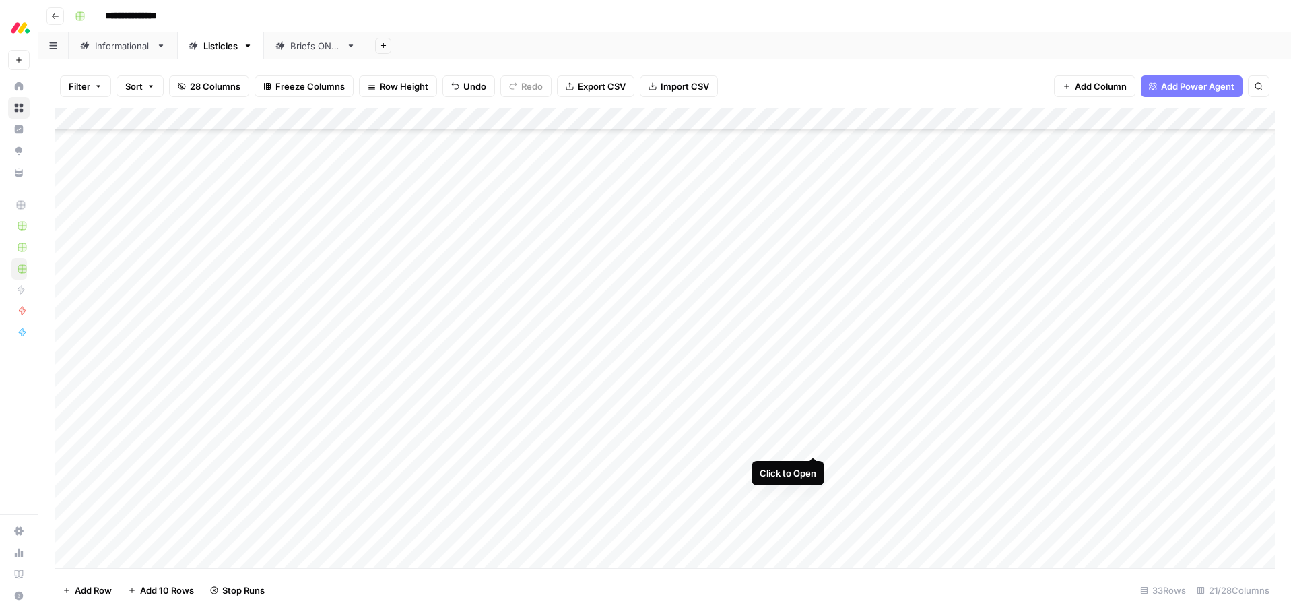
click at [816, 441] on div "Add Column" at bounding box center [665, 338] width 1220 height 460
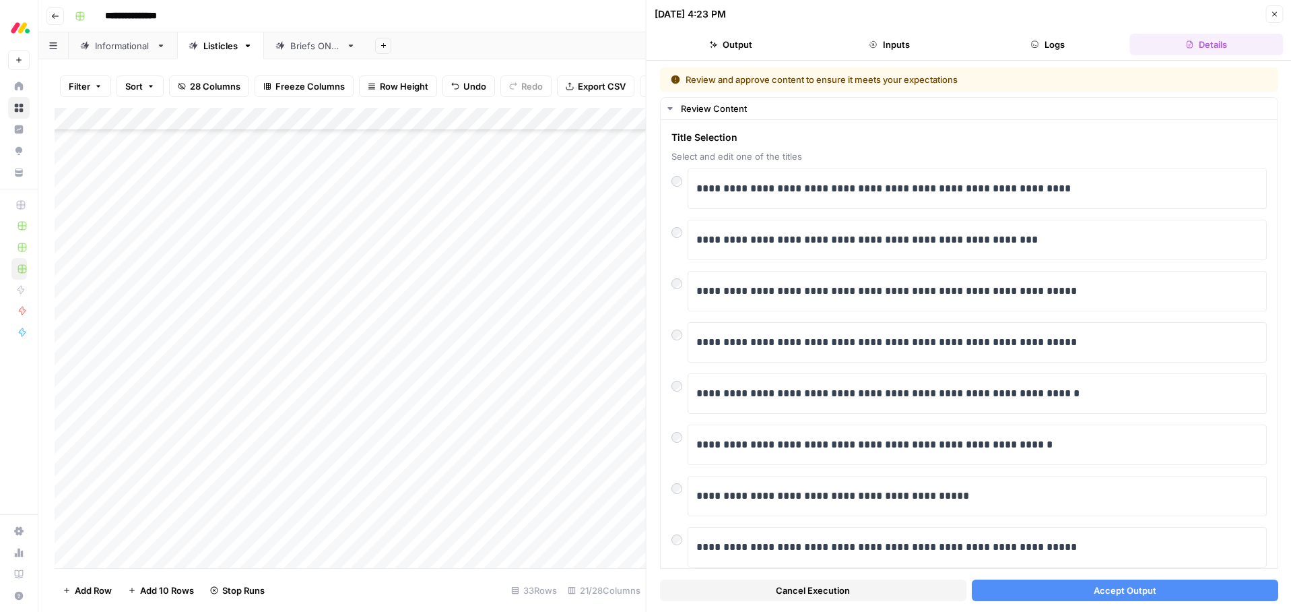
click at [1060, 584] on button "Accept Output" at bounding box center [1124, 590] width 306 height 22
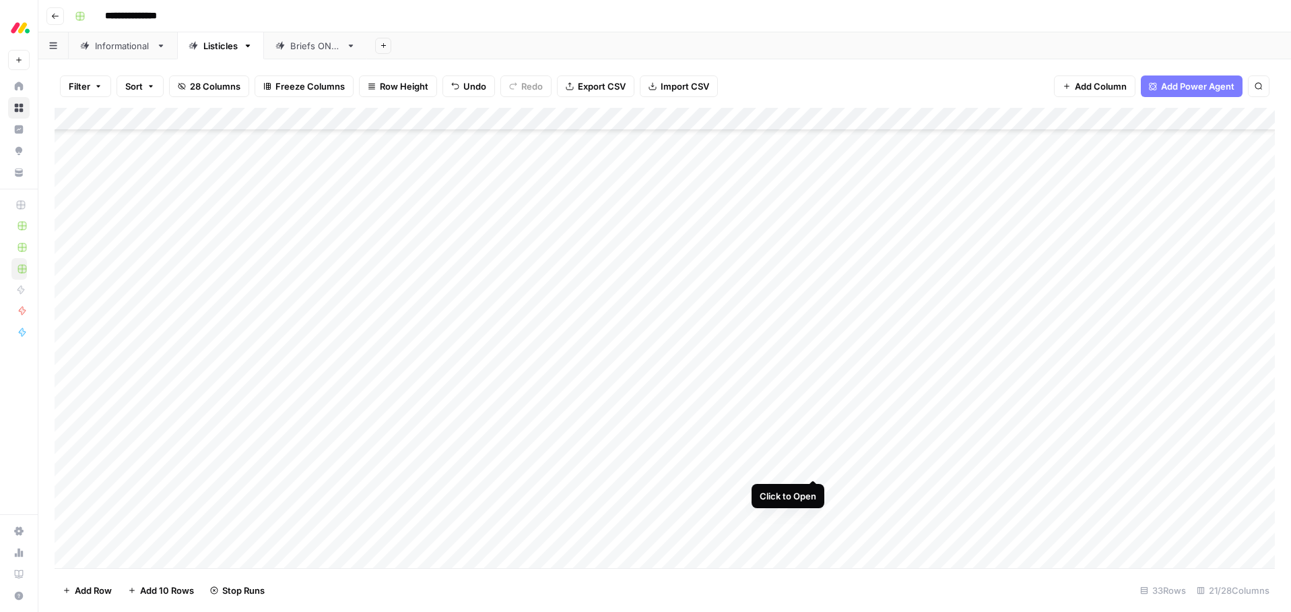
click at [812, 468] on div "Add Column" at bounding box center [665, 338] width 1220 height 460
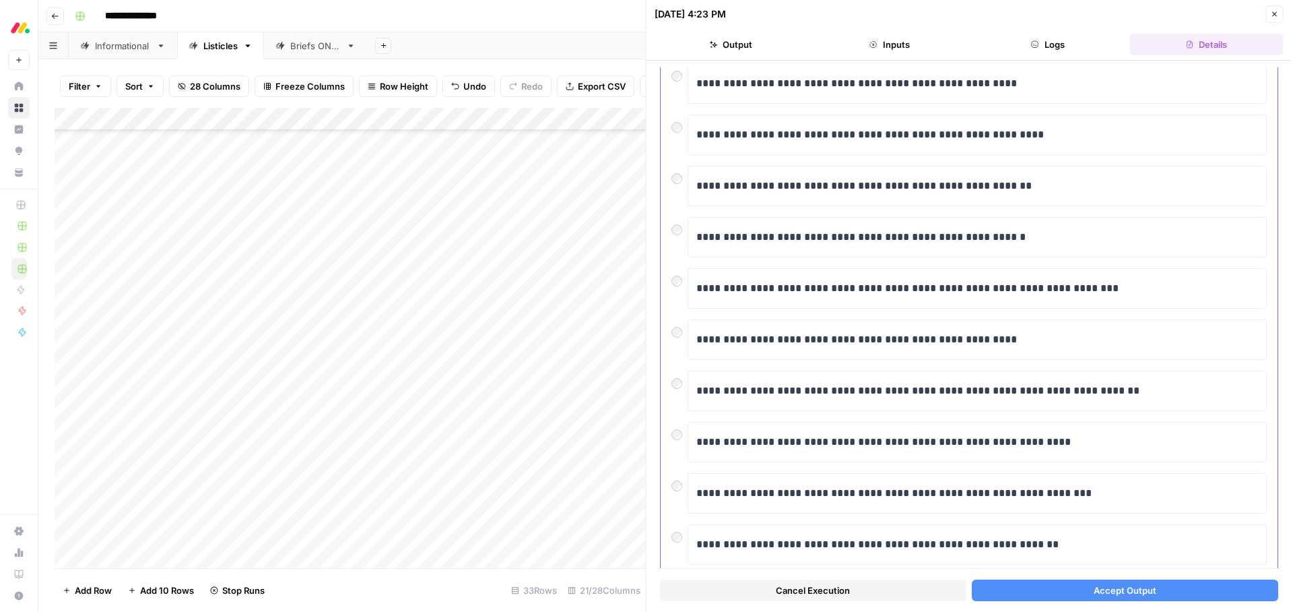
scroll to position [108, 0]
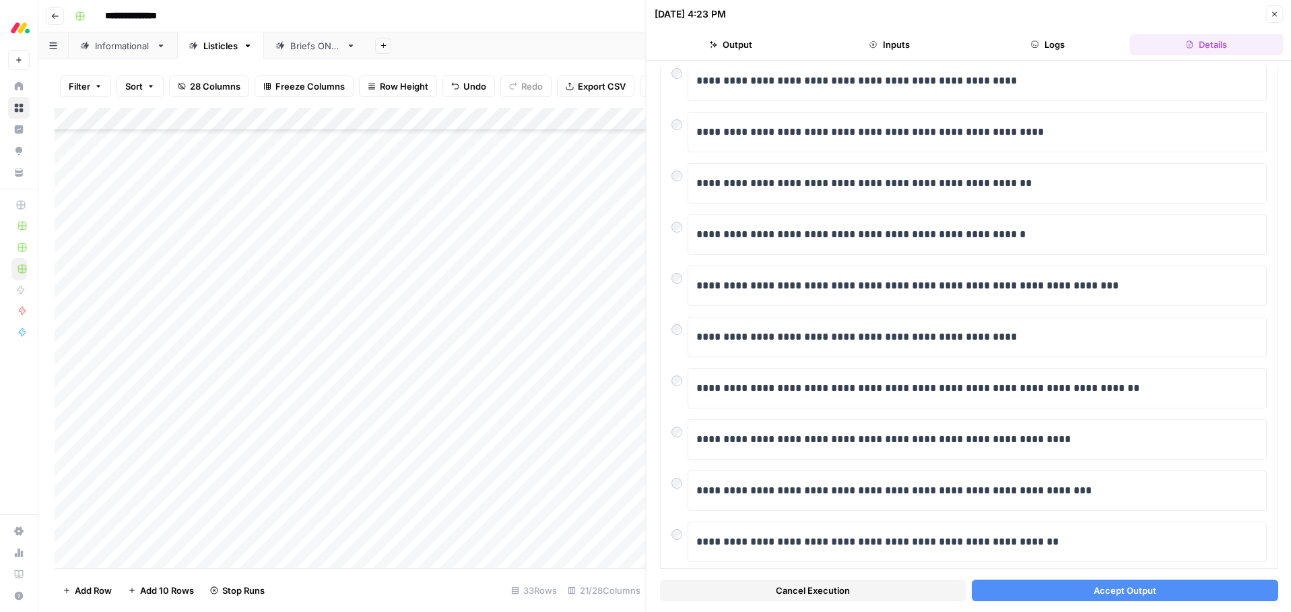
click at [1130, 589] on span "Accept Output" at bounding box center [1124, 589] width 63 height 13
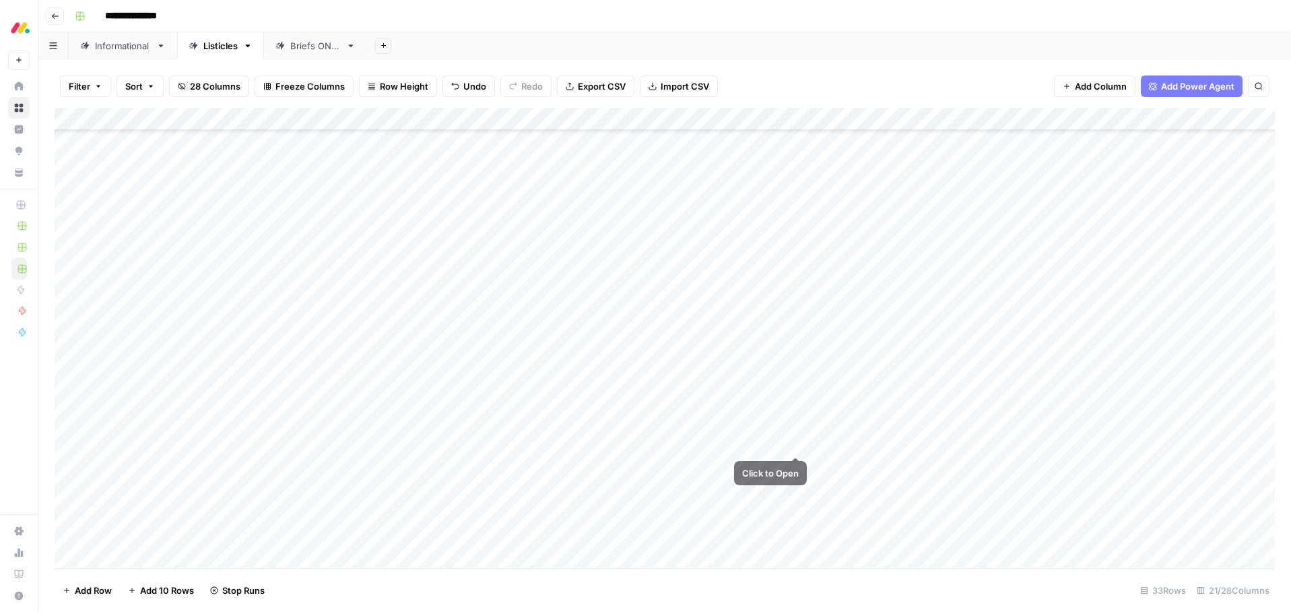
scroll to position [340, 0]
click at [812, 487] on div "Add Column" at bounding box center [665, 338] width 1220 height 460
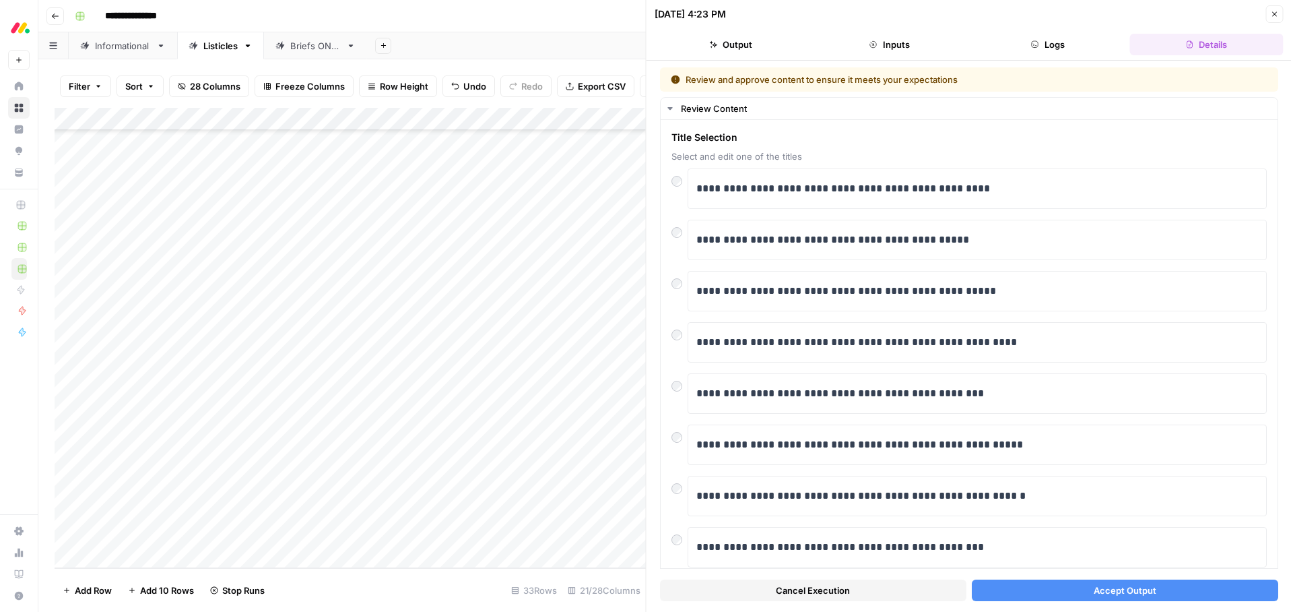
click at [1076, 590] on button "Accept Output" at bounding box center [1124, 590] width 306 height 22
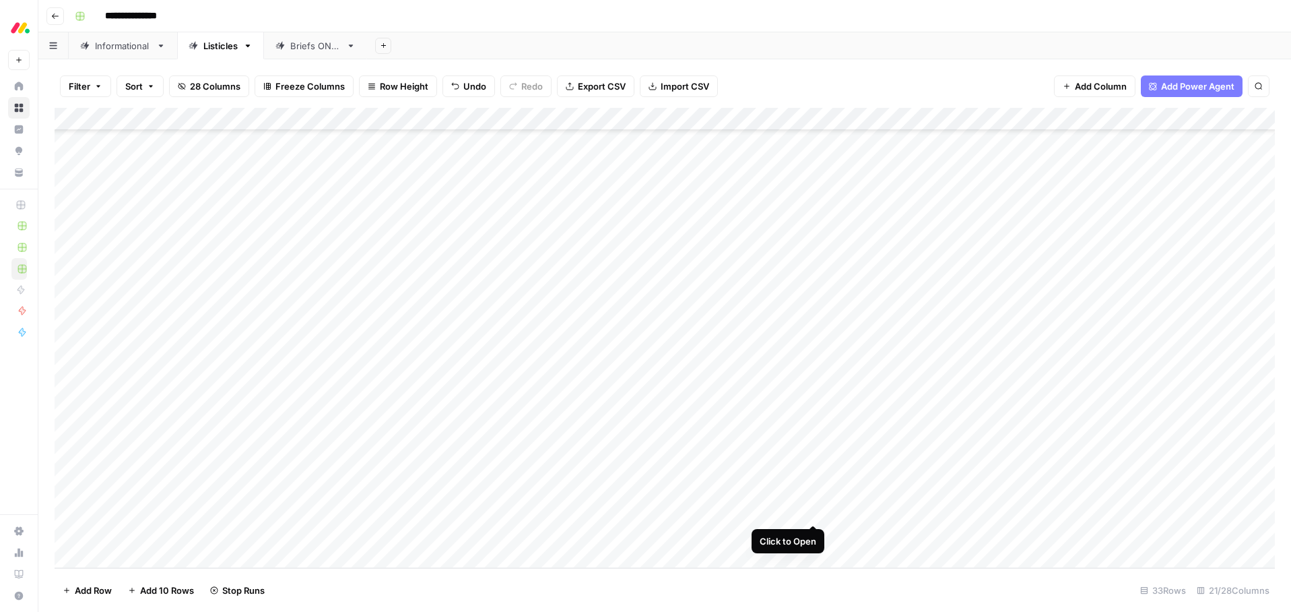
click at [817, 508] on div "Add Column" at bounding box center [665, 338] width 1220 height 460
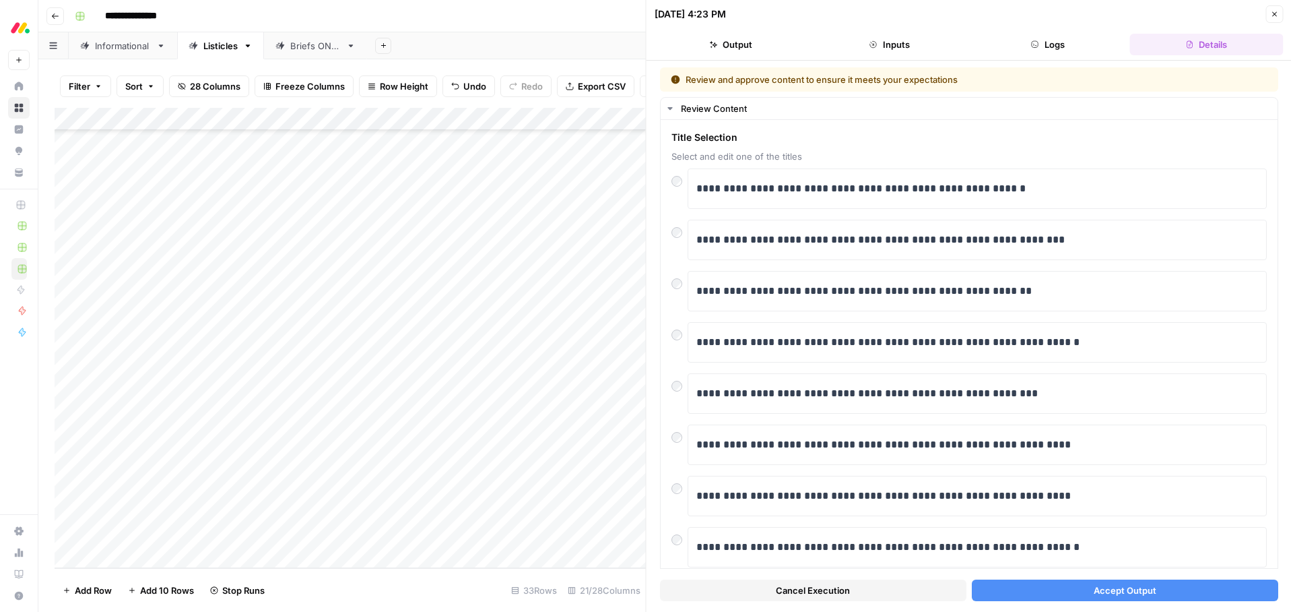
click at [1066, 595] on button "Accept Output" at bounding box center [1124, 590] width 306 height 22
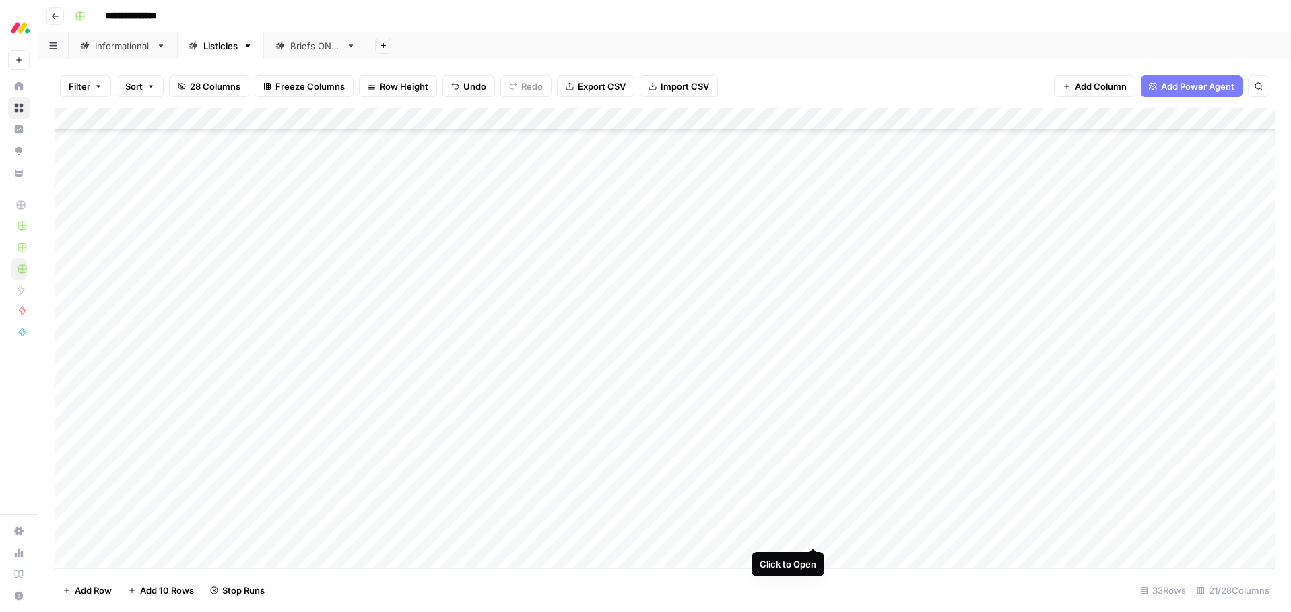
click at [816, 535] on div "Add Column" at bounding box center [665, 338] width 1220 height 460
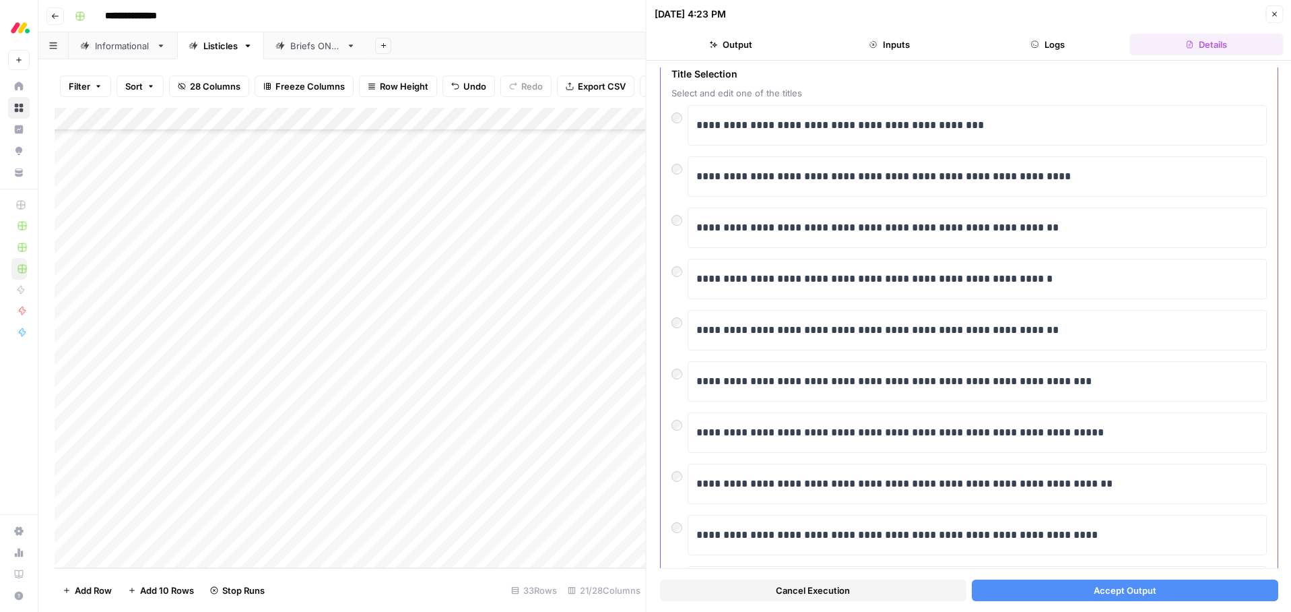
scroll to position [63, 0]
click at [1039, 579] on button "Accept Output" at bounding box center [1124, 590] width 306 height 22
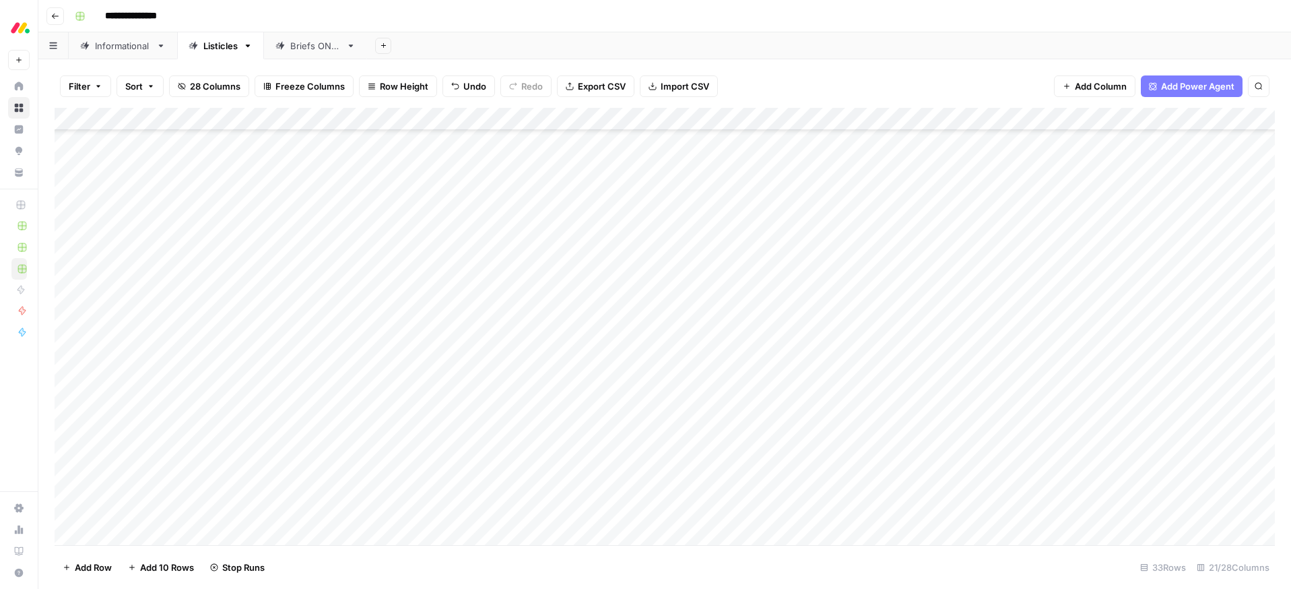
scroll to position [363, 0]
click at [812, 326] on div "Add Column" at bounding box center [665, 326] width 1220 height 437
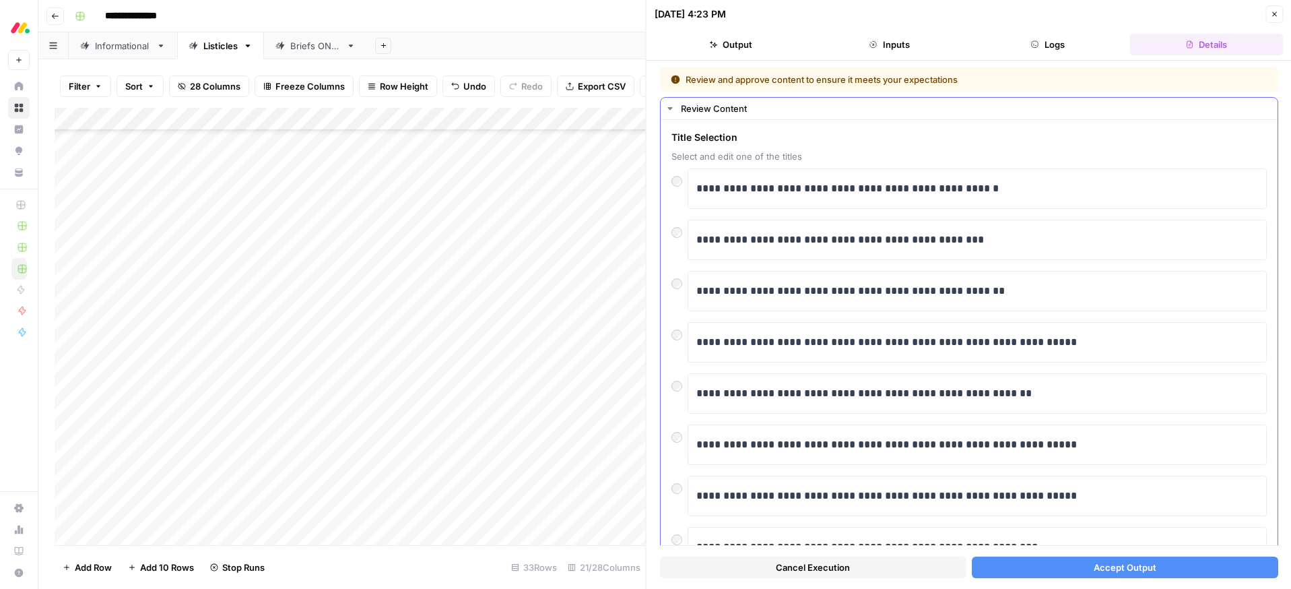
scroll to position [363, 0]
click at [1124, 569] on span "Accept Output" at bounding box center [1124, 566] width 63 height 13
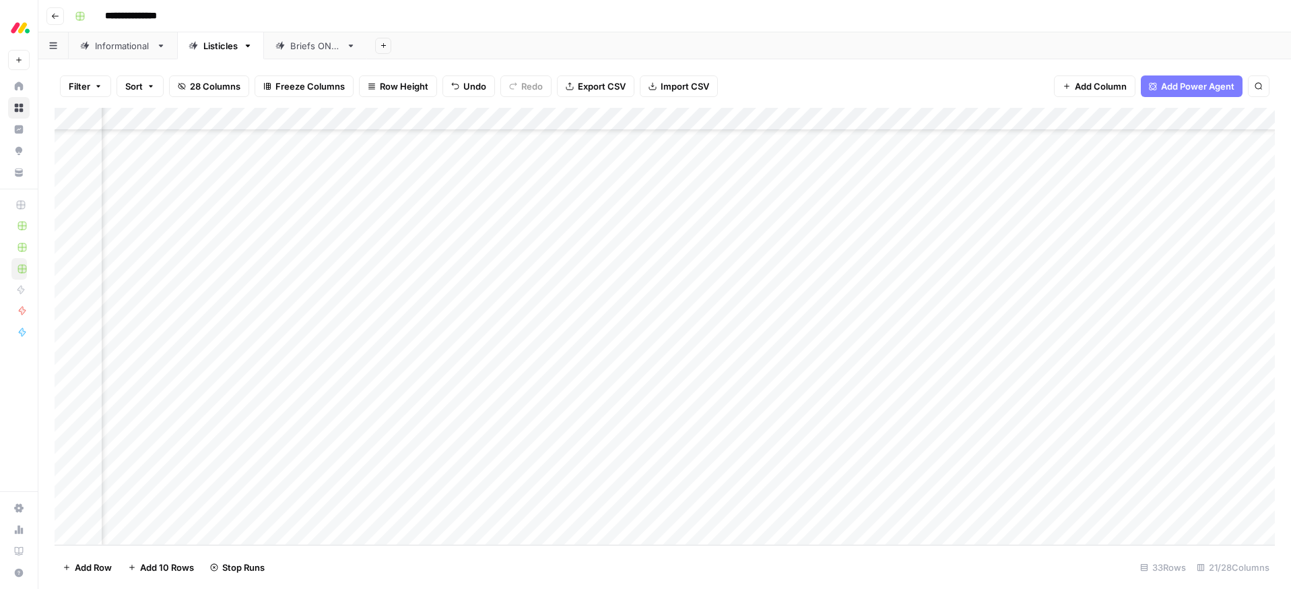
scroll to position [363, 624]
click at [1119, 350] on div "Add Column" at bounding box center [665, 326] width 1220 height 437
click at [1123, 368] on div "Add Column" at bounding box center [665, 326] width 1220 height 437
click at [1121, 327] on div "Add Column" at bounding box center [665, 326] width 1220 height 437
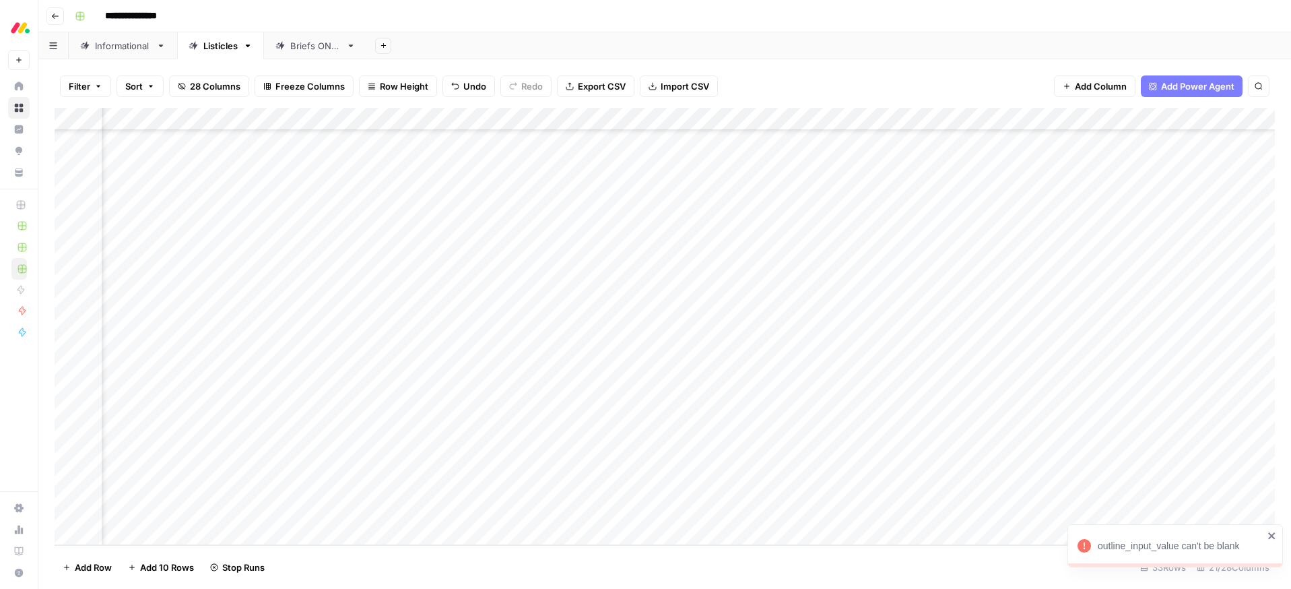
click at [1274, 535] on icon "close" at bounding box center [1272, 535] width 9 height 11
click at [683, 286] on div "Add Column" at bounding box center [665, 326] width 1220 height 437
click at [682, 310] on div "Add Column" at bounding box center [665, 326] width 1220 height 437
click at [682, 333] on div "Add Column" at bounding box center [665, 326] width 1220 height 437
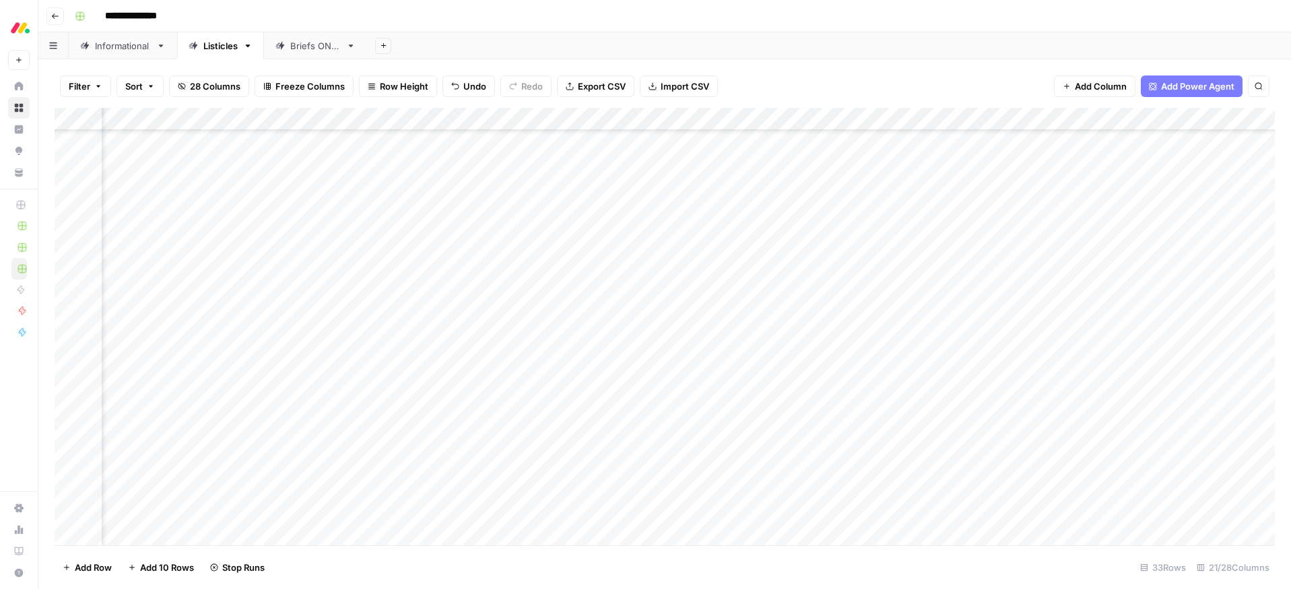
click at [682, 403] on div "Add Column" at bounding box center [665, 326] width 1220 height 437
click at [680, 426] on div "Add Column" at bounding box center [665, 326] width 1220 height 437
click at [680, 448] on div "Add Column" at bounding box center [665, 326] width 1220 height 437
click at [682, 469] on div "Add Column" at bounding box center [665, 326] width 1220 height 437
click at [680, 494] on div "Add Column" at bounding box center [665, 326] width 1220 height 437
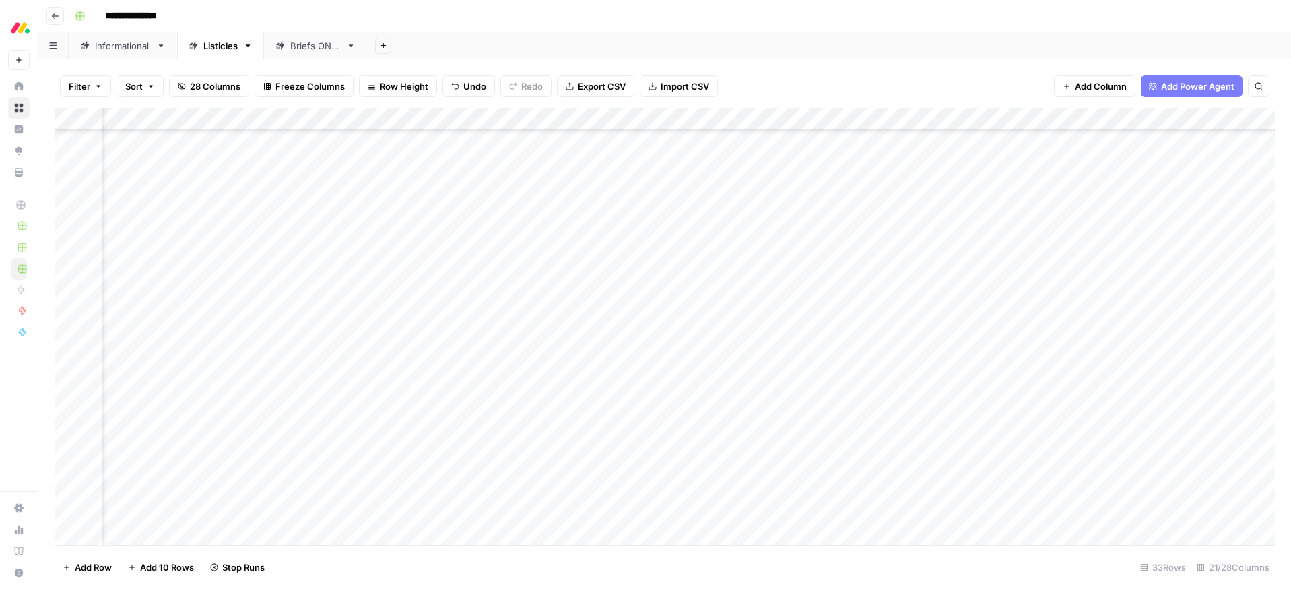
click at [680, 519] on div "Add Column" at bounding box center [665, 326] width 1220 height 437
